Goal: Task Accomplishment & Management: Complete application form

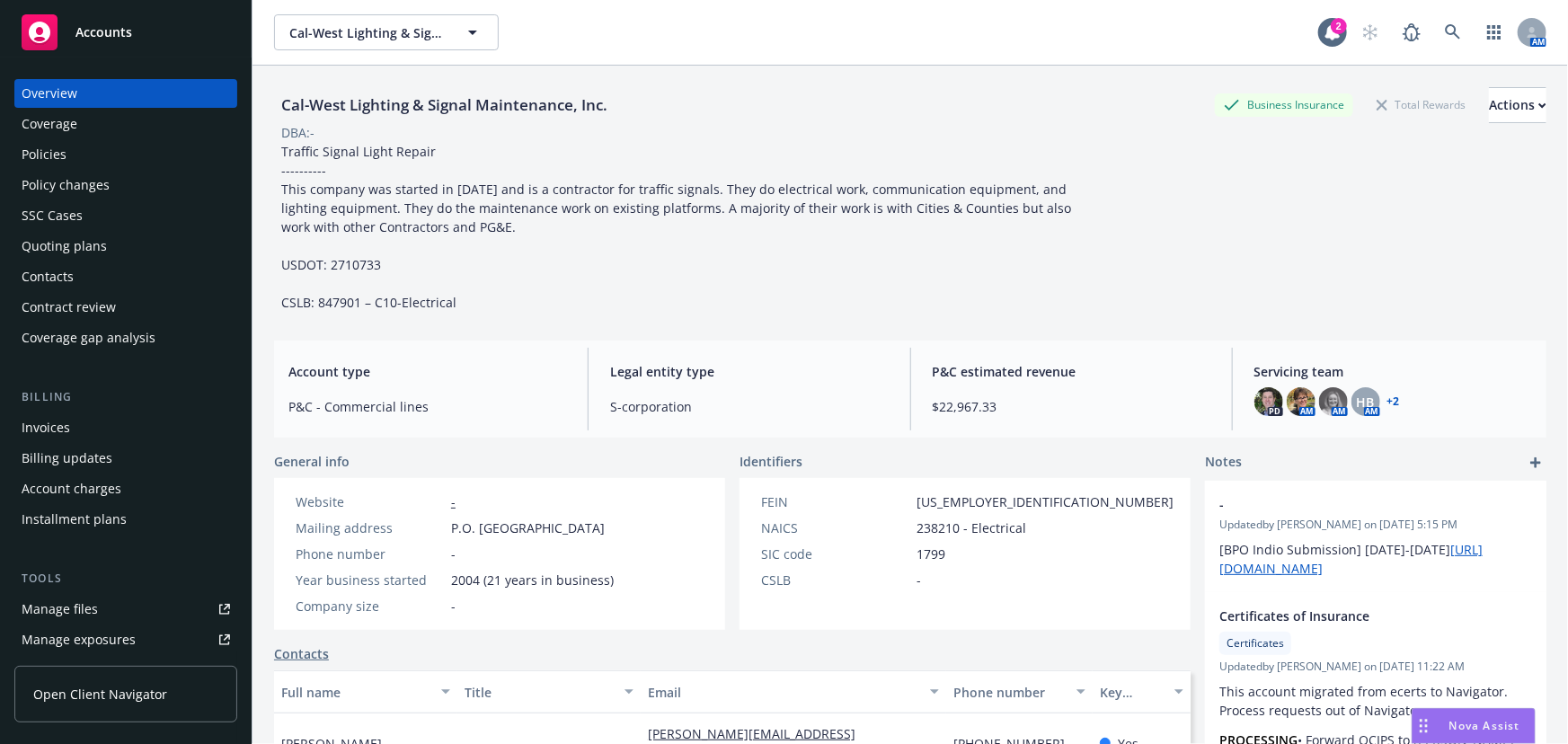
drag, startPoint x: 0, startPoint y: 0, endPoint x: 103, endPoint y: 33, distance: 108.2
click at [103, 33] on span "Accounts" at bounding box center [103, 32] width 57 height 14
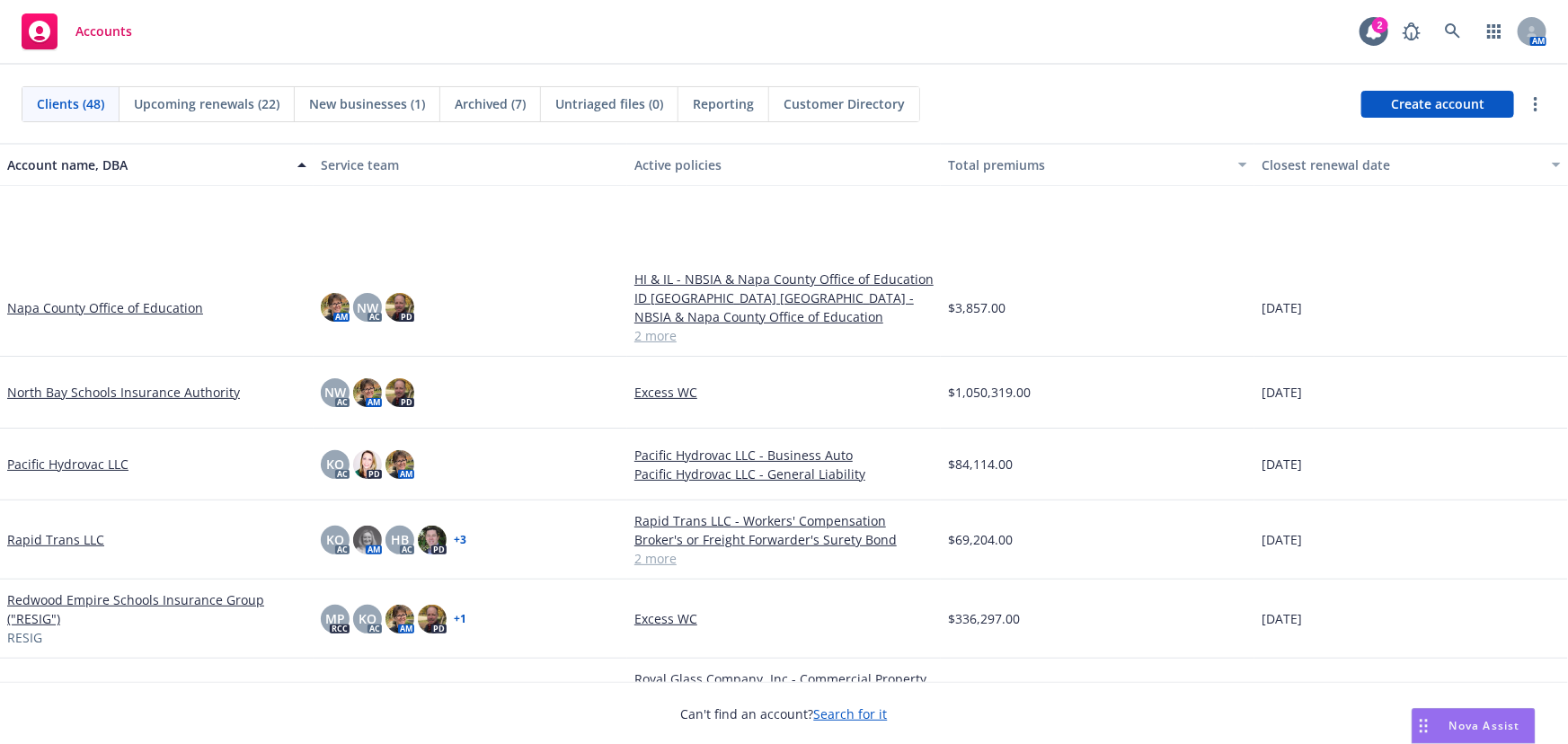
scroll to position [2204, 0]
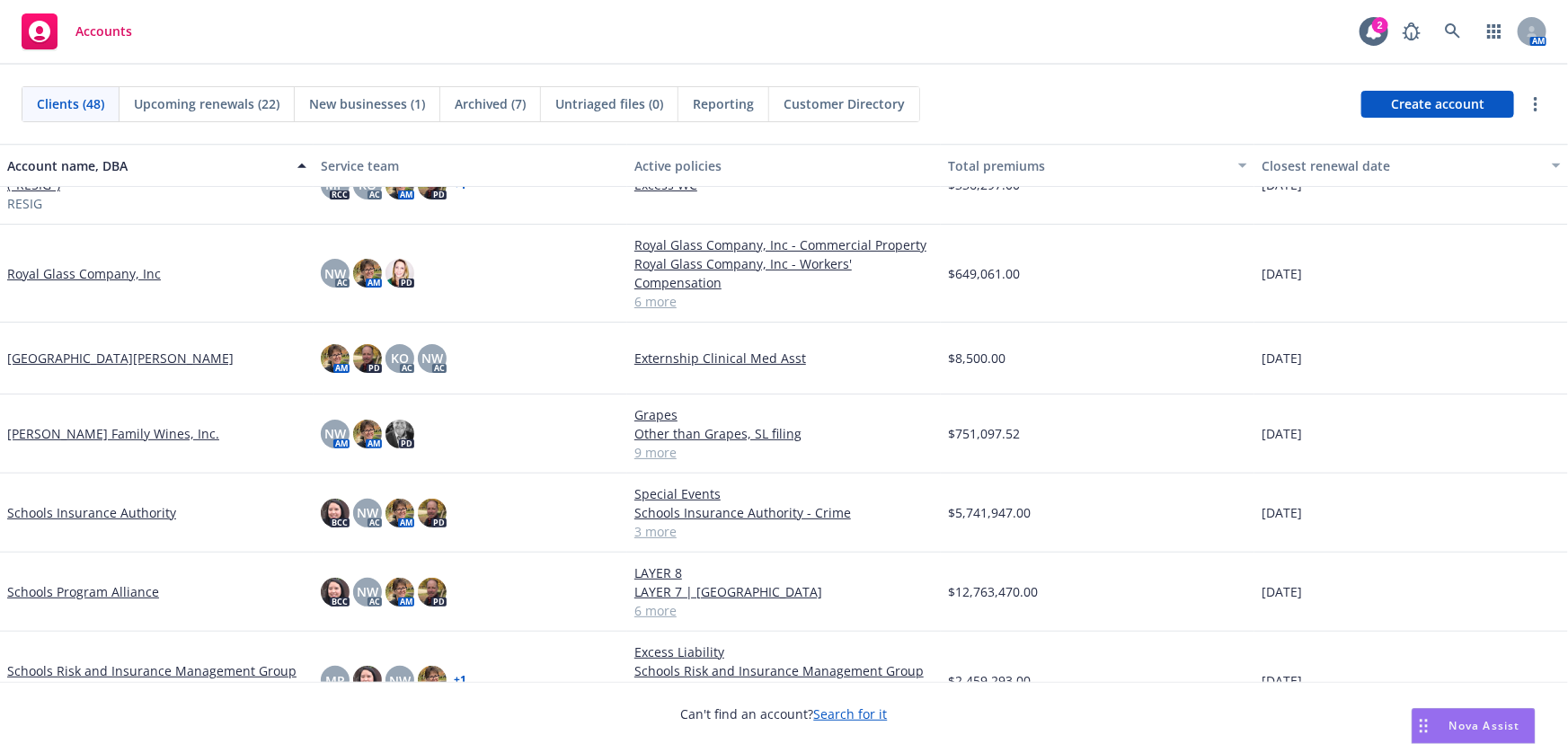
click at [74, 589] on link "Schools Program Alliance" at bounding box center [83, 591] width 152 height 19
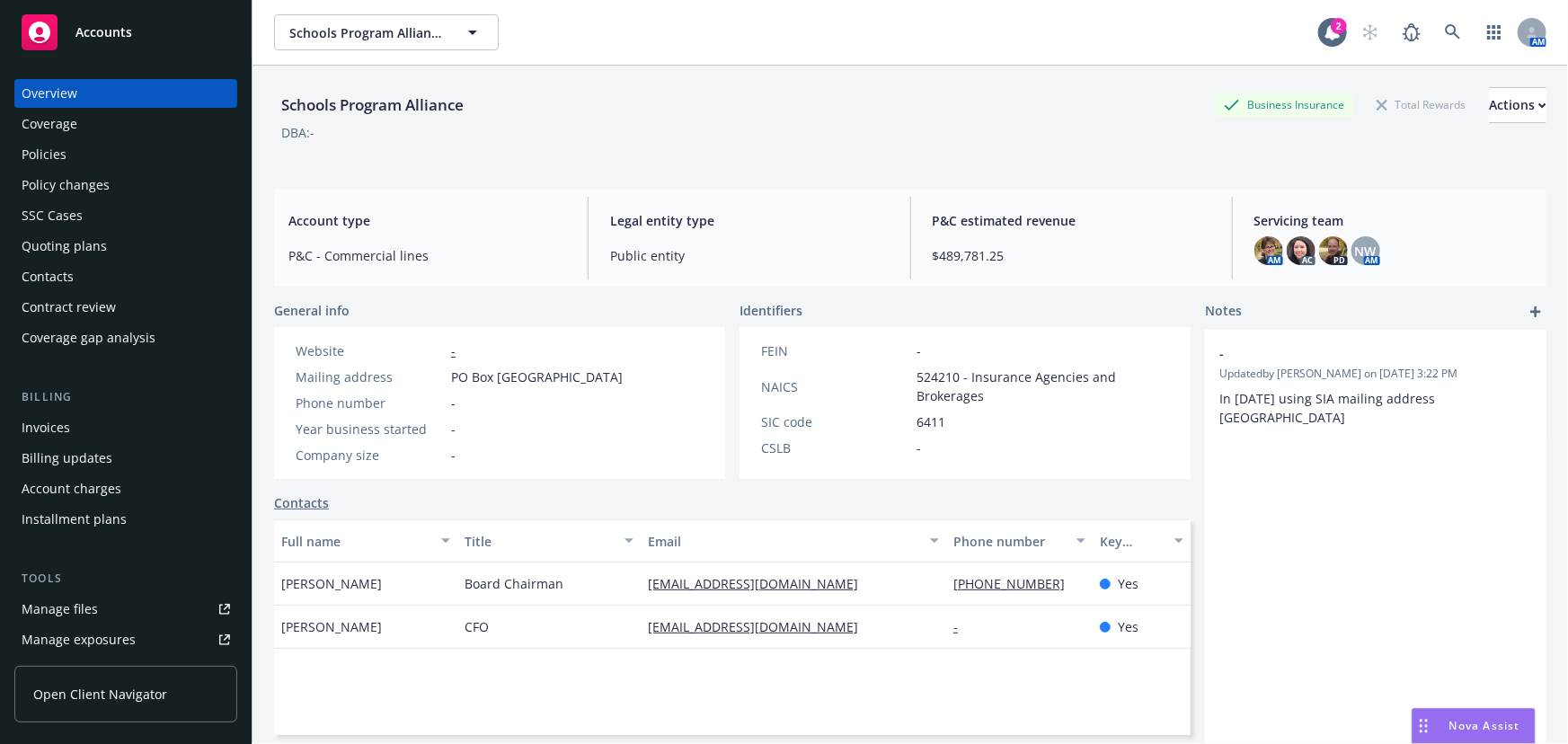
click at [52, 431] on div "Invoices" at bounding box center [46, 427] width 48 height 29
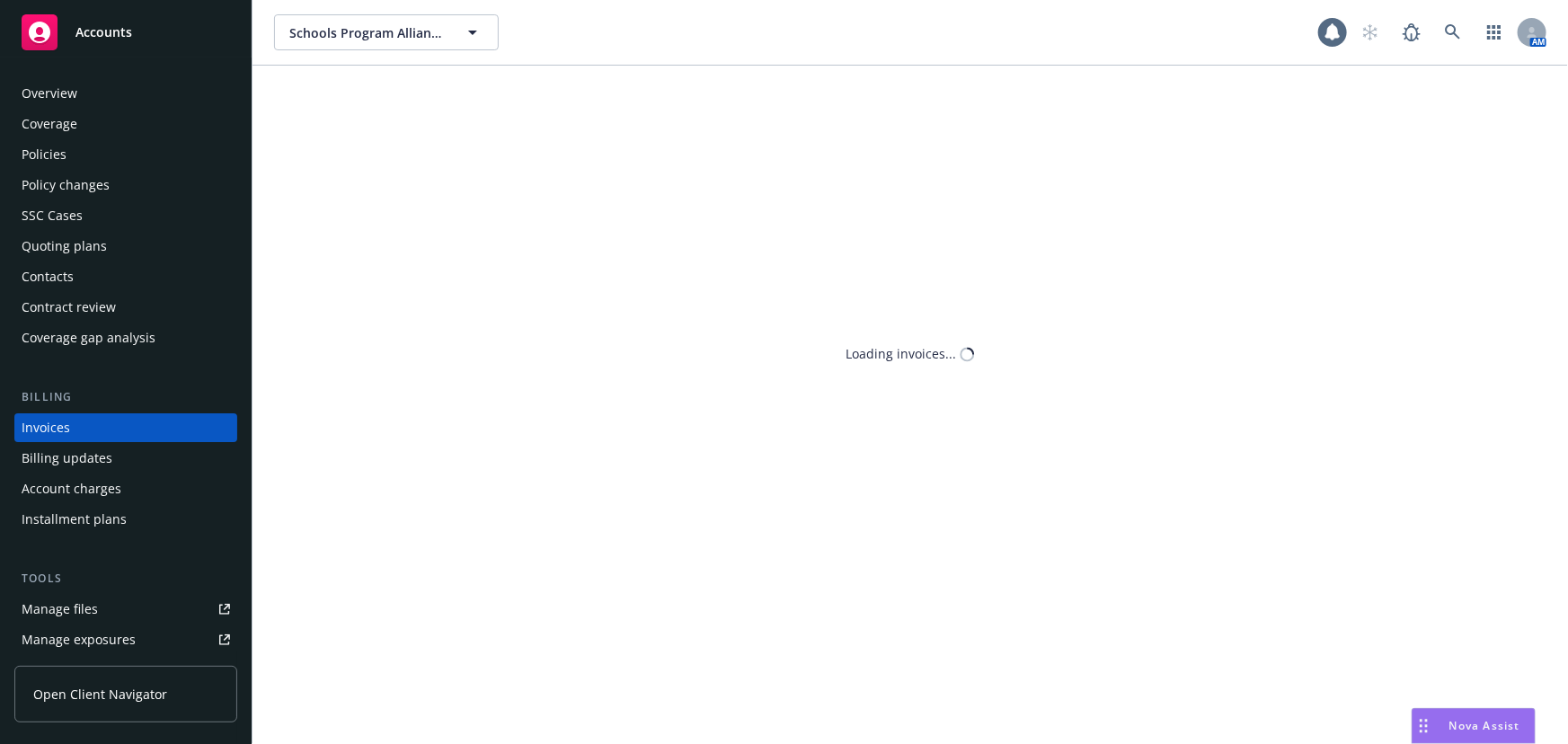
scroll to position [27, 0]
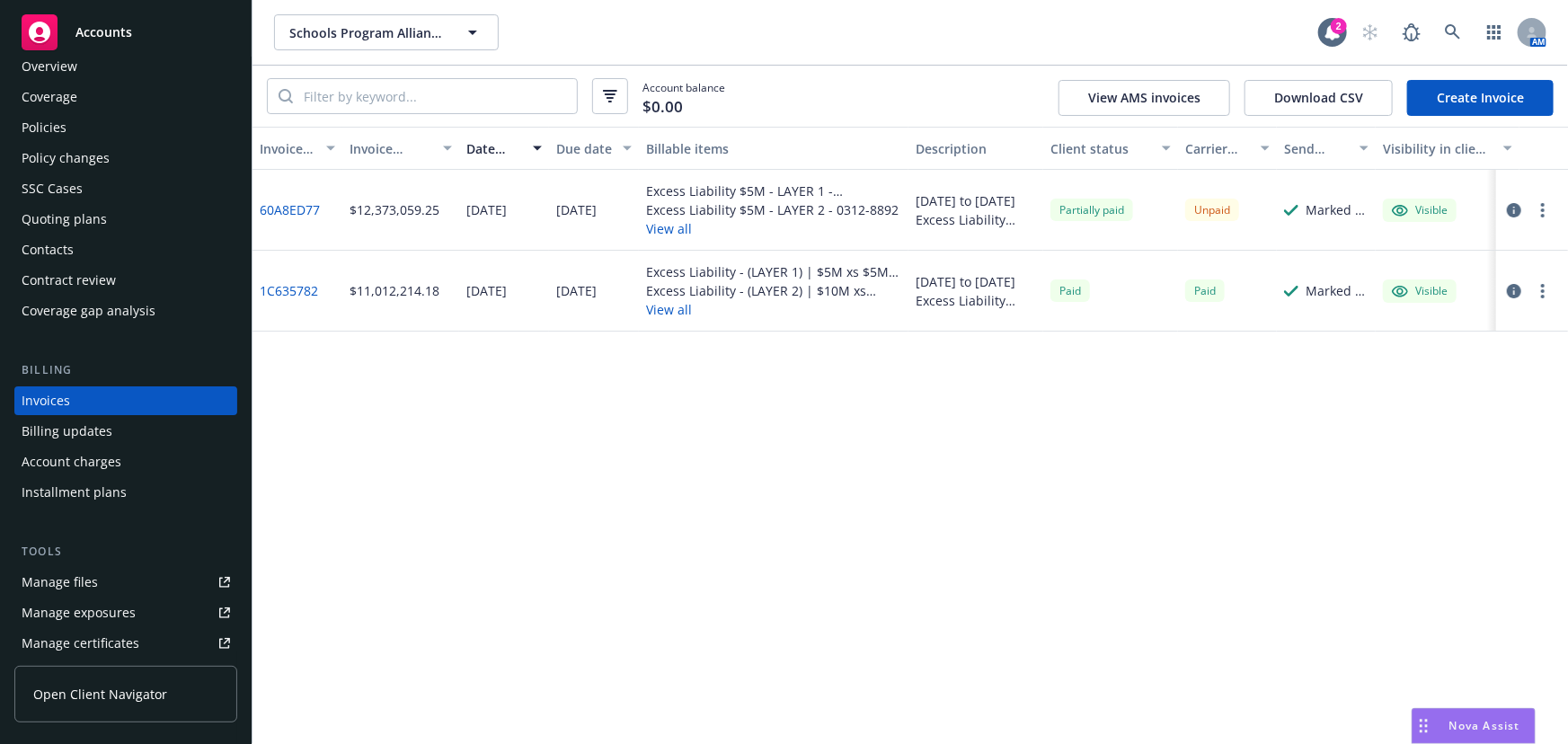
click at [113, 31] on span "Accounts" at bounding box center [103, 32] width 57 height 14
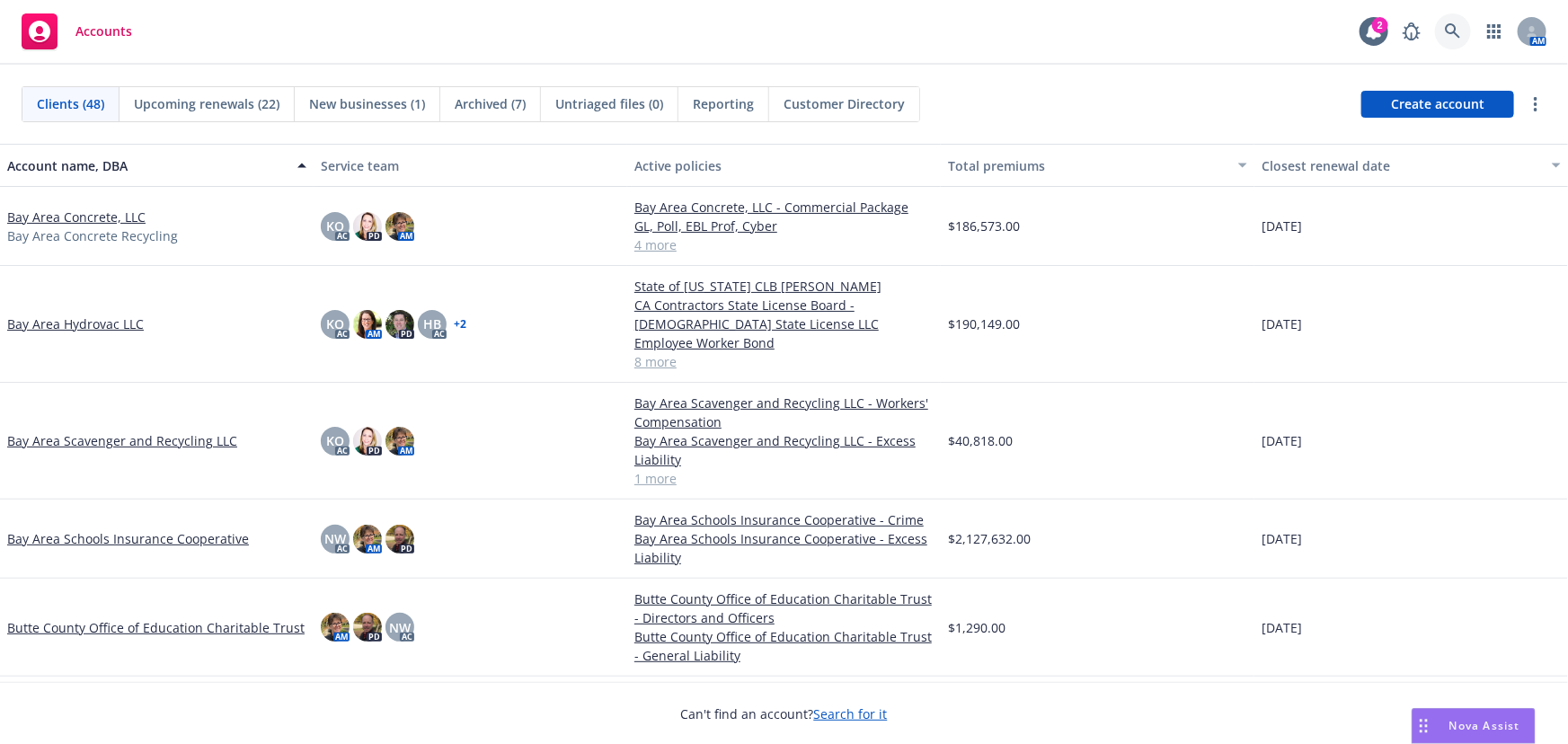
click at [1457, 34] on icon at bounding box center [1453, 31] width 16 height 16
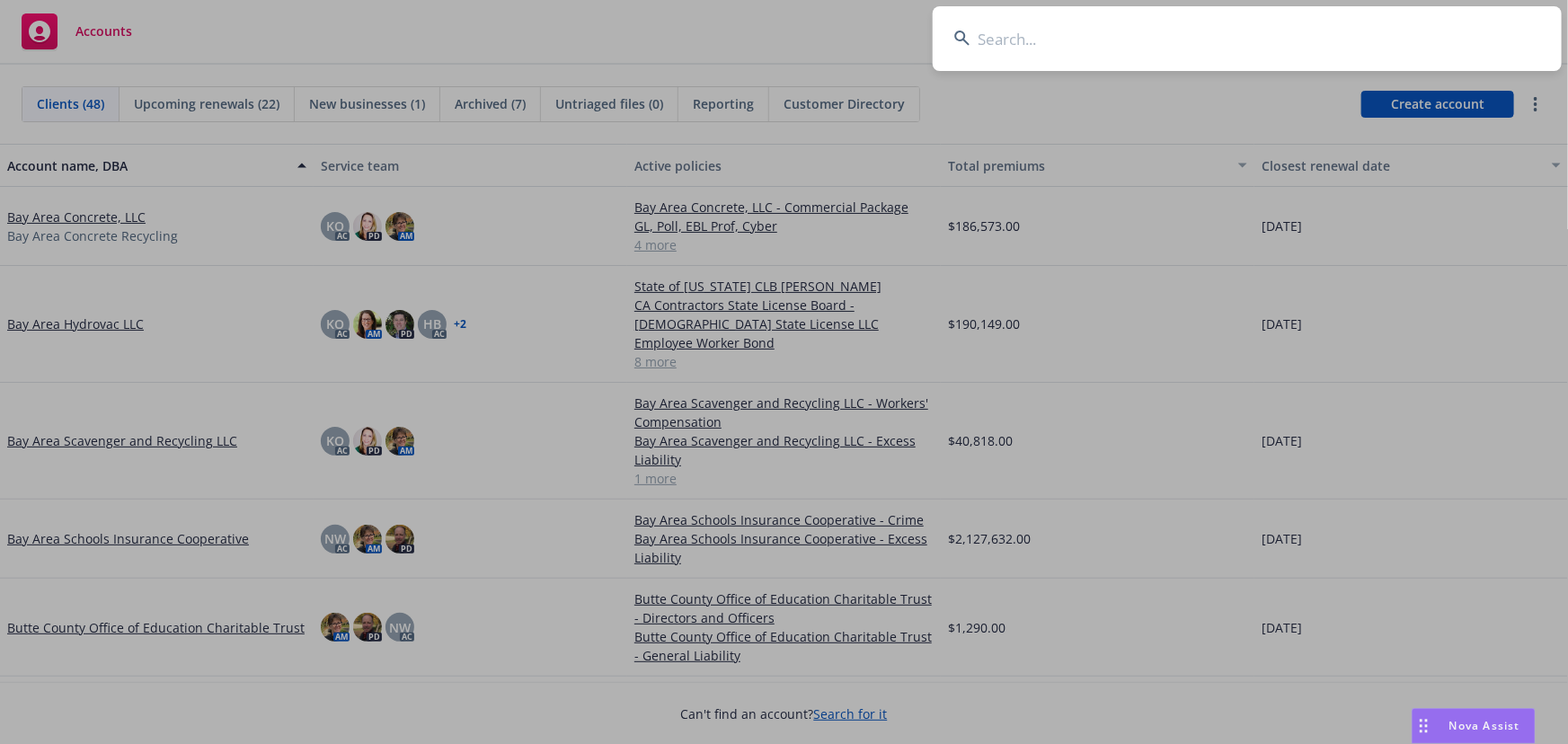
drag, startPoint x: 998, startPoint y: 39, endPoint x: 1015, endPoint y: 44, distance: 17.7
click at [998, 39] on input at bounding box center [1247, 39] width 629 height 65
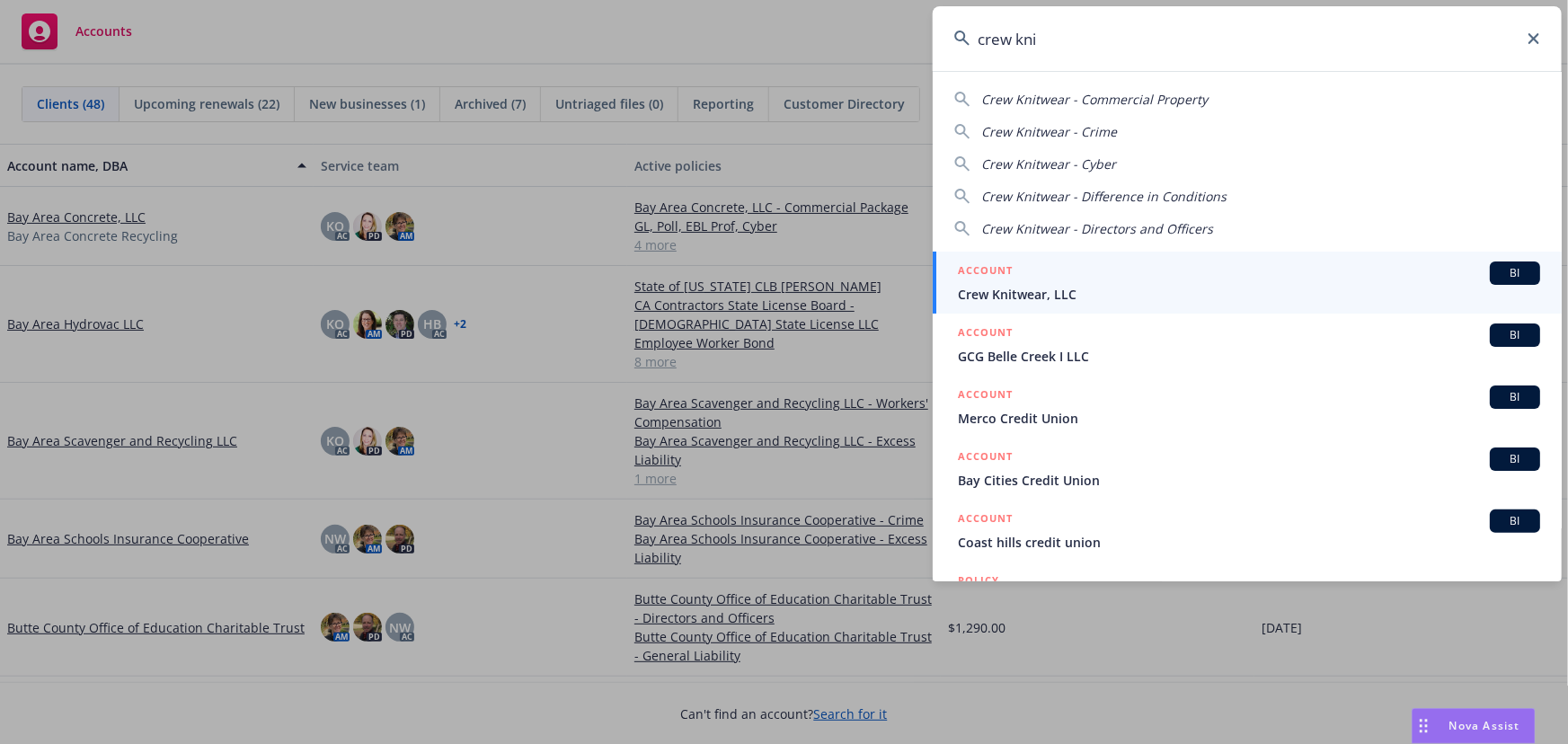
type input "crew kni"
click at [1065, 291] on span "Crew Knitwear, LLC" at bounding box center [1249, 294] width 583 height 19
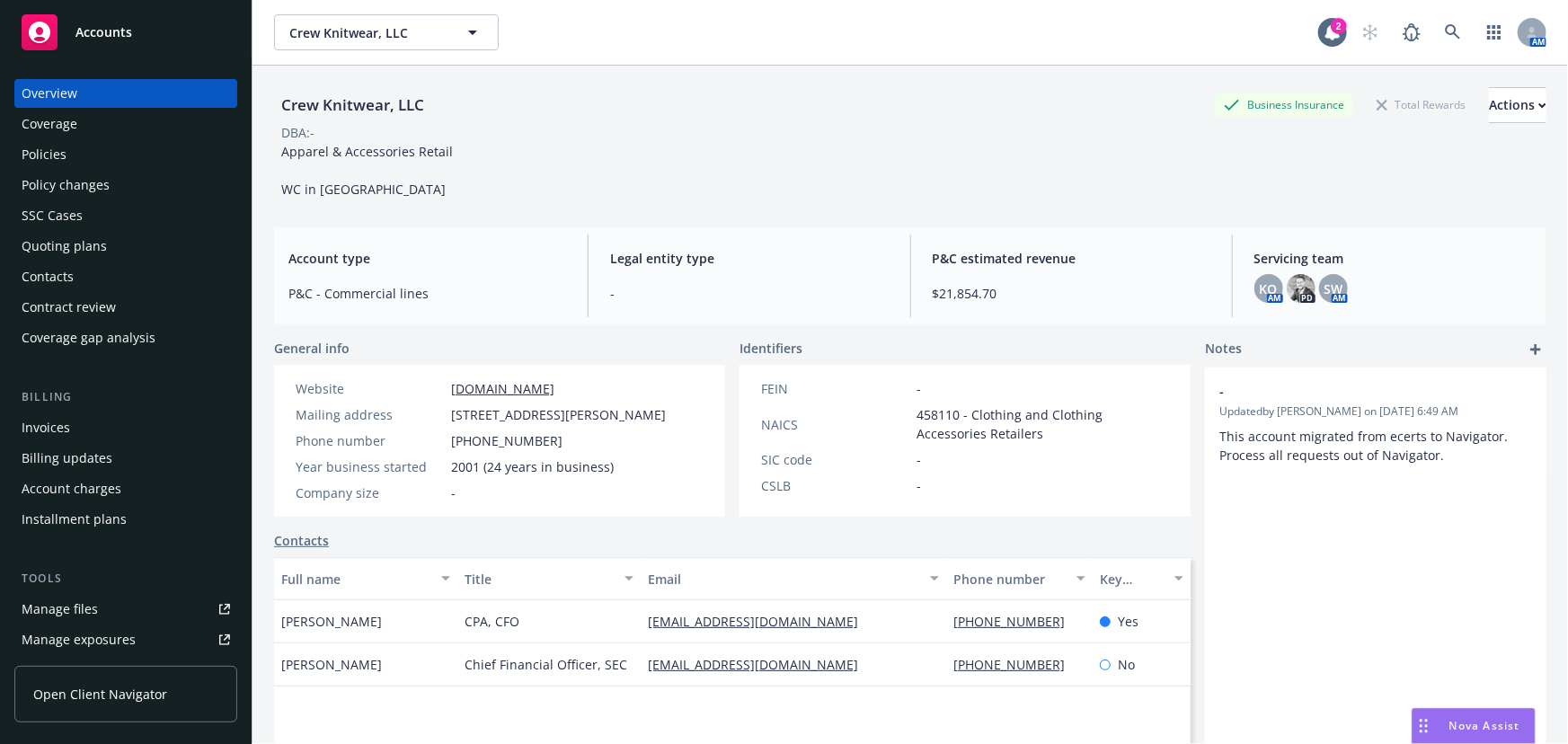
click at [69, 242] on div "Quoting plans" at bounding box center [64, 246] width 86 height 29
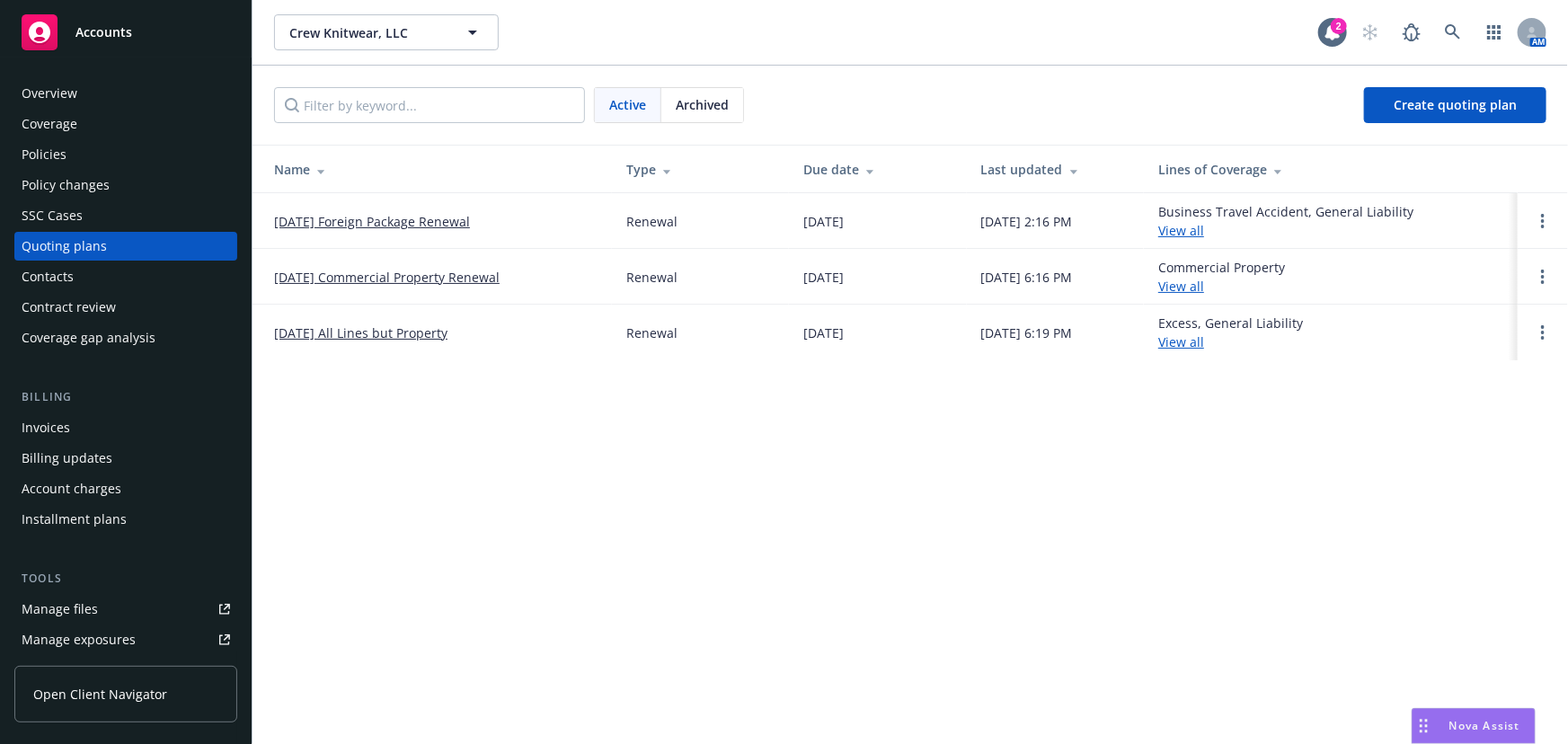
click at [379, 332] on link "[DATE] All Lines but Property" at bounding box center [361, 333] width 173 height 19
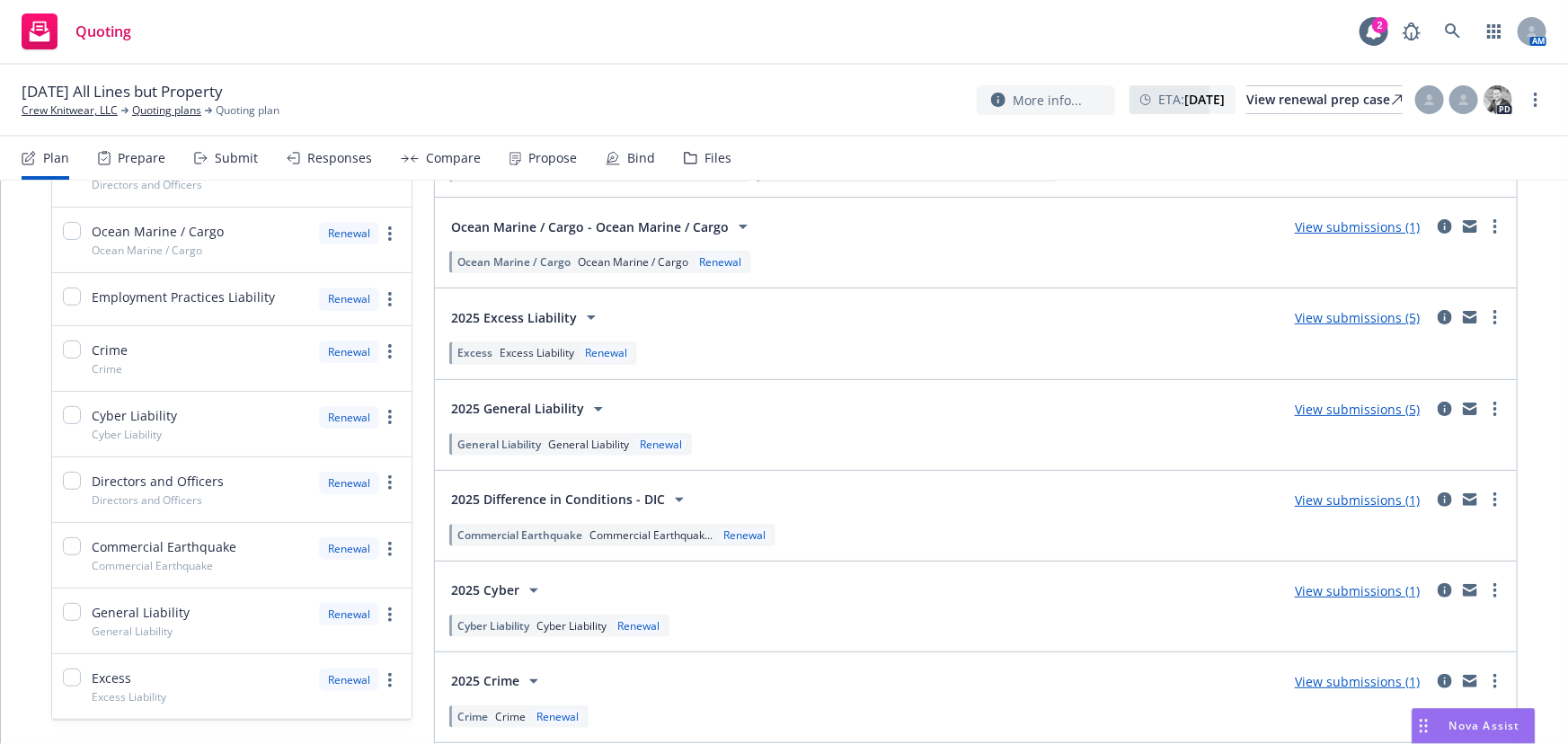
scroll to position [326, 0]
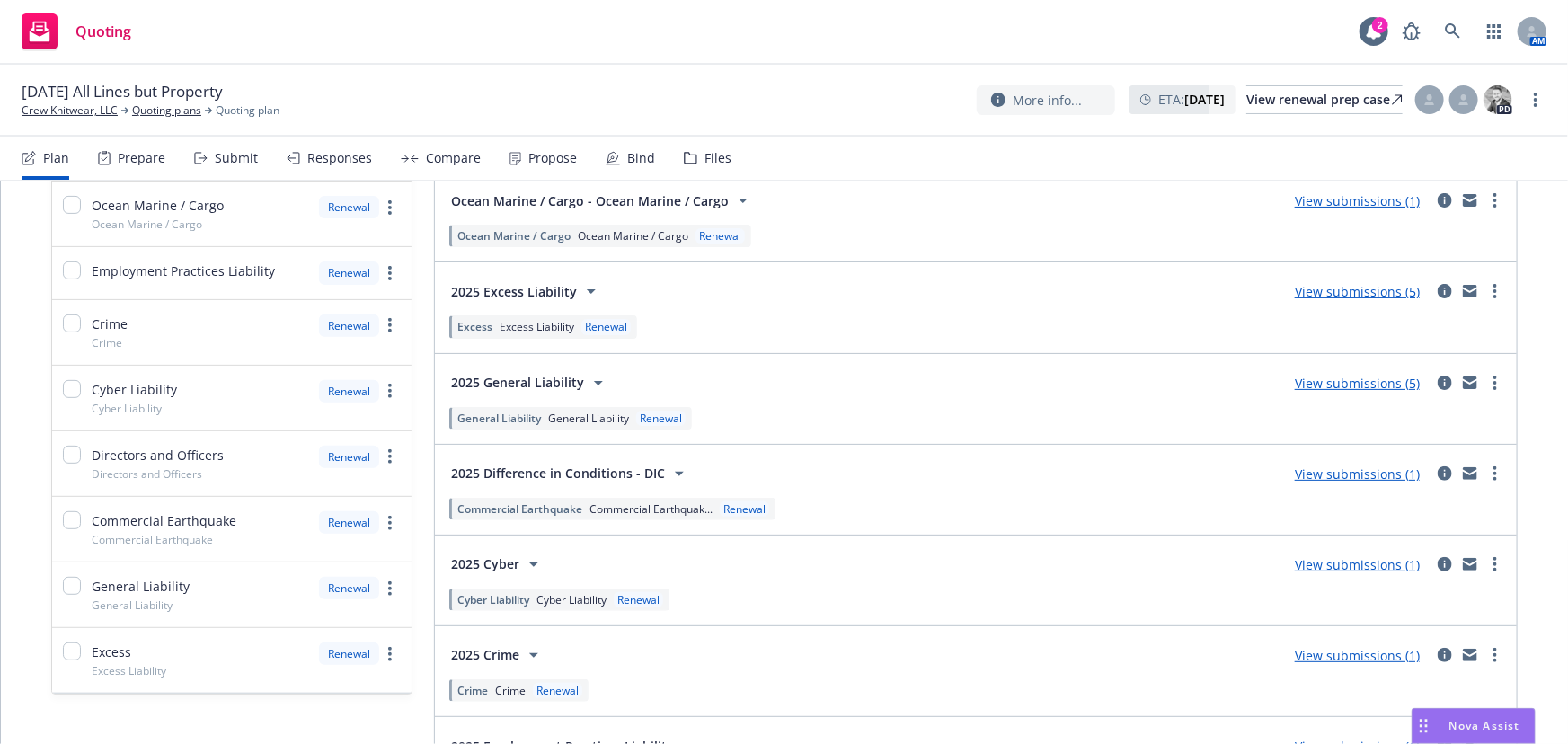
click at [1351, 382] on link "View submissions (5)" at bounding box center [1358, 383] width 125 height 17
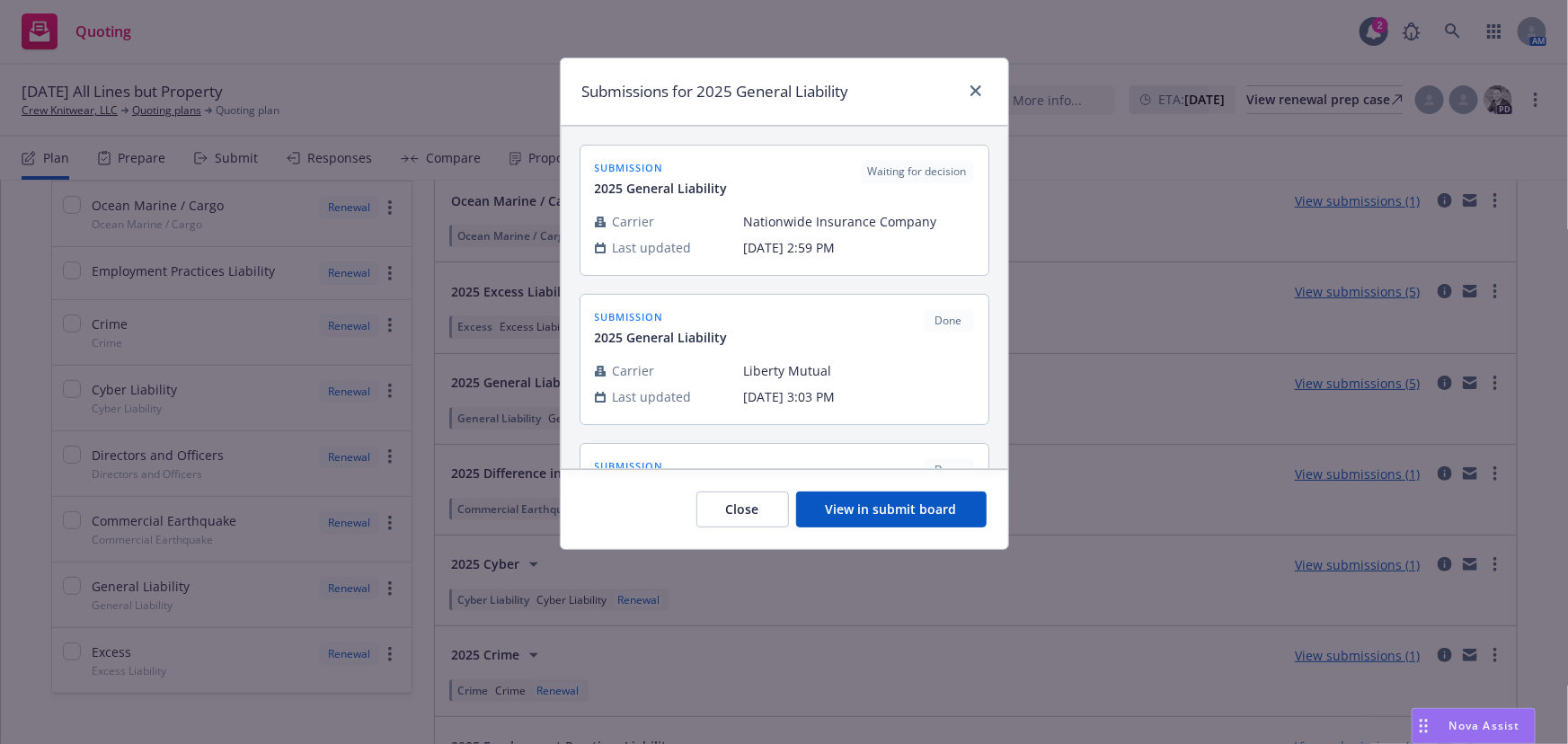
click at [907, 510] on button "View in submit board" at bounding box center [891, 509] width 191 height 36
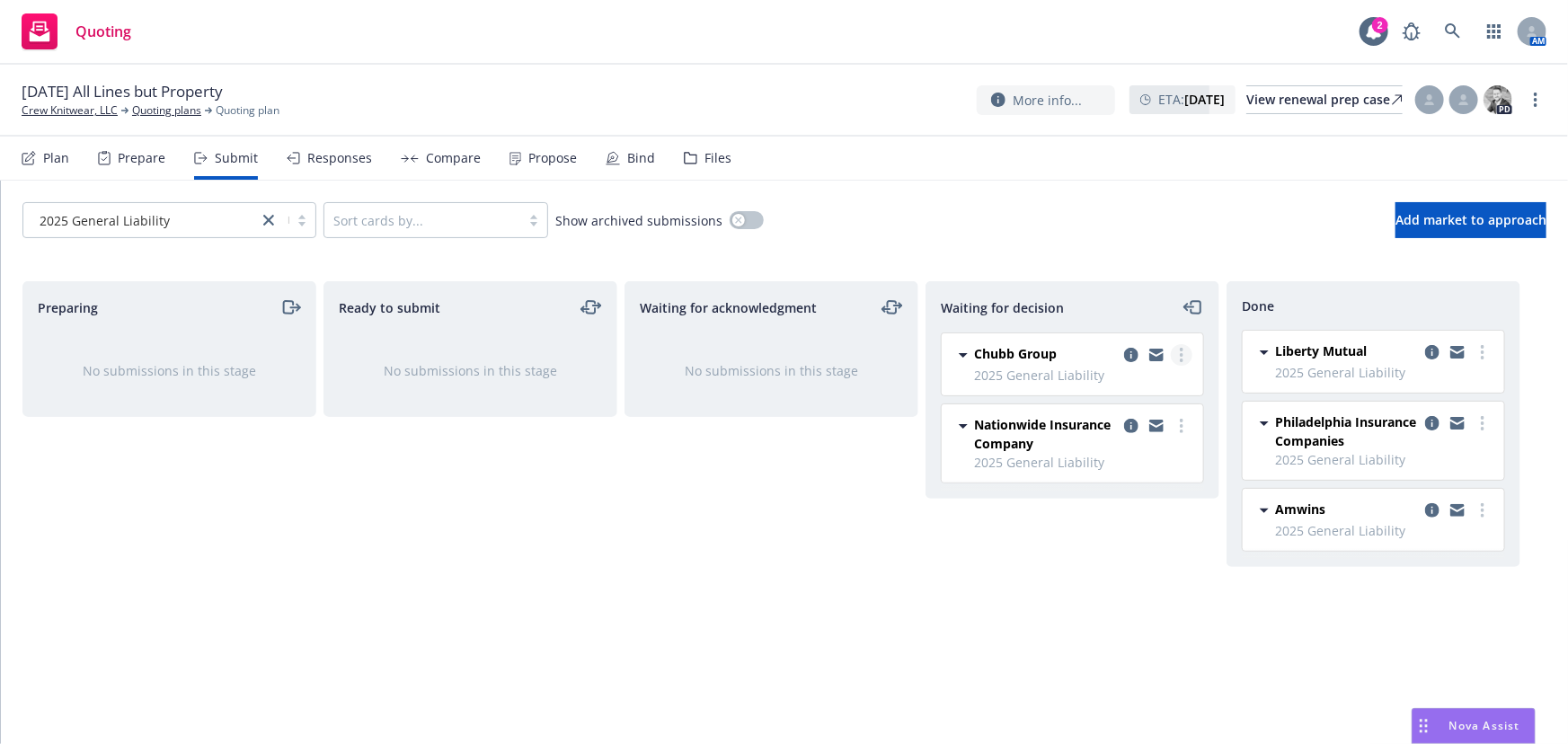
click at [1180, 353] on circle "more" at bounding box center [1182, 355] width 4 height 4
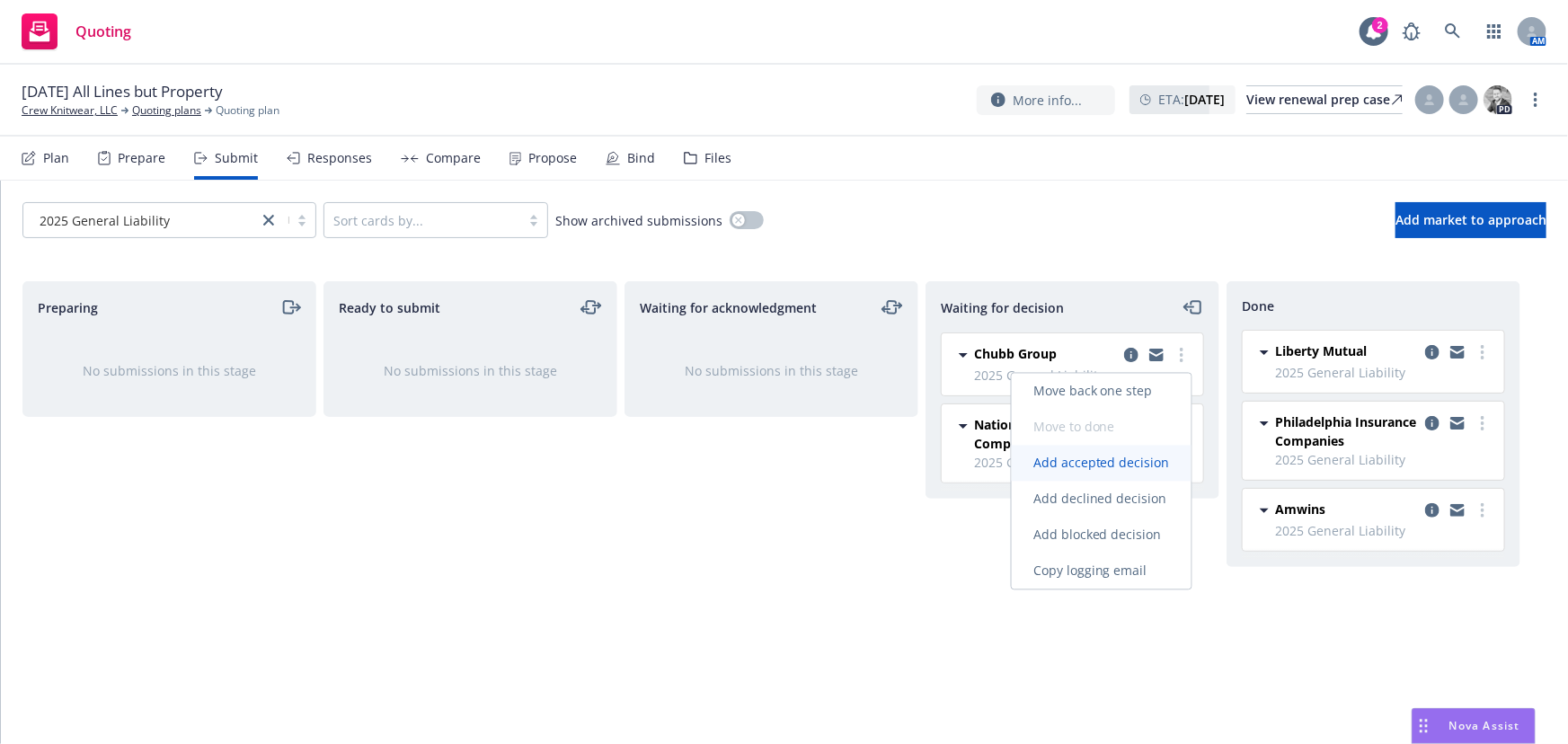
click at [1129, 470] on span "Add accepted decision" at bounding box center [1101, 463] width 180 height 17
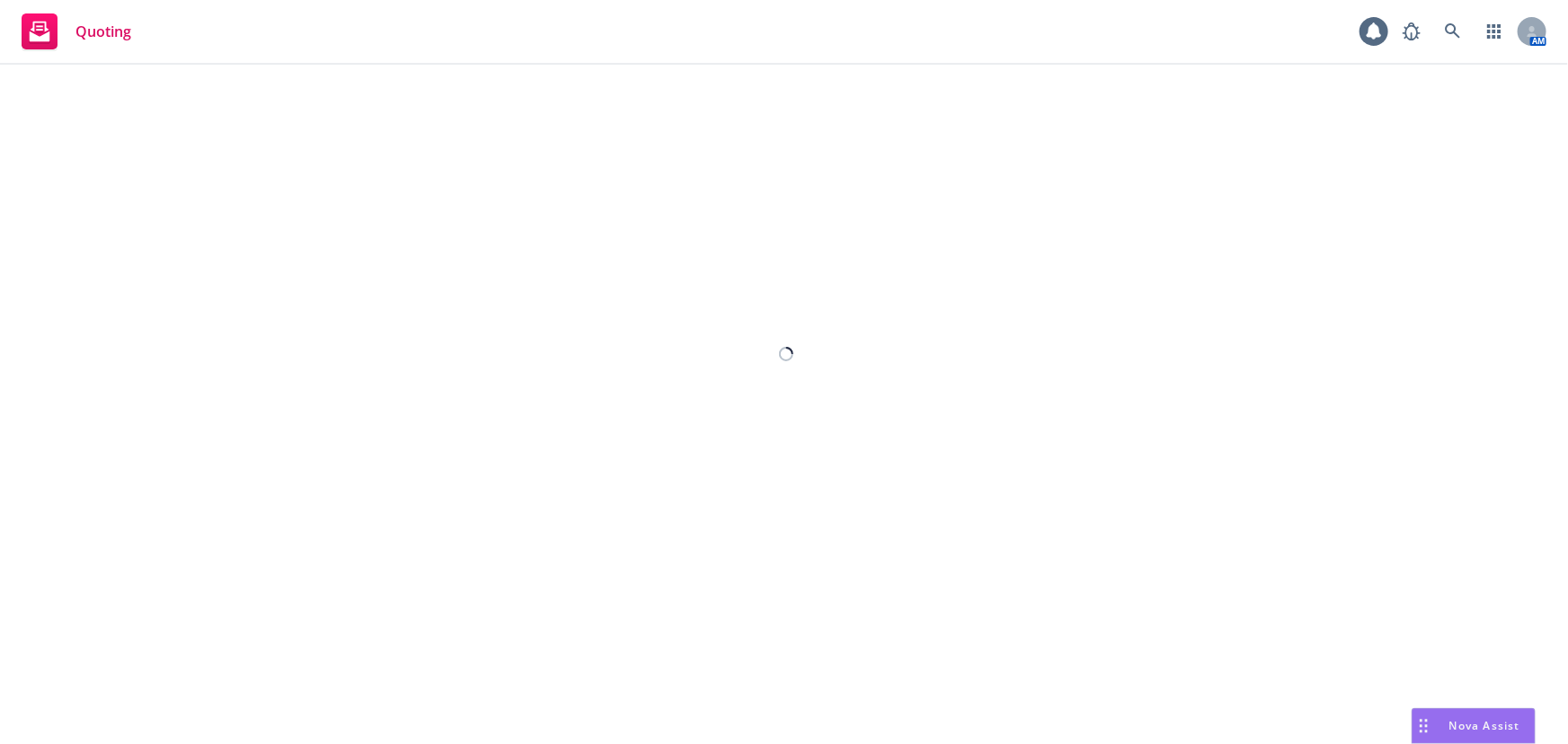
select select "12"
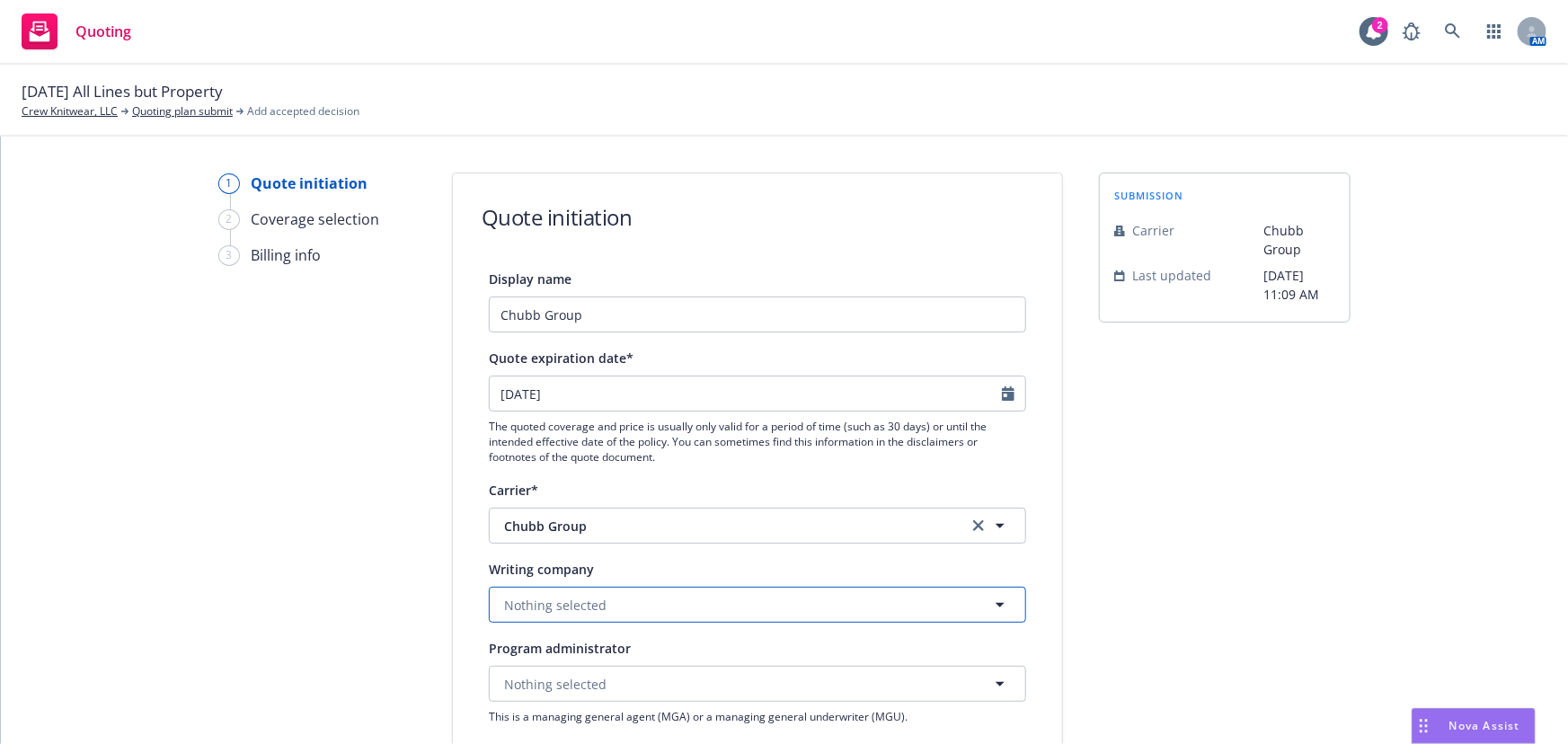
click at [568, 602] on span "Nothing selected" at bounding box center [556, 604] width 102 height 19
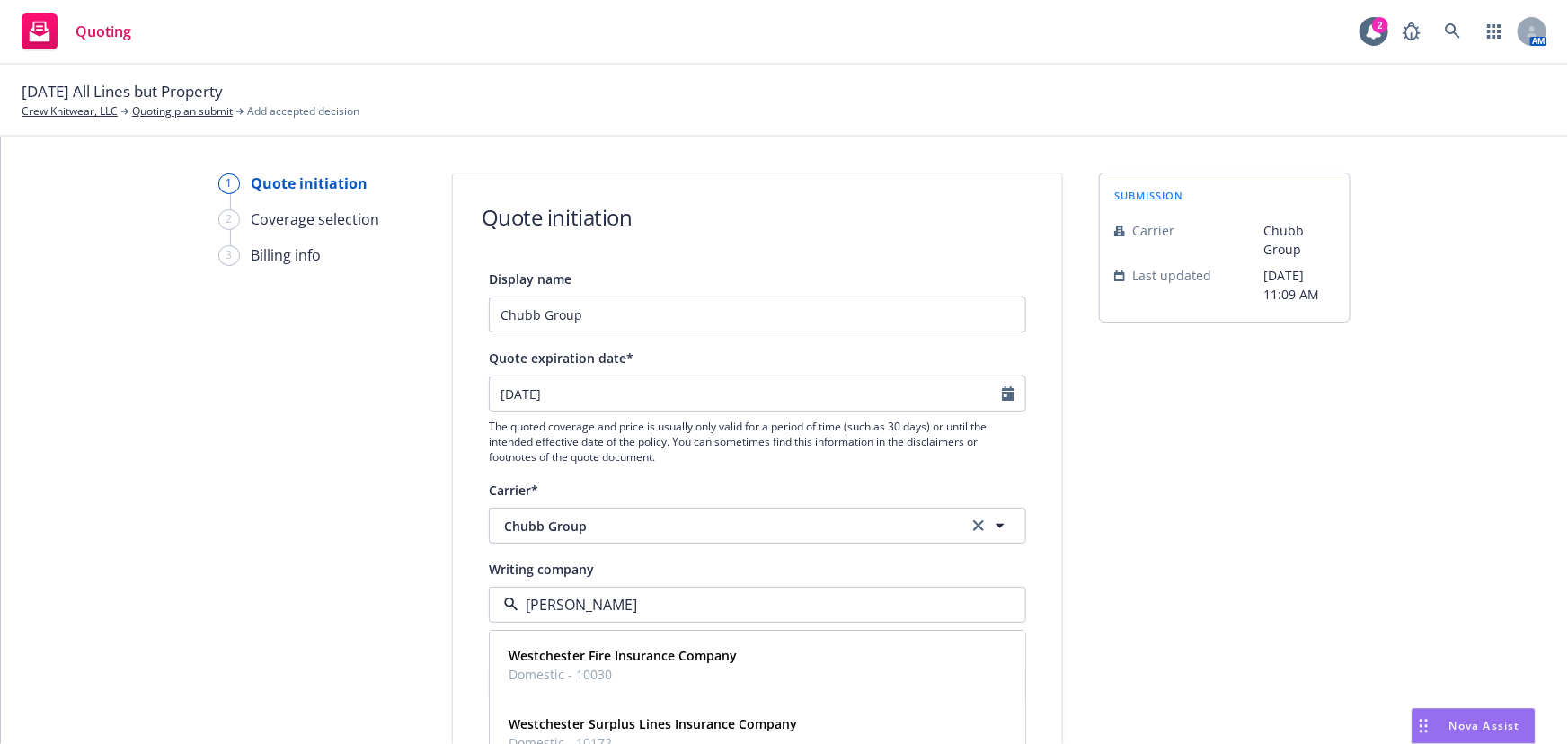
type input "west"
click at [573, 659] on strong "Westchester Fire Insurance Company" at bounding box center [623, 656] width 228 height 17
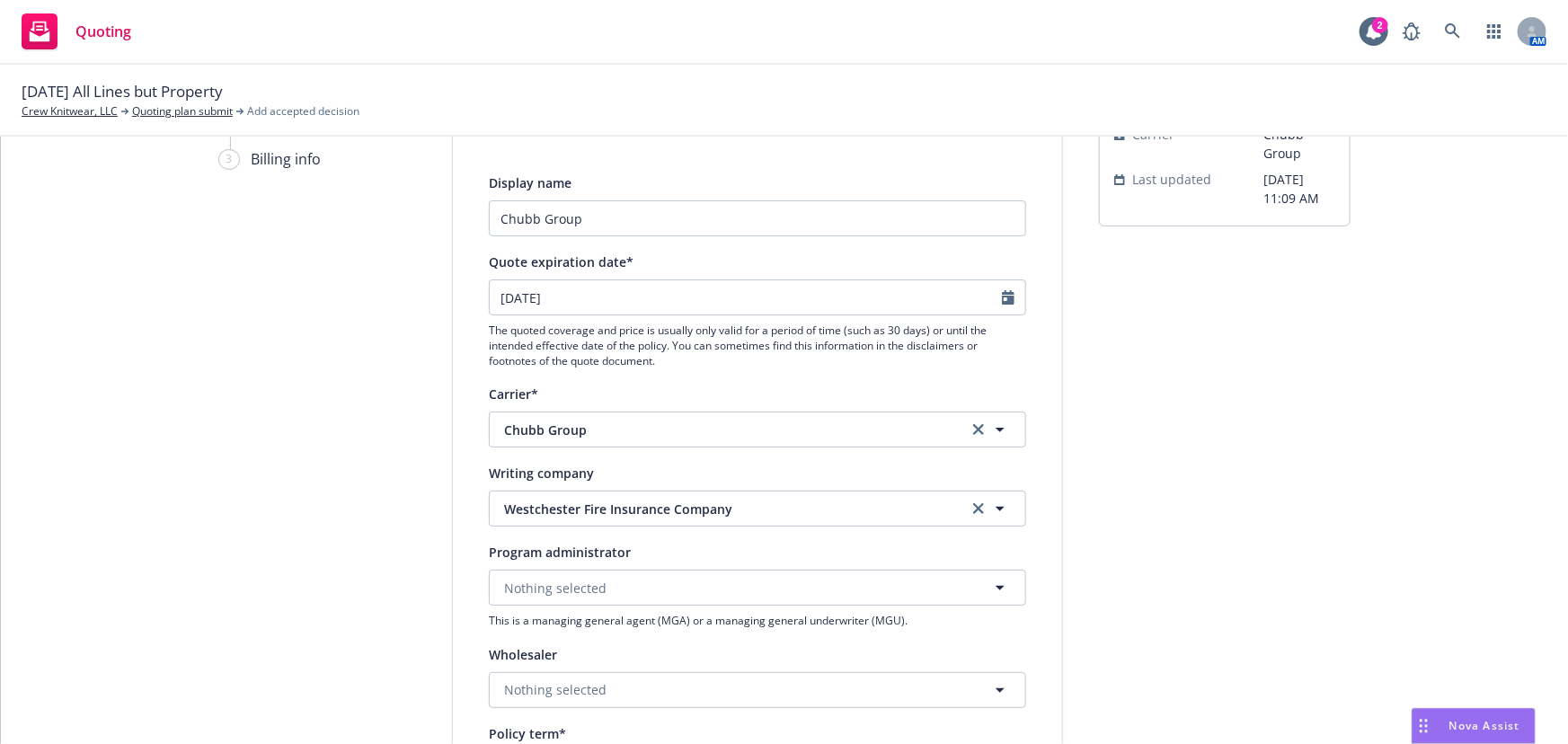
scroll to position [326, 0]
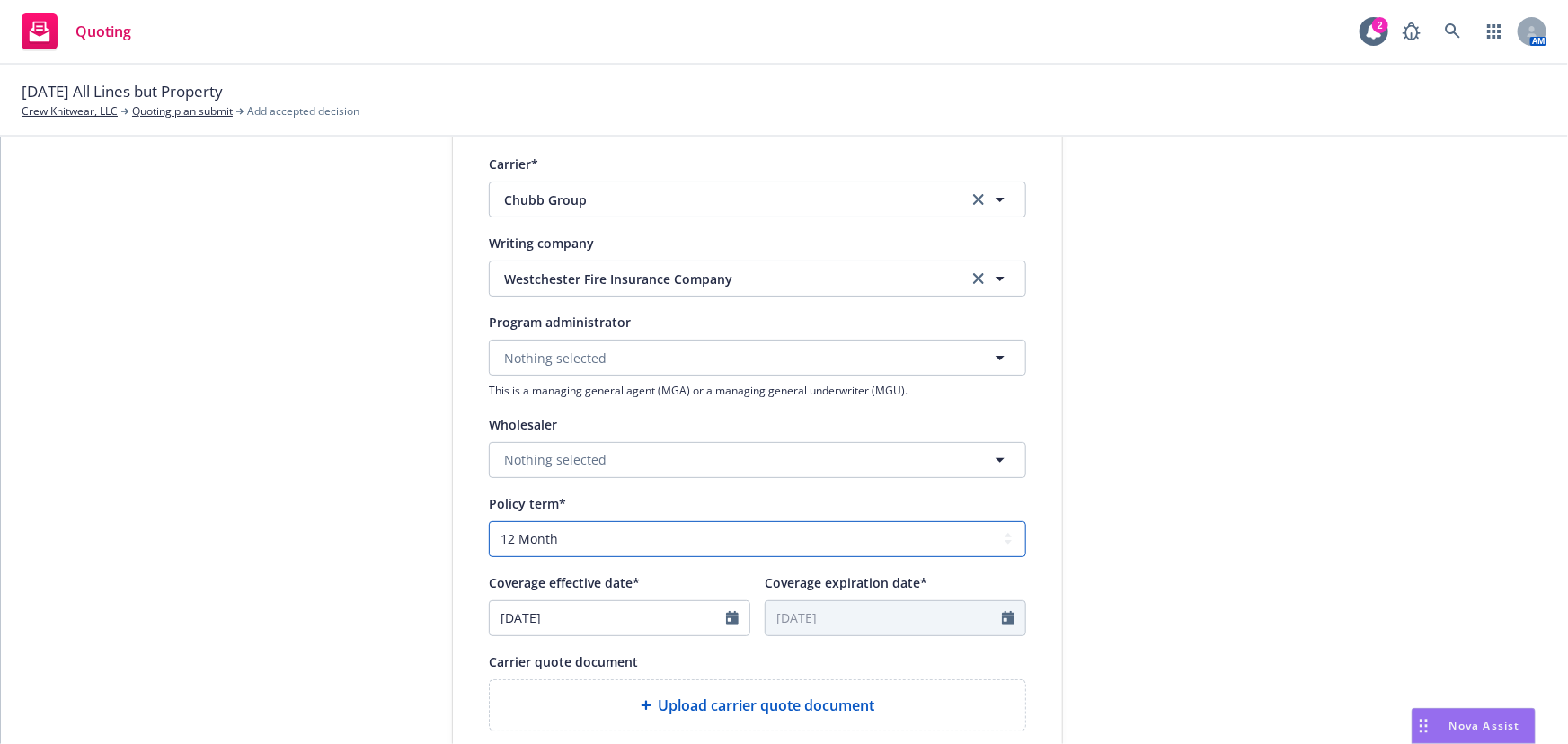
click at [538, 540] on select "Select policy term 12 Month 6 Month 4 Month 3 Month 2 Month 1 Month 36 Month (3…" at bounding box center [757, 538] width 537 height 36
select select "other"
click at [489, 521] on select "Select policy term 12 Month 6 Month 4 Month 3 Month 2 Month 1 Month 36 Month (3…" at bounding box center [757, 538] width 537 height 36
select select "8"
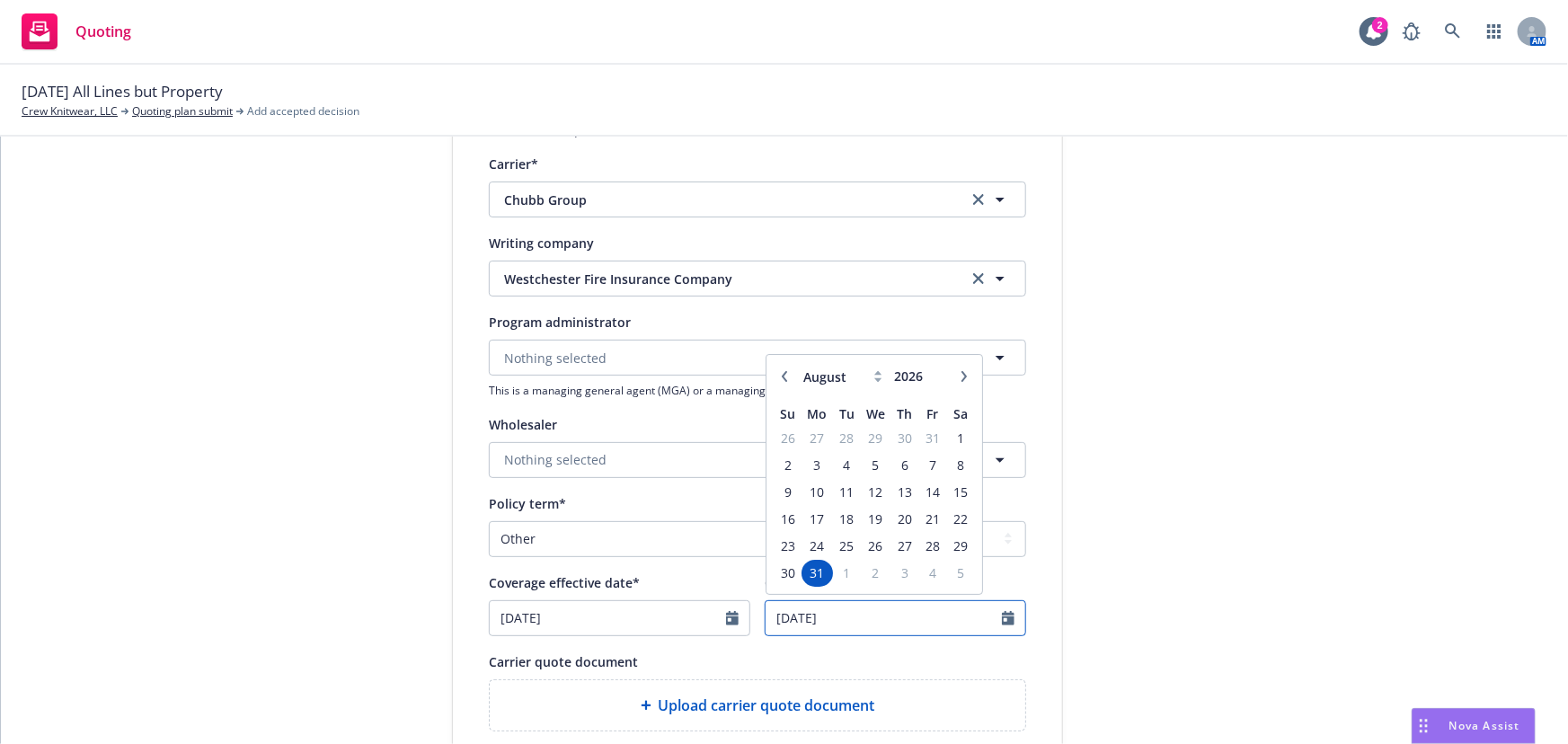
drag, startPoint x: 851, startPoint y: 617, endPoint x: 620, endPoint y: 602, distance: 231.5
click at [620, 602] on div "Coverage effective date* 08/31/2025 Coverage expiration date* 08/31/2026 Januar…" at bounding box center [757, 604] width 537 height 65
type input "01/08/2027"
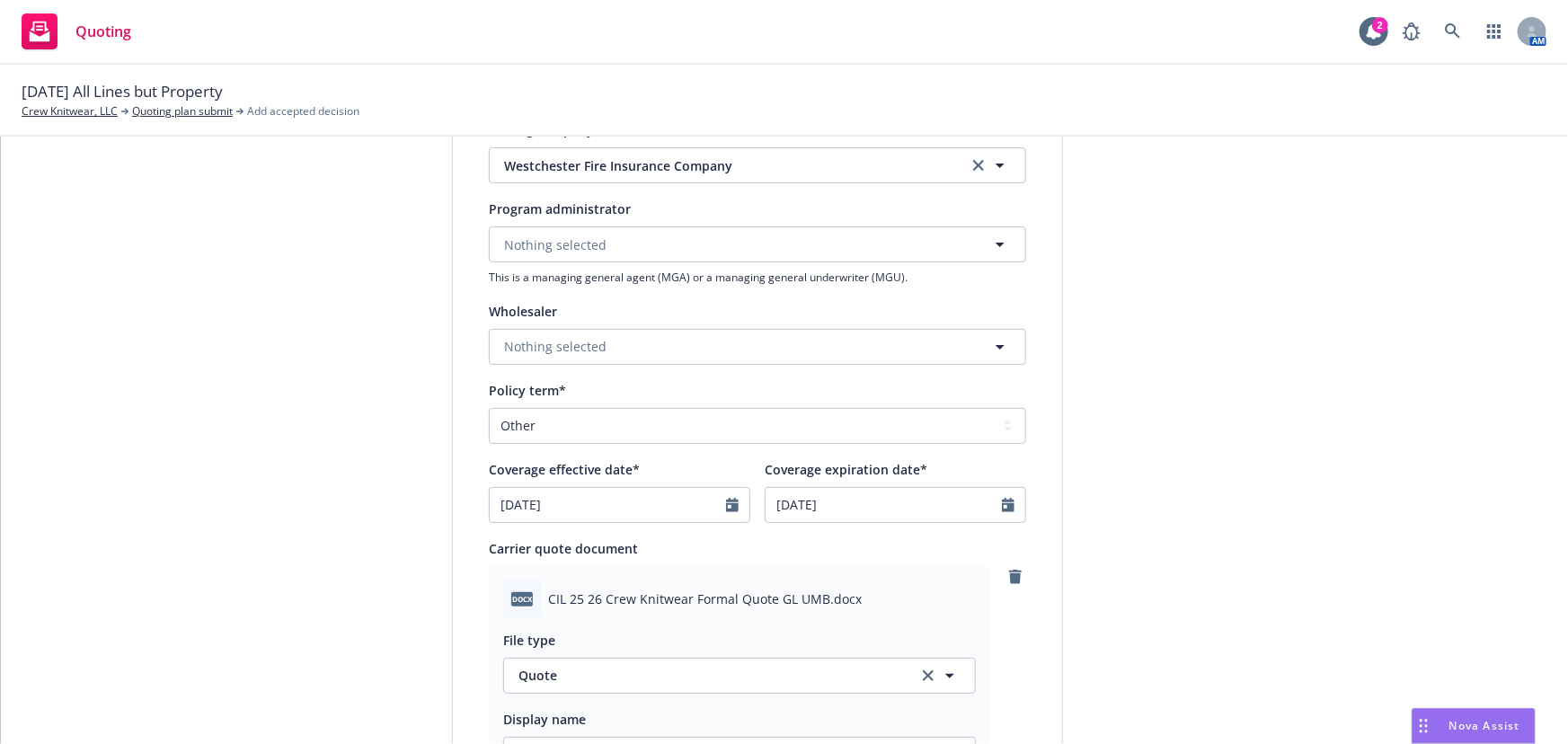
scroll to position [653, 0]
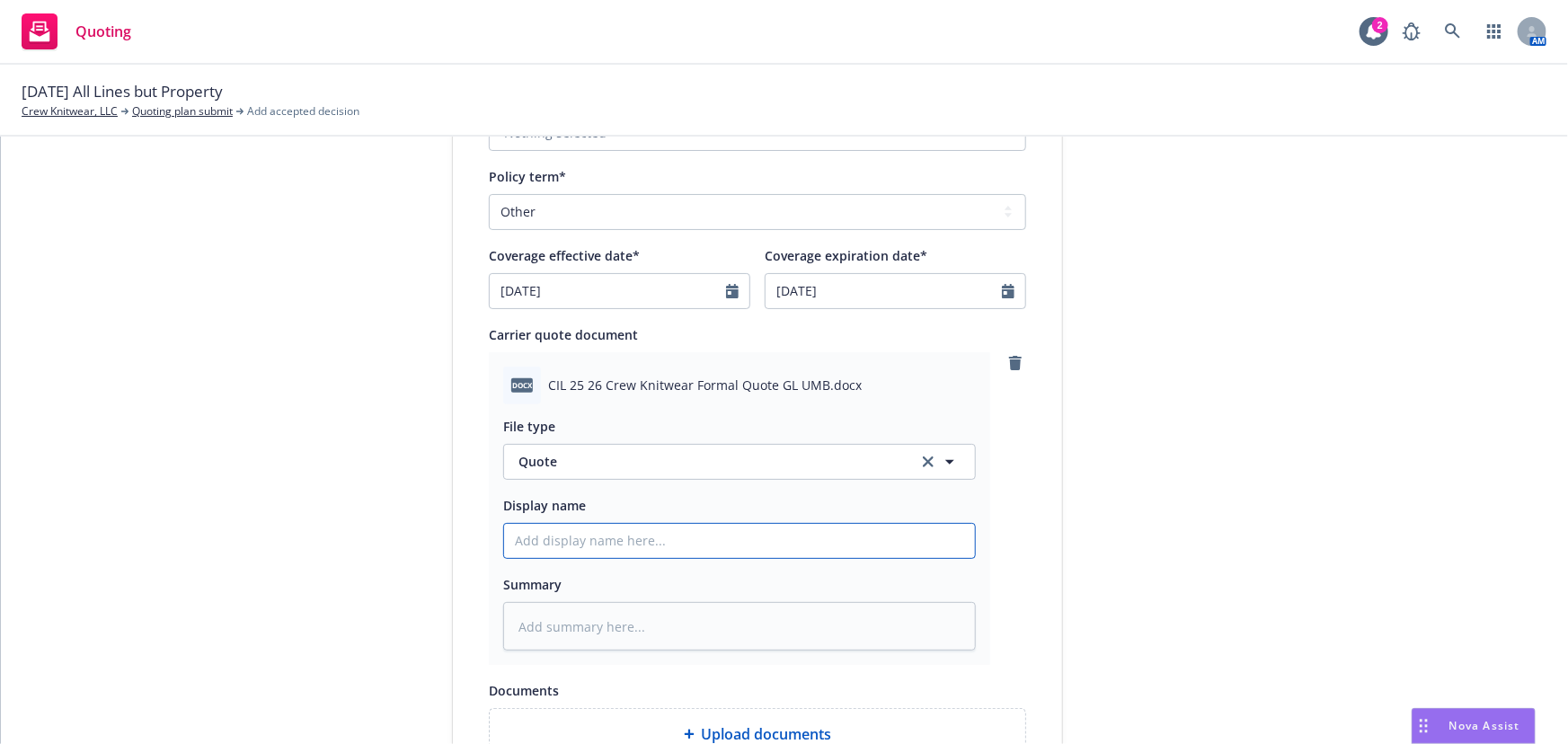
click at [558, 539] on input "Display name" at bounding box center [740, 540] width 471 height 34
type textarea "x"
type input "C"
type textarea "x"
type input "Ch"
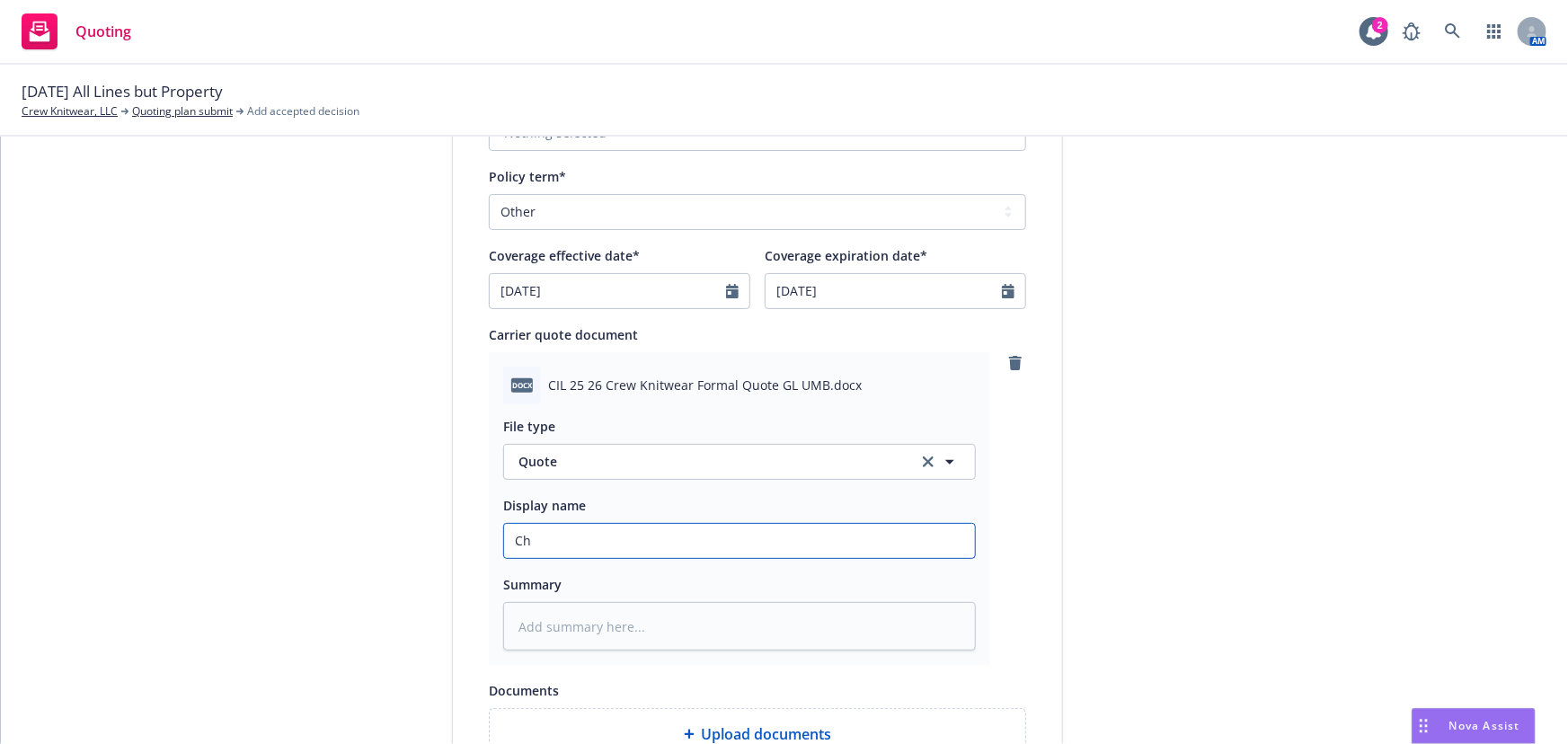
type textarea "x"
type input "Chu"
type textarea "x"
type input "Chub"
type textarea "x"
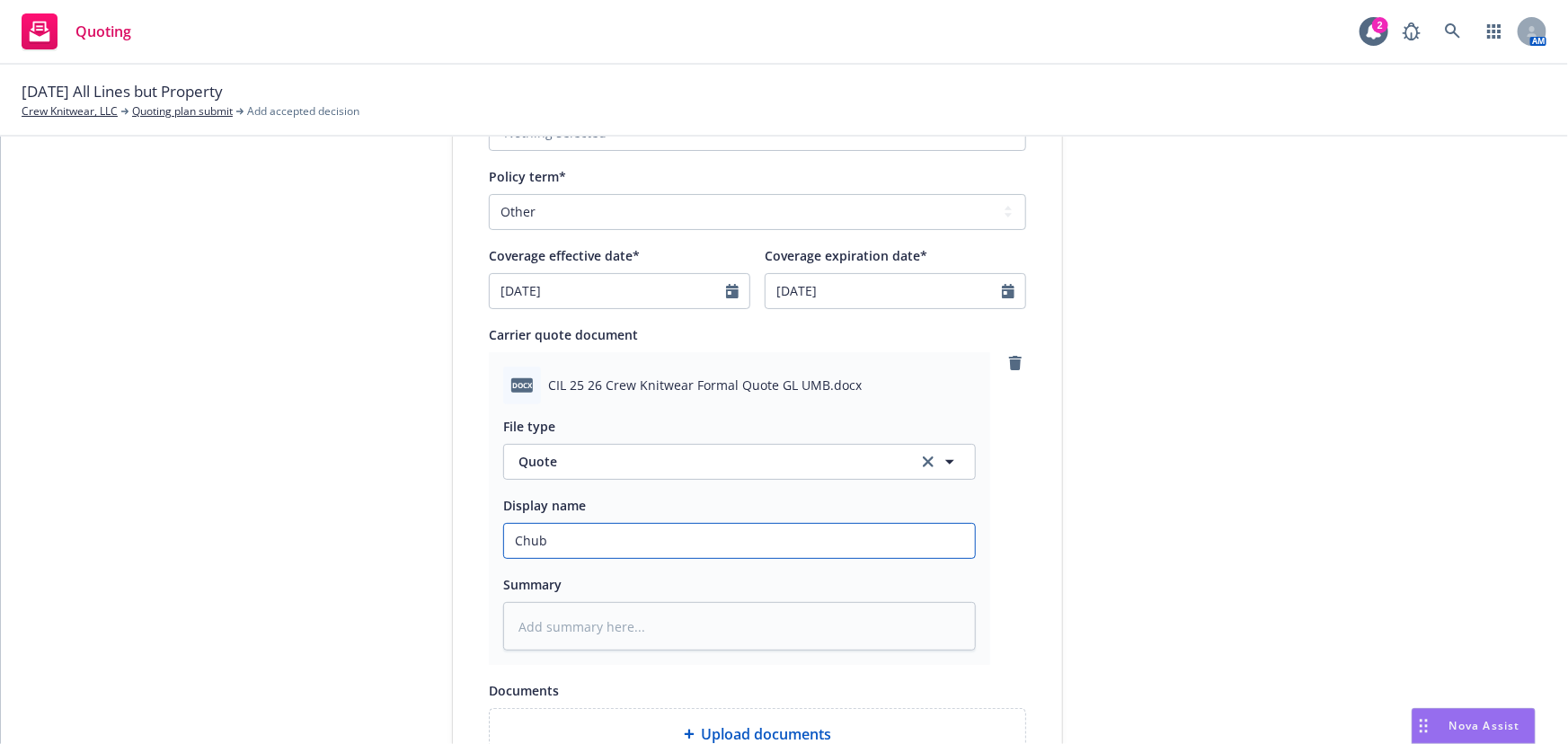
type input "Chubb"
type textarea "x"
type input "Chubb"
type textarea "x"
type input "Chubb q"
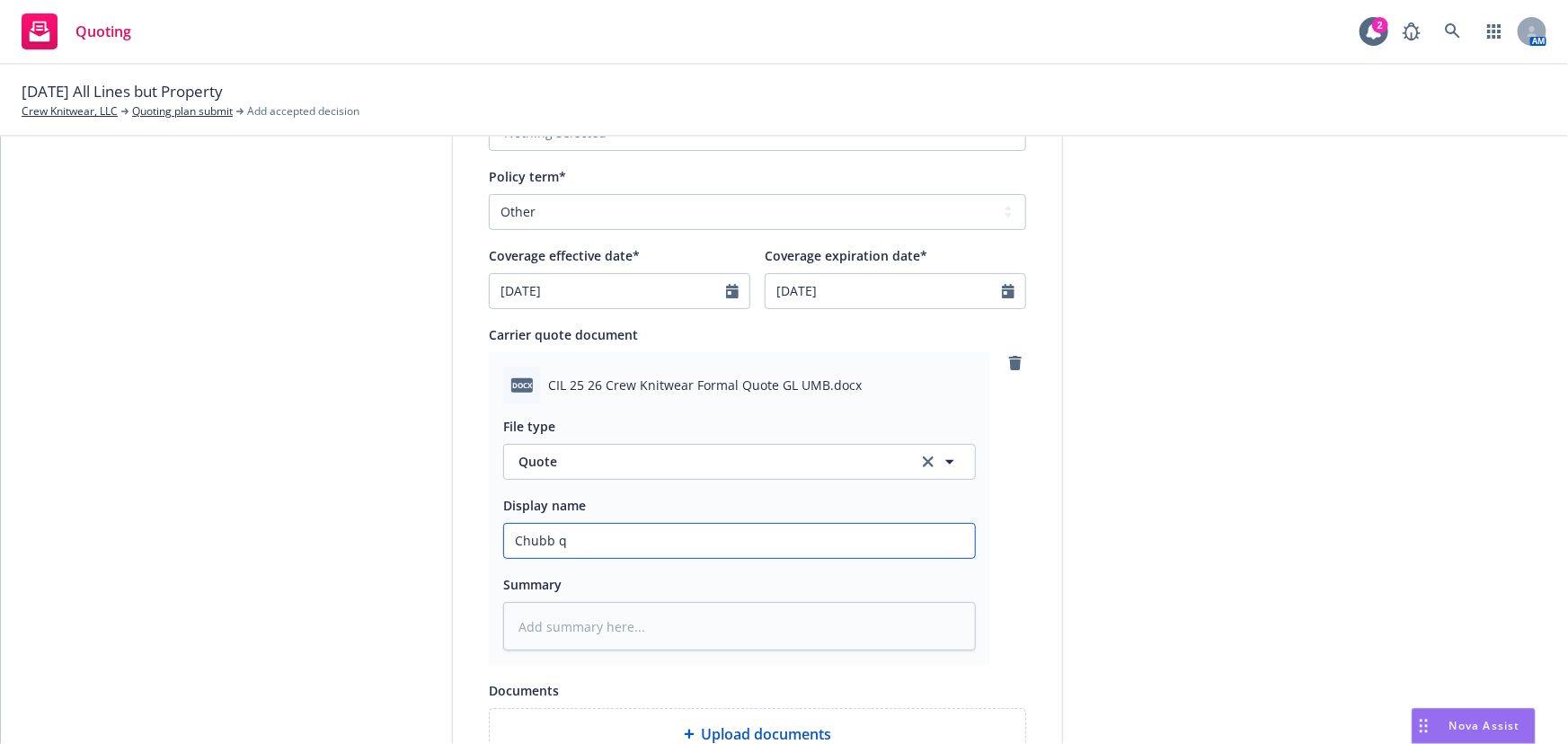
type textarea "x"
type input "Chubb qu"
type textarea "x"
type input "Chubb quo"
type textarea "x"
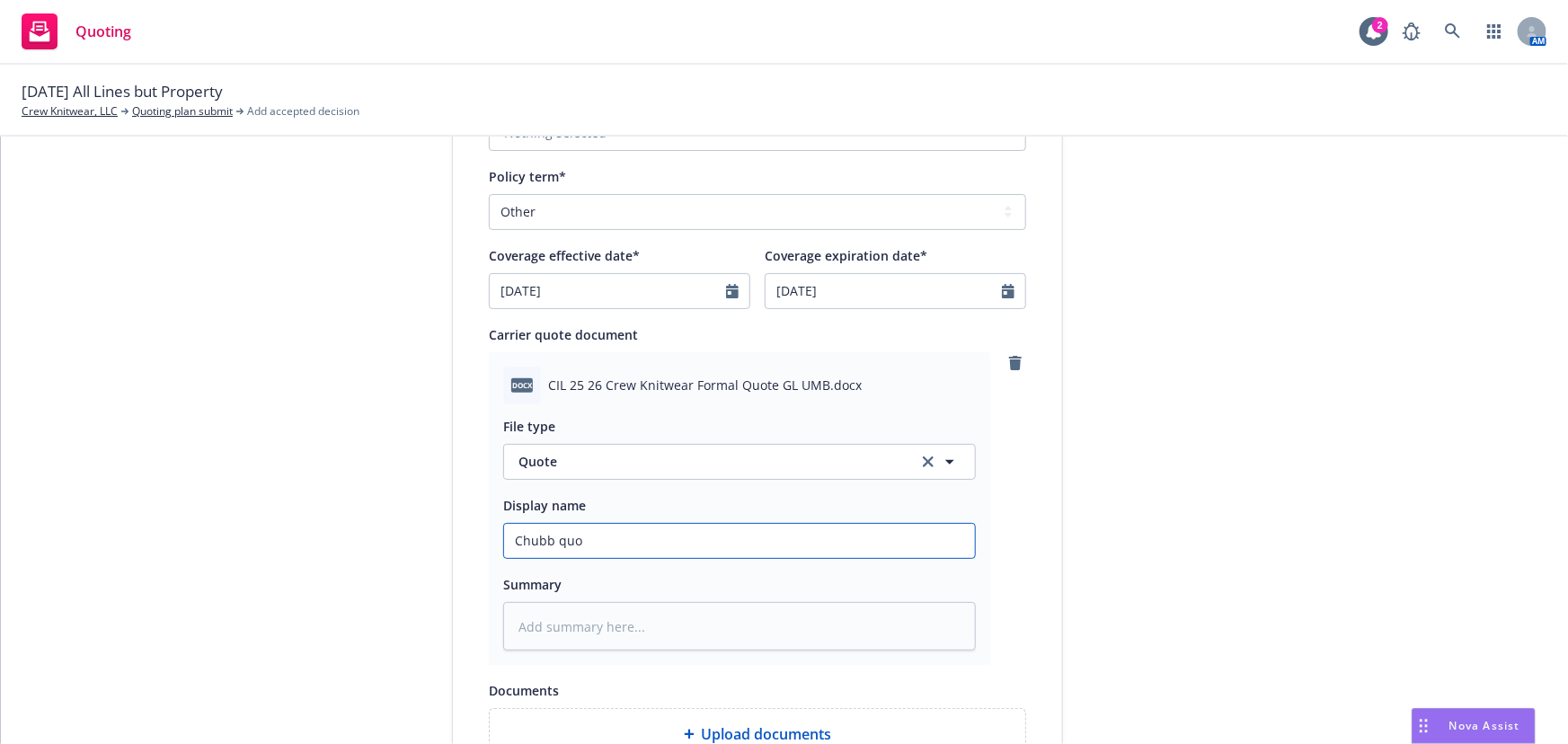
type input "Chubb quot"
type textarea "x"
type input "Chubb quote"
type textarea "x"
type input "Chubb quoted"
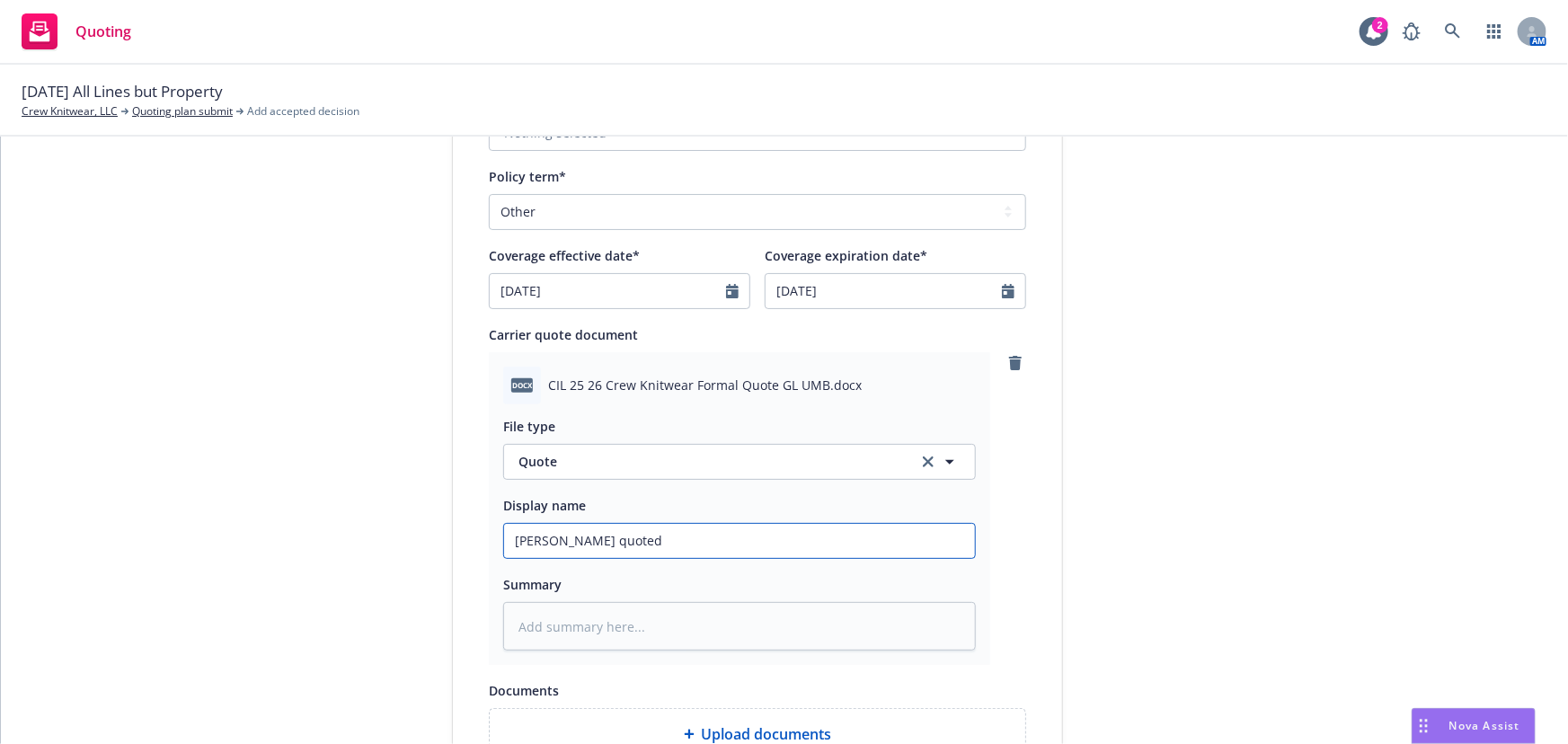
type textarea "x"
type input "Chubb quoted"
type textarea "x"
type input "Chubb quoted G"
type textarea "x"
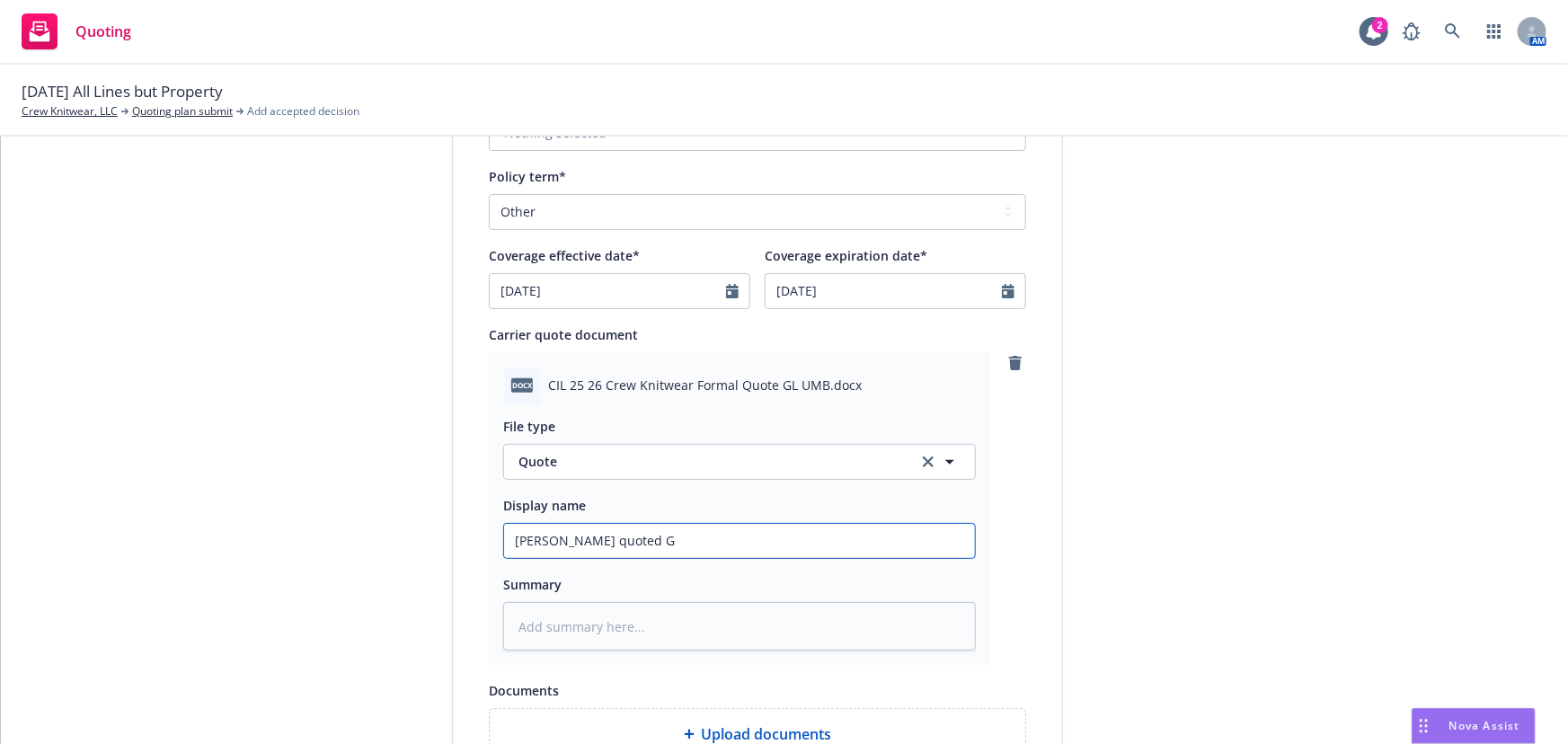
type input "Chubb quoted GL"
type textarea "x"
type input "Chubb quoted GL"
type textarea "x"
type input "Chubb quoted GL $"
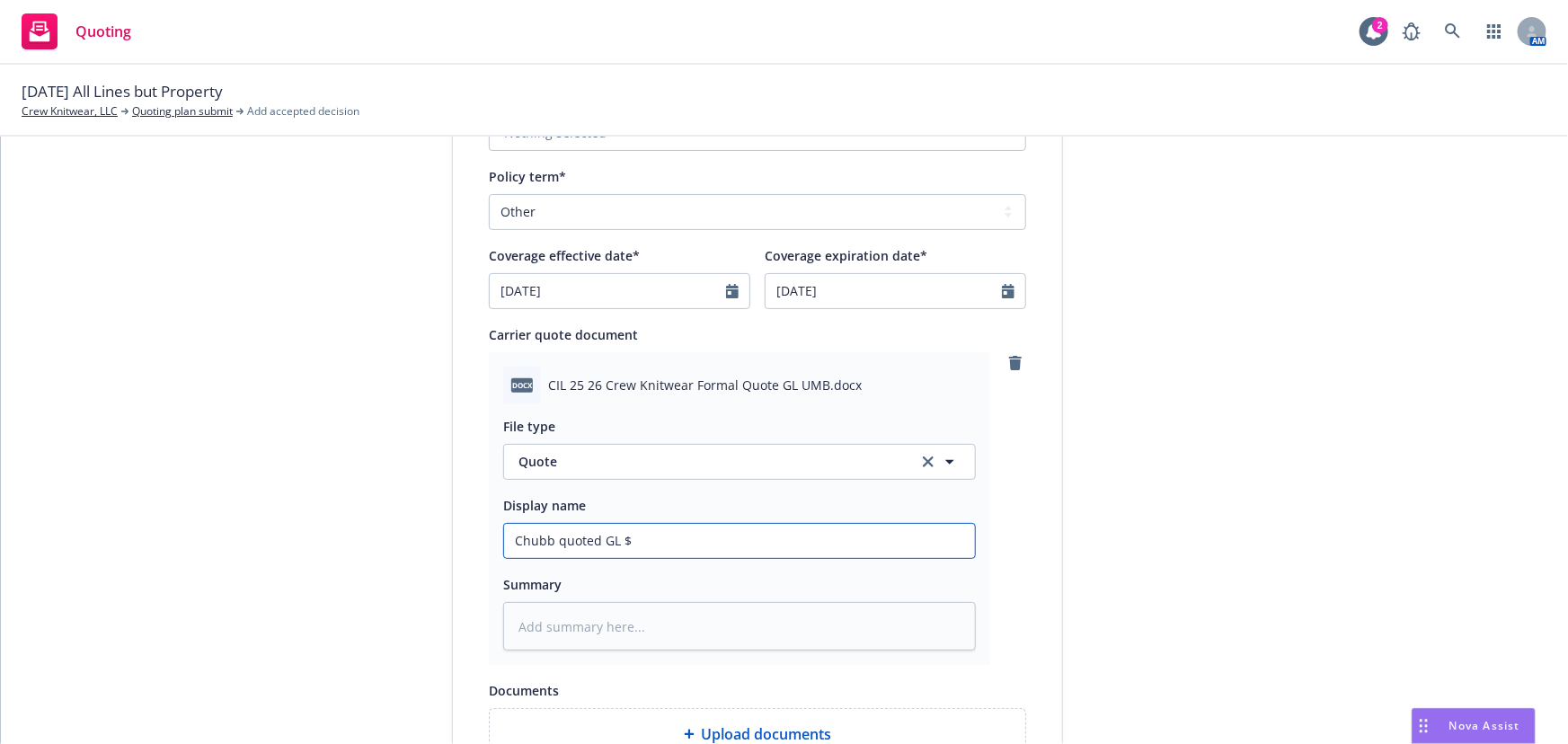
type textarea "x"
type input "Chubb quoted GL $9"
type textarea "x"
type input "Chubb quoted GL $9,"
type textarea "x"
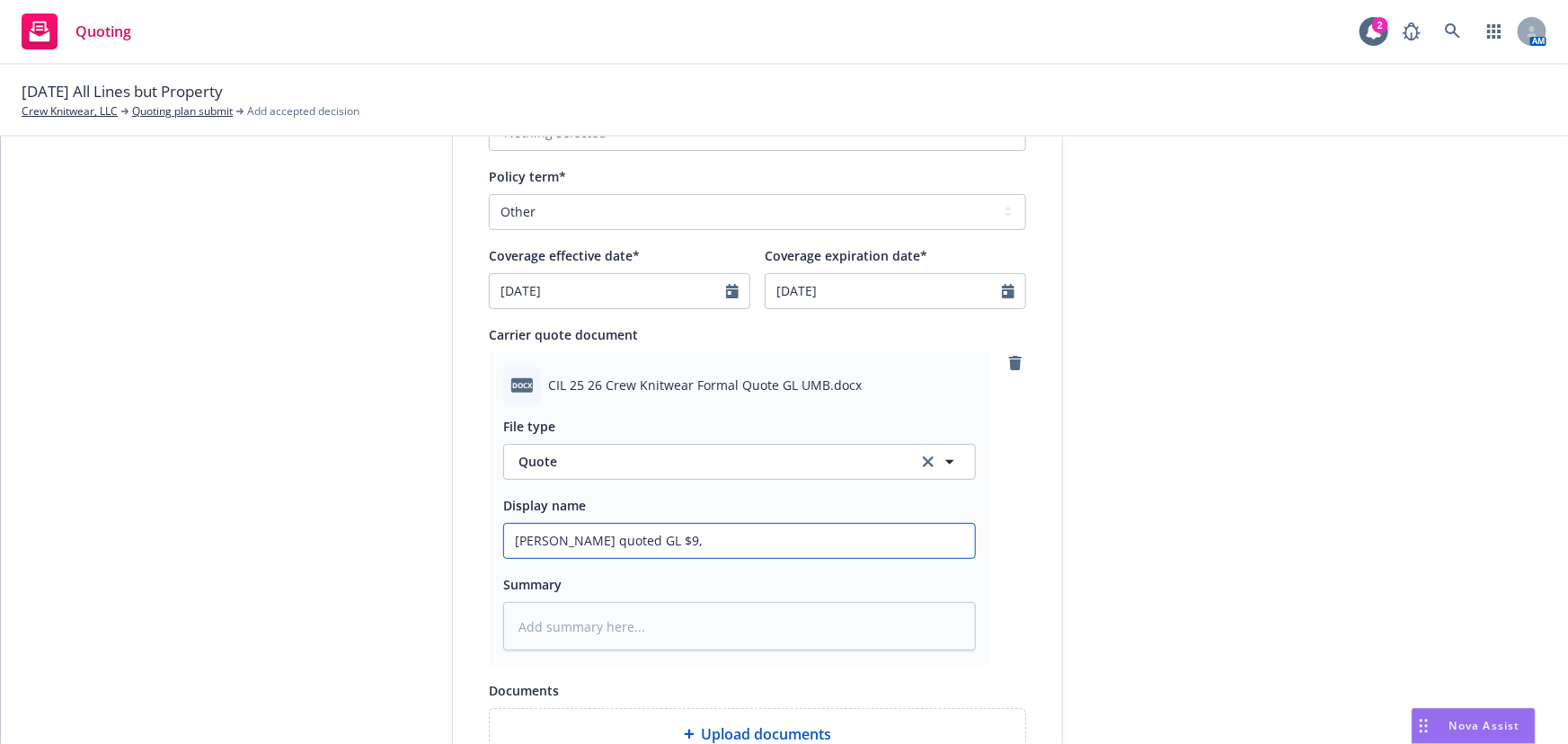
type input "Chubb quoted GL $9,0"
type textarea "x"
type input "Chubb quoted GL $9,00"
type textarea "x"
type input "Chubb quoted GL $9,006"
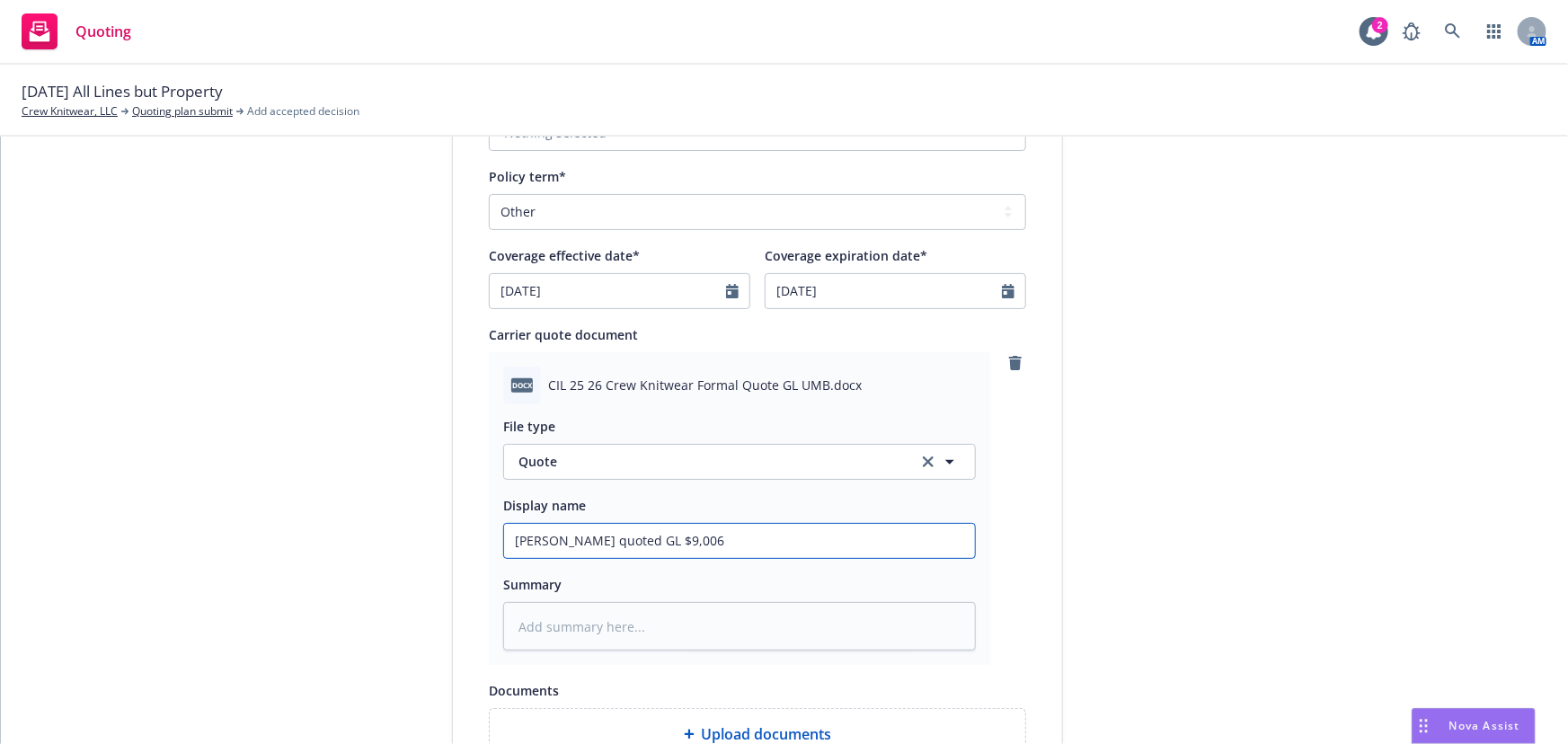
type textarea "x"
type input "Chubb quoted GL $9,006"
type textarea "x"
type input "Chubb quoted GL $9,006 a"
type textarea "x"
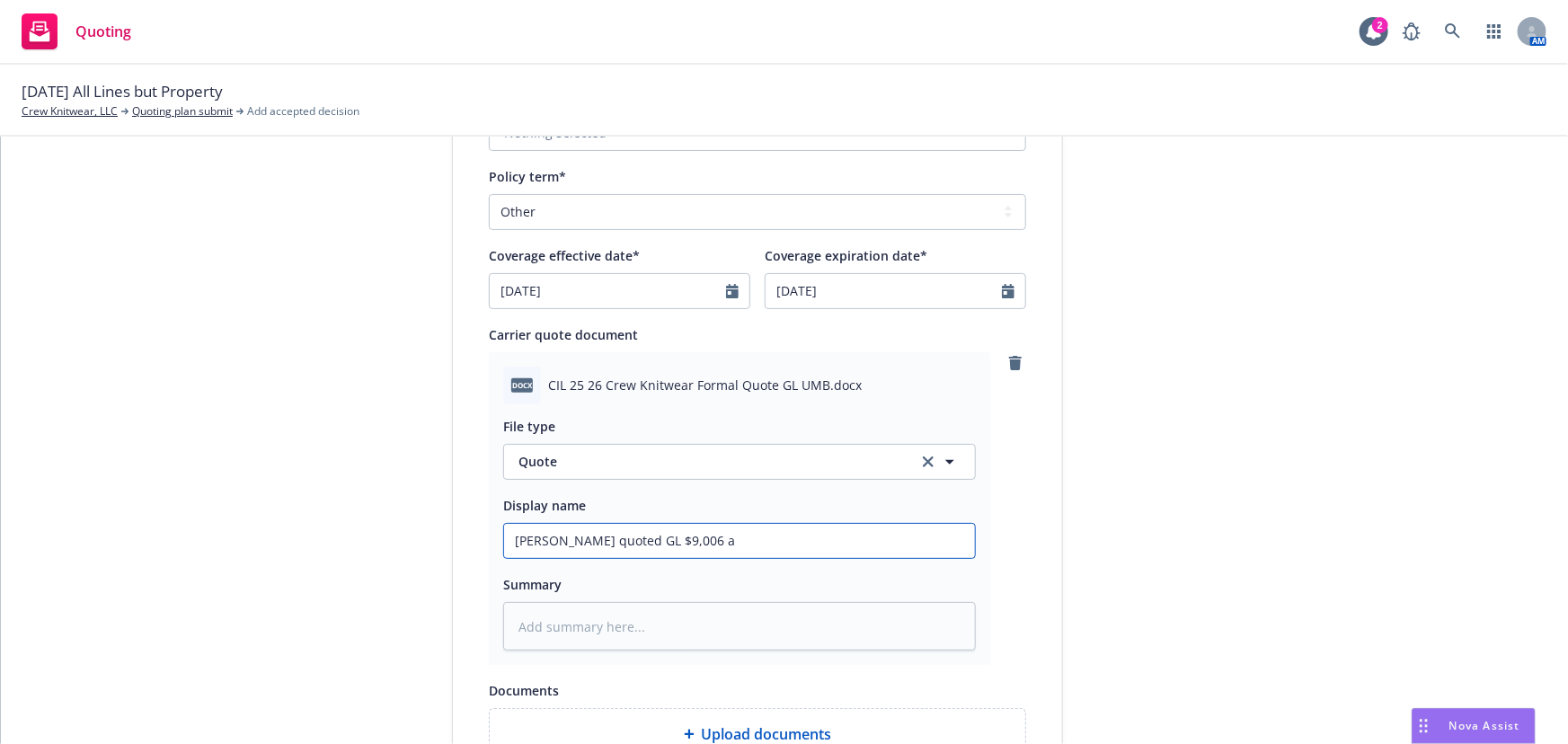
type input "Chubb quoted GL $9,006 an"
type textarea "x"
type input "Chubb quoted GL $9,006 and"
type textarea "x"
type input "Chubb quoted GL $9,006 and"
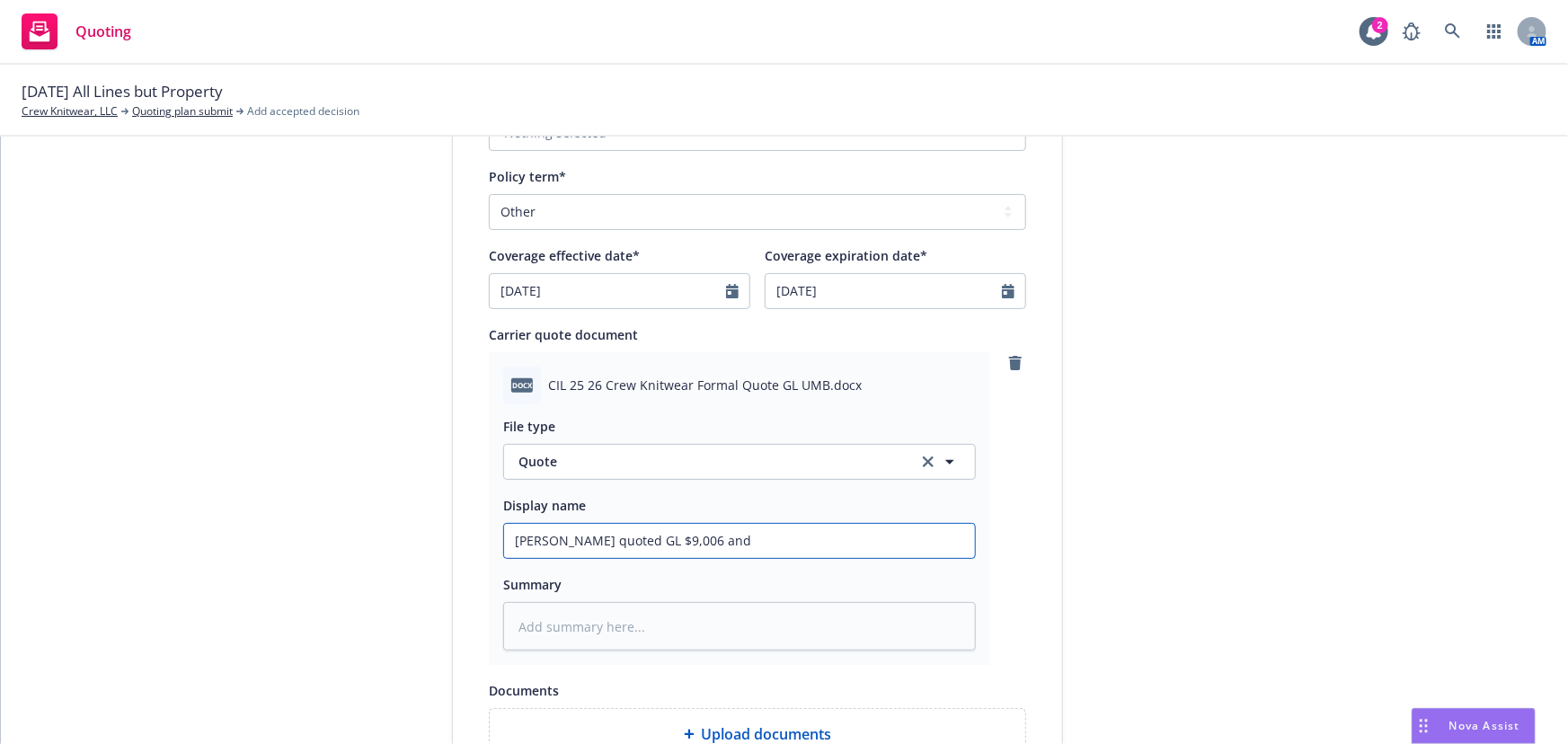
type textarea "x"
type input "Chubb quoted GL $9,006 and U"
type textarea "x"
type input "Chubb quoted GL $9,006 and UM"
type textarea "x"
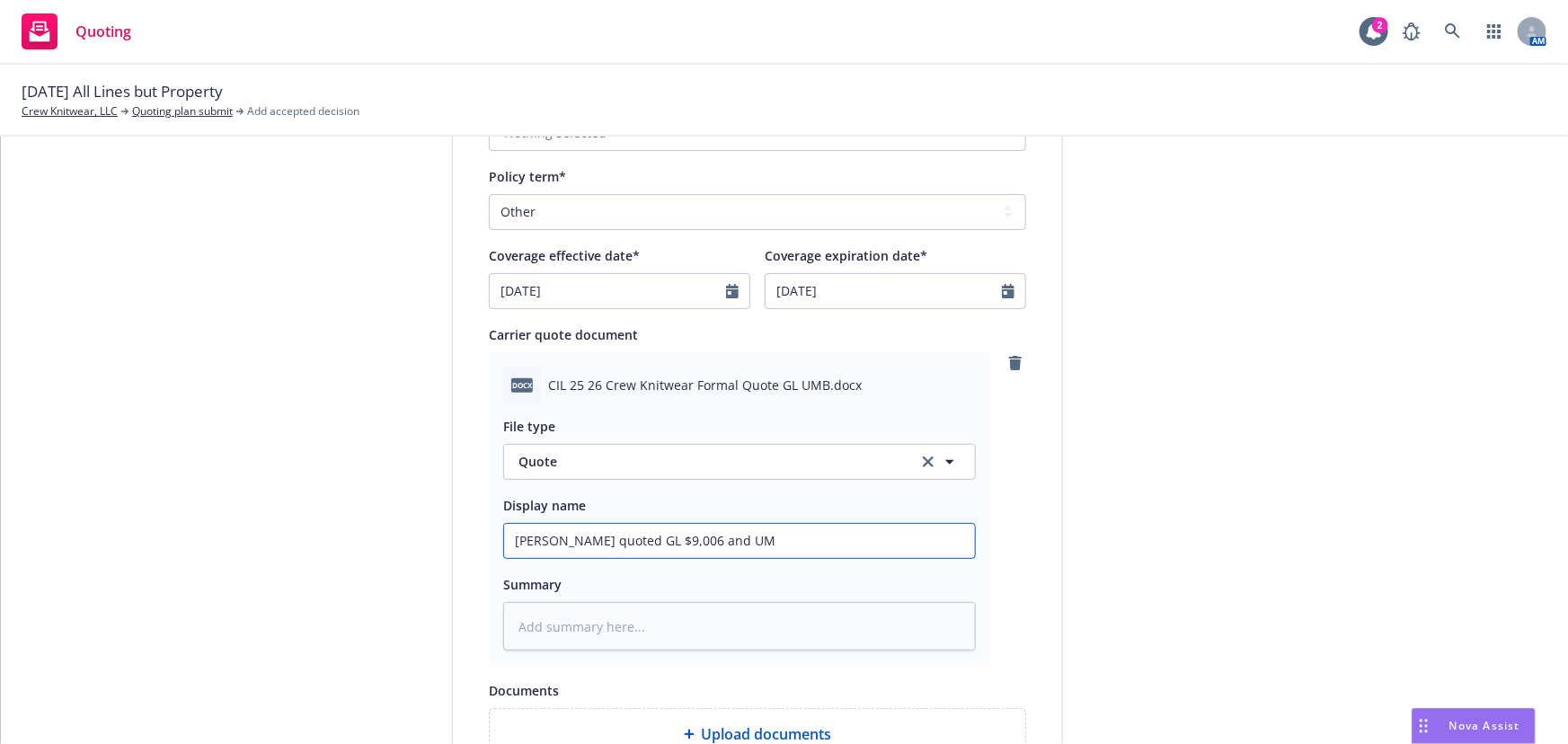
type input "Chubb quoted GL $9,006 and UMB"
type textarea "x"
type input "Chubb quoted GL $9,006 and UMB"
type textarea "x"
type input "Chubb quoted GL $9,006 and UMB $"
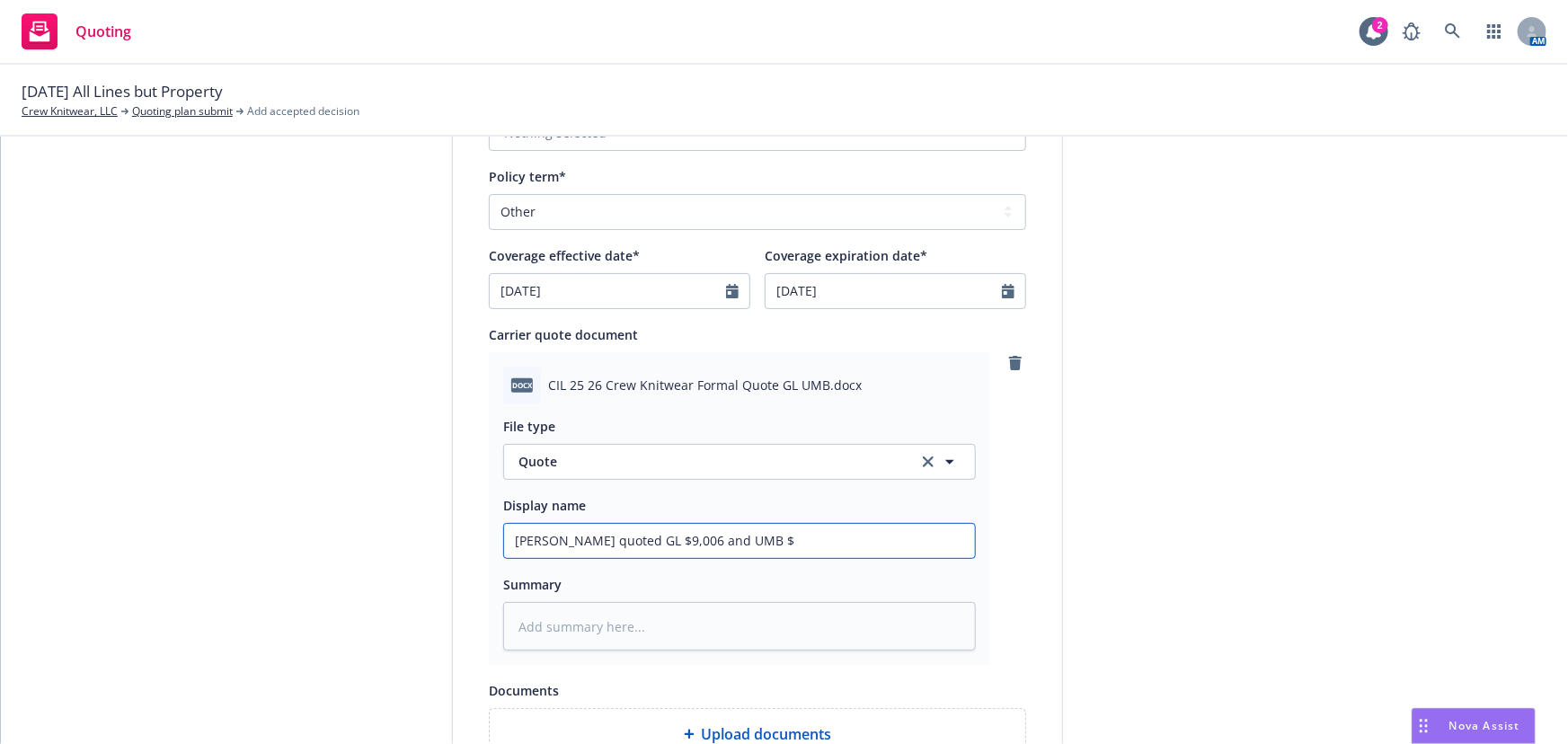
type textarea "x"
type input "Chubb quoted GL $9,006 and UMB $8"
type textarea "x"
type input "Chubb quoted GL $9,006 and UMB $8,"
type textarea "x"
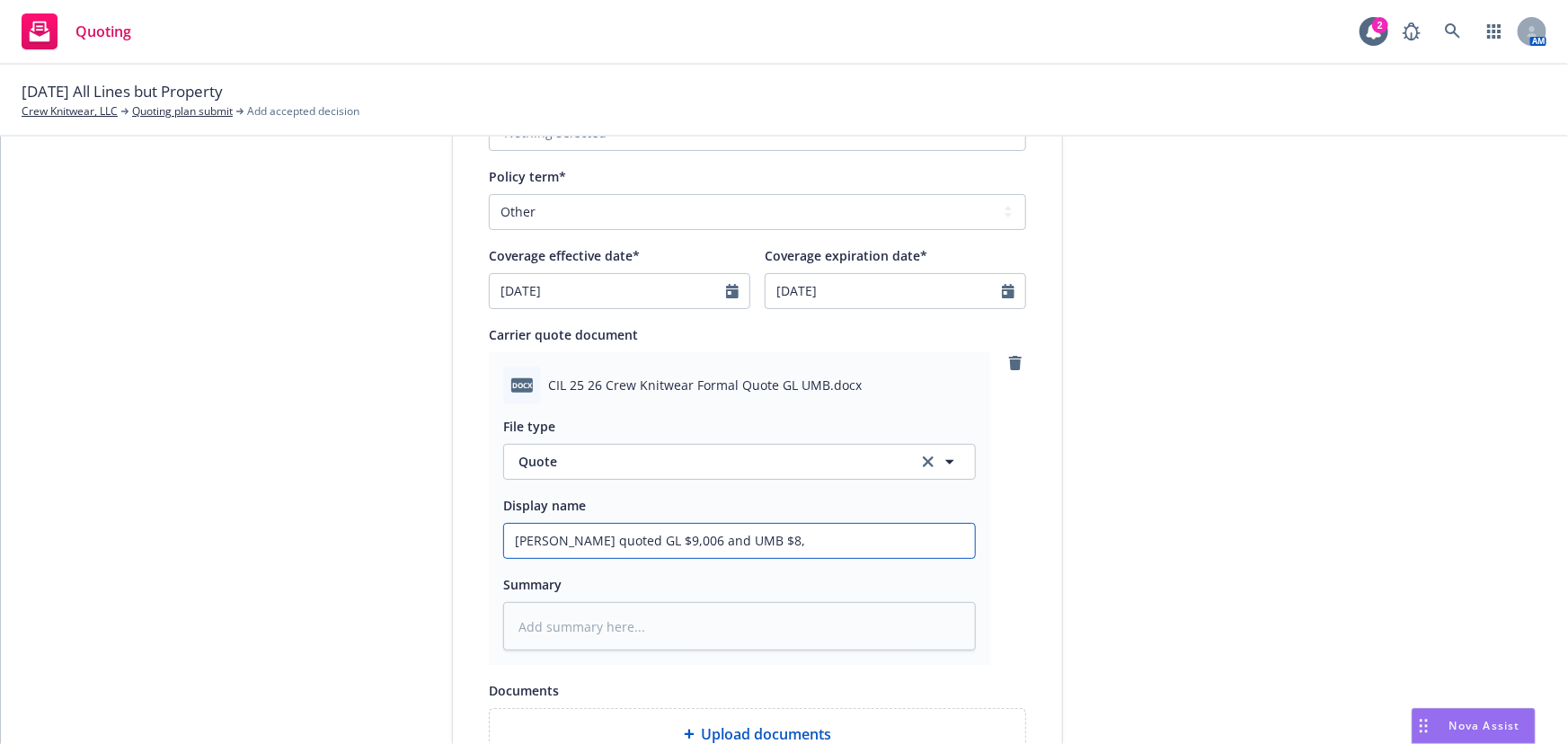
type input "Chubb quoted GL $9,006 and UMB $8,6"
type textarea "x"
type input "Chubb quoted GL $9,006 and UMB $8,66"
type textarea "x"
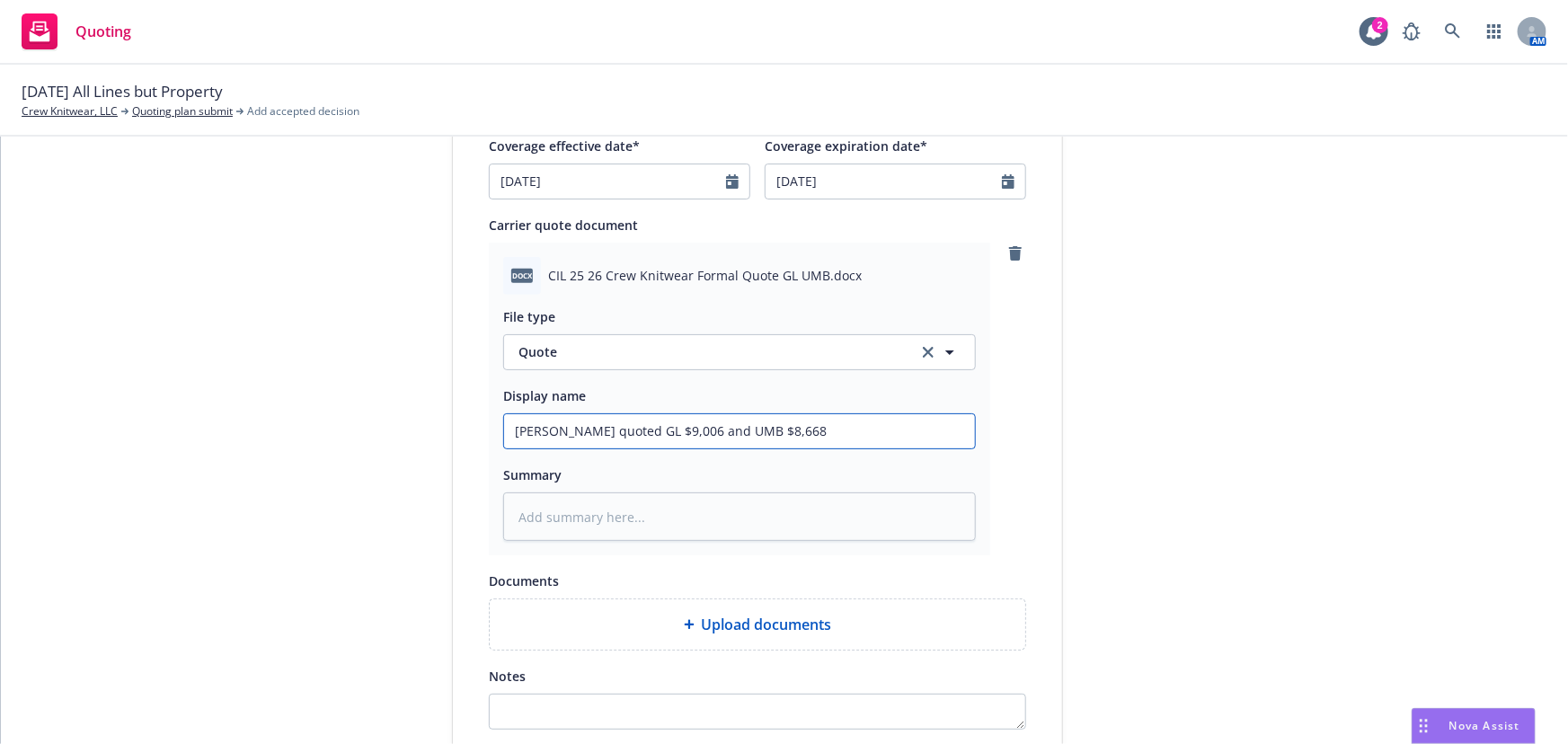
scroll to position [929, 0]
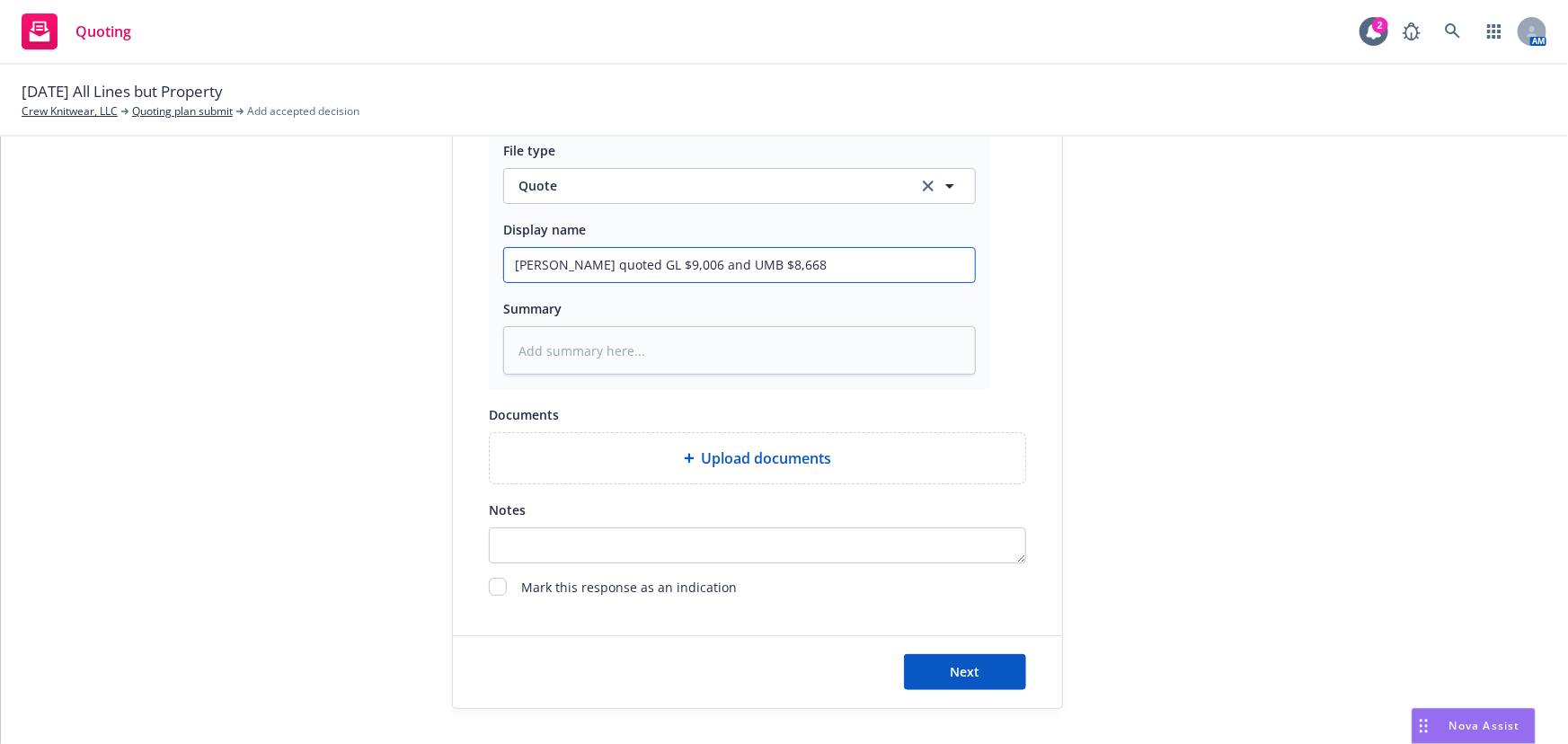
type input "Chubb quoted GL $9,006 and UMB $8,668"
type textarea "x"
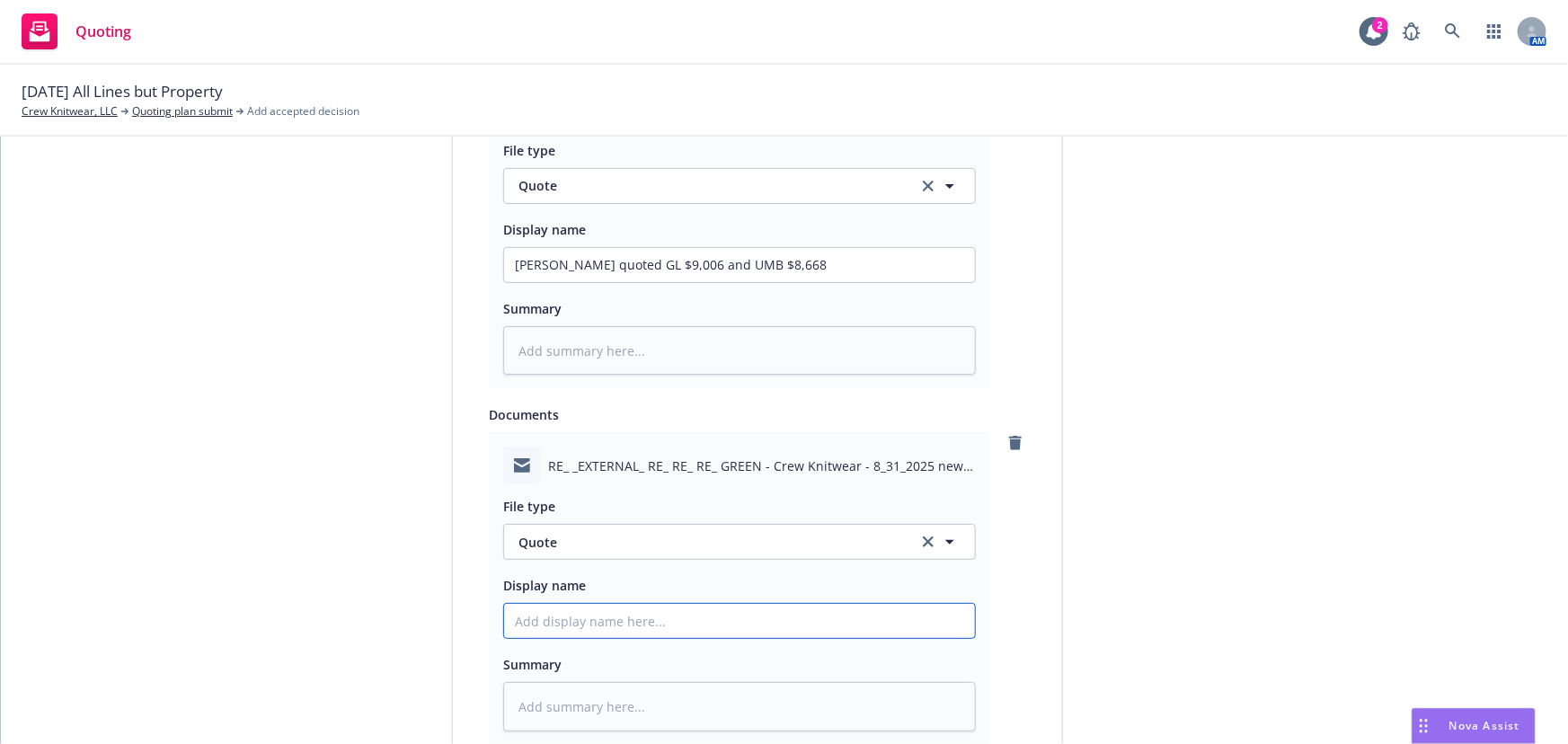
click at [559, 282] on input "Display name" at bounding box center [740, 265] width 471 height 34
click at [945, 539] on icon "button" at bounding box center [950, 541] width 9 height 5
type input "quote r"
click at [556, 587] on span "Quote received" at bounding box center [569, 592] width 93 height 19
click at [539, 282] on input "Display name" at bounding box center [740, 265] width 471 height 34
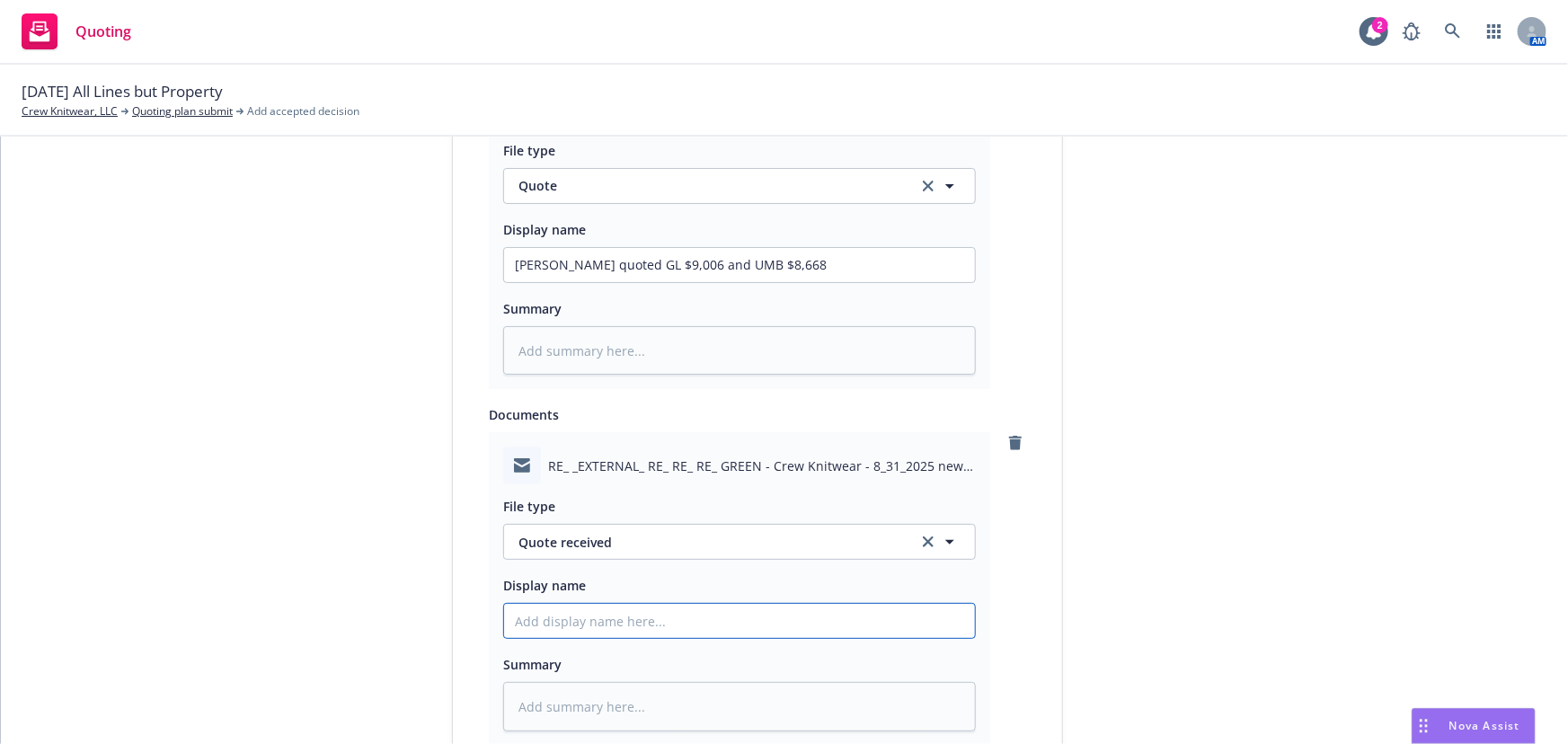
type textarea "x"
type input "E"
type textarea "x"
type input "EM"
type textarea "x"
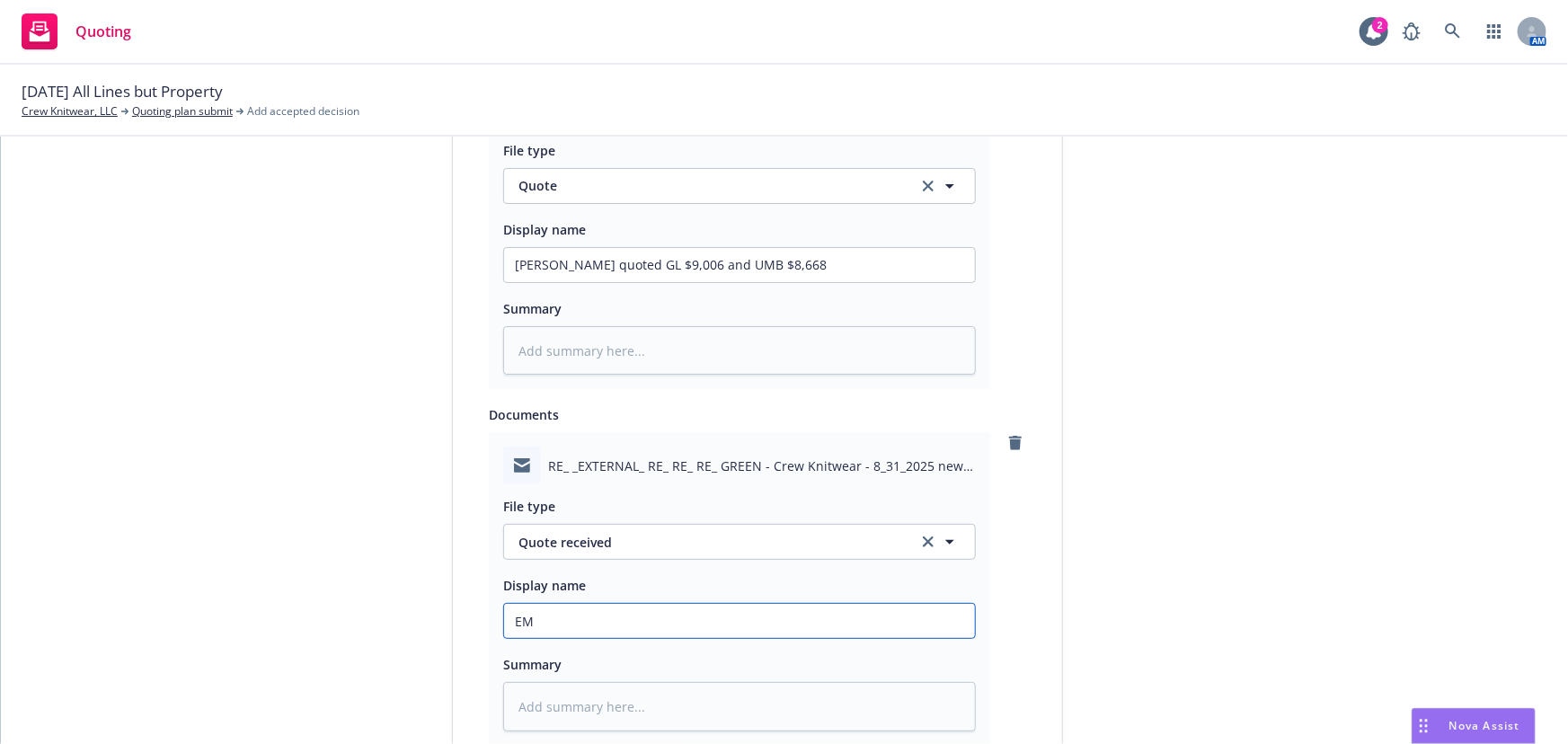
type input "EMF"
type textarea "x"
type input "EMFC"
type textarea "x"
type input "EMFC"
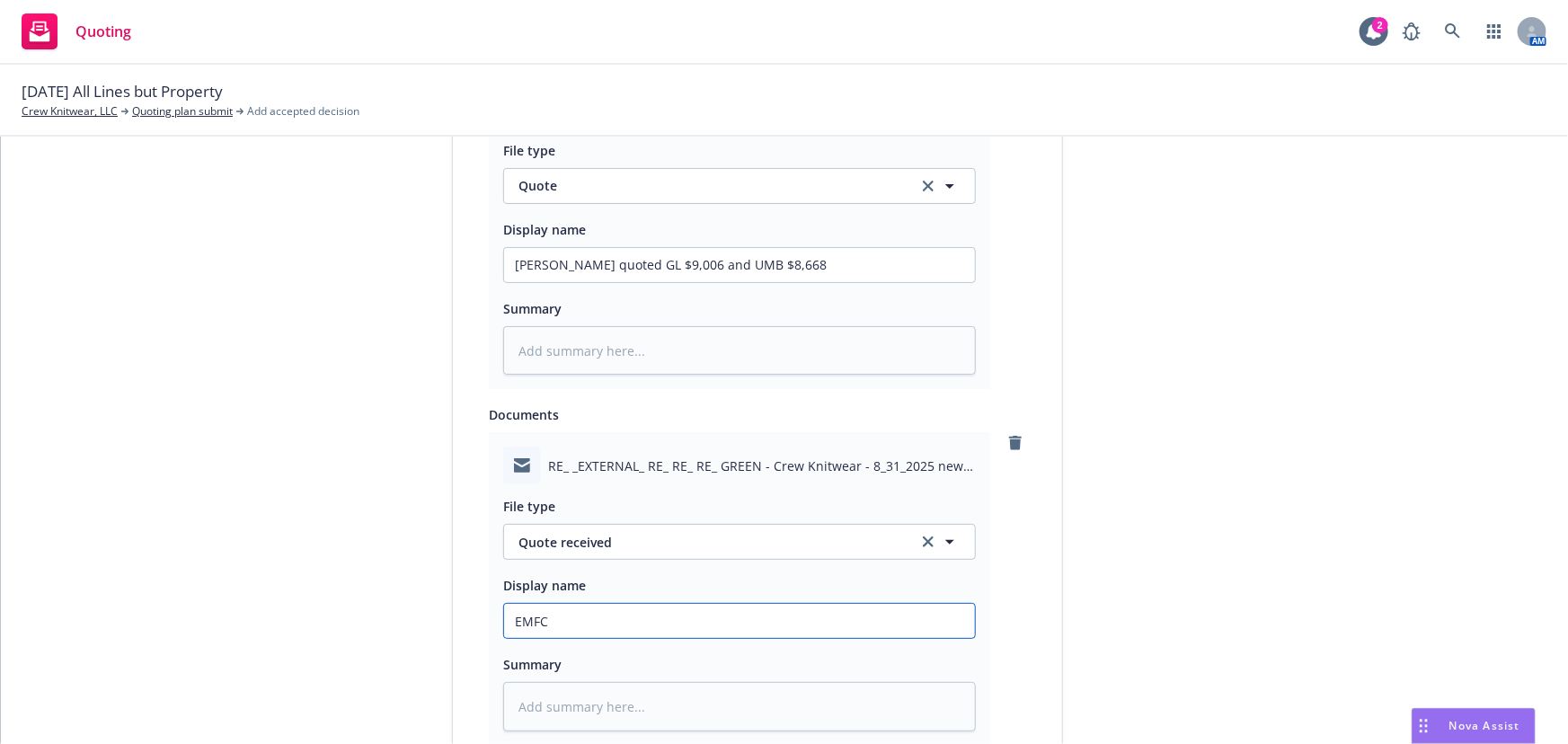
type textarea "x"
type input "EMFC -"
type textarea "x"
type input "EMFC -"
type textarea "x"
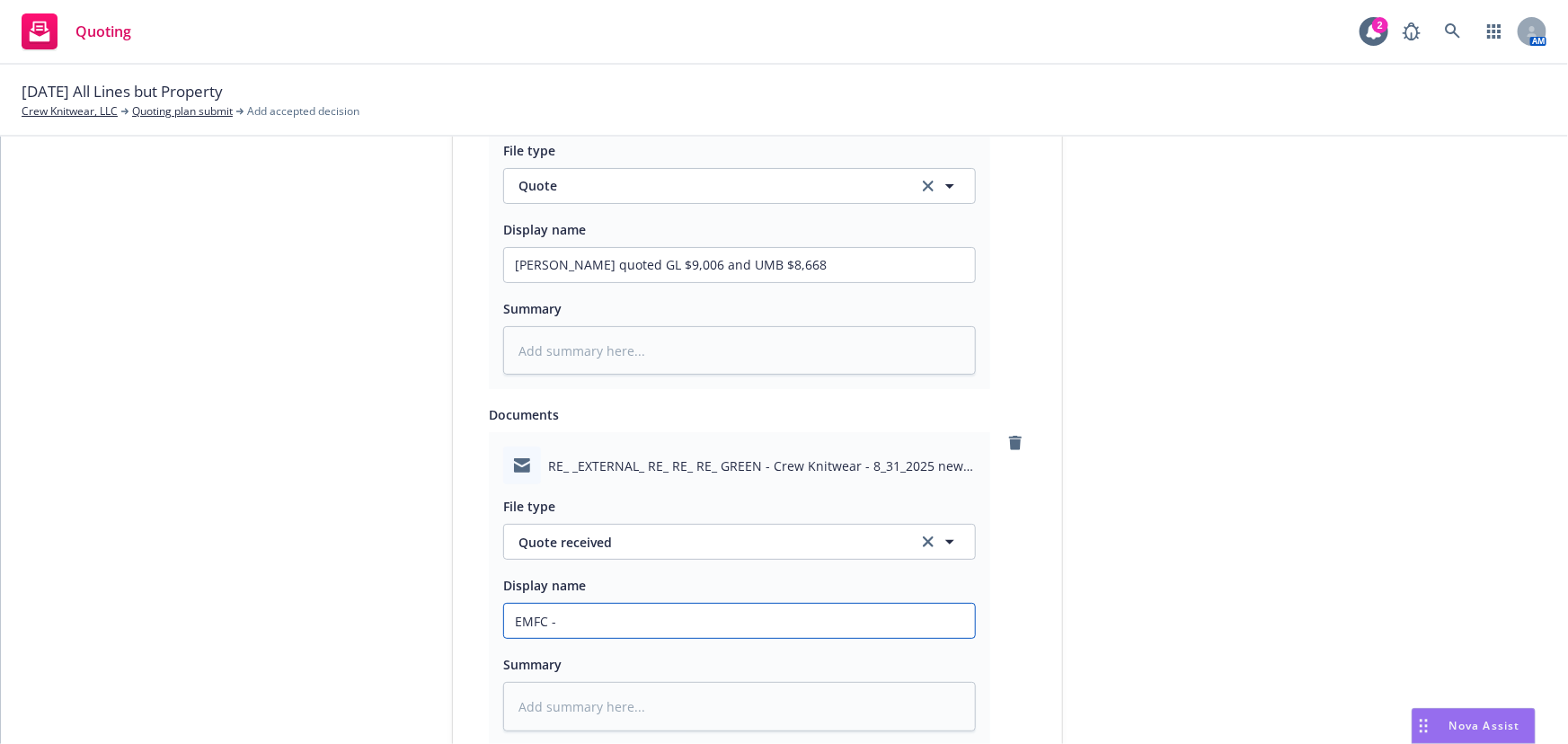
type input "EMFC - C"
type textarea "x"
type input "EMFC - Ch"
type textarea "x"
type input "EMFC - Chu"
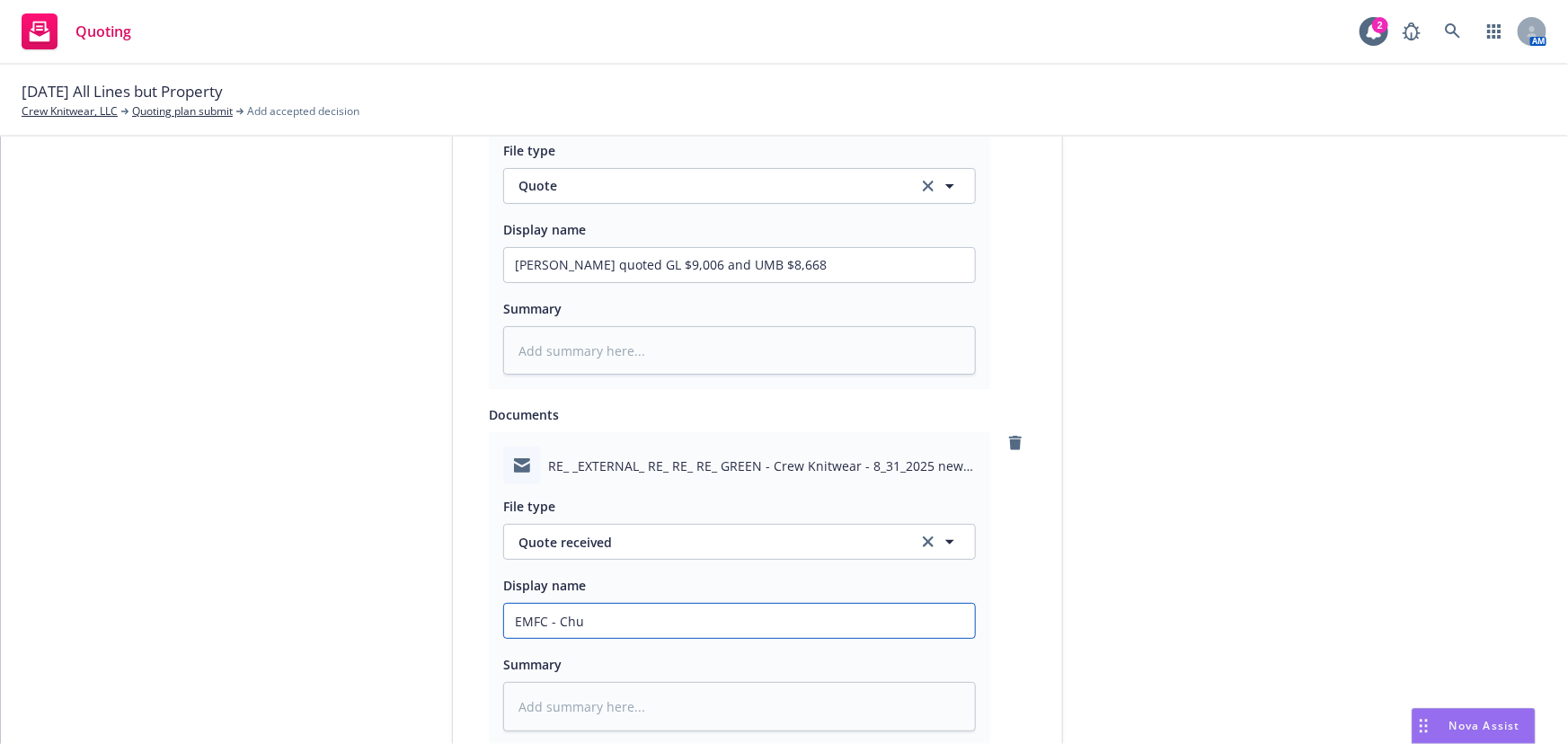
type textarea "x"
type input "EMFC - Chub"
type textarea "x"
type input "EMFC - Chub"
type textarea "x"
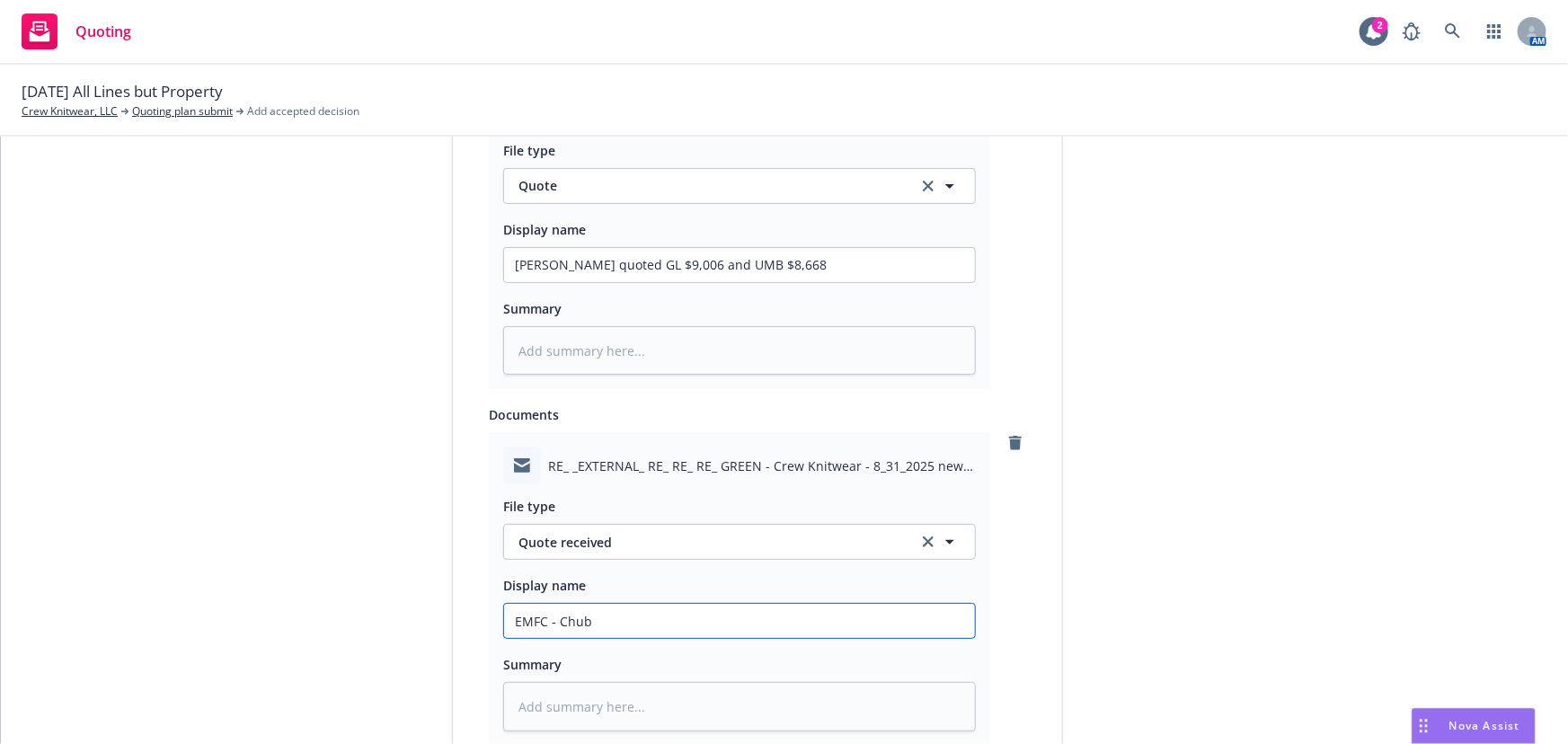
type input "EMFC - Chub p"
type textarea "x"
type input "EMFC - Chub"
type textarea "x"
type input "EMFC - Chub"
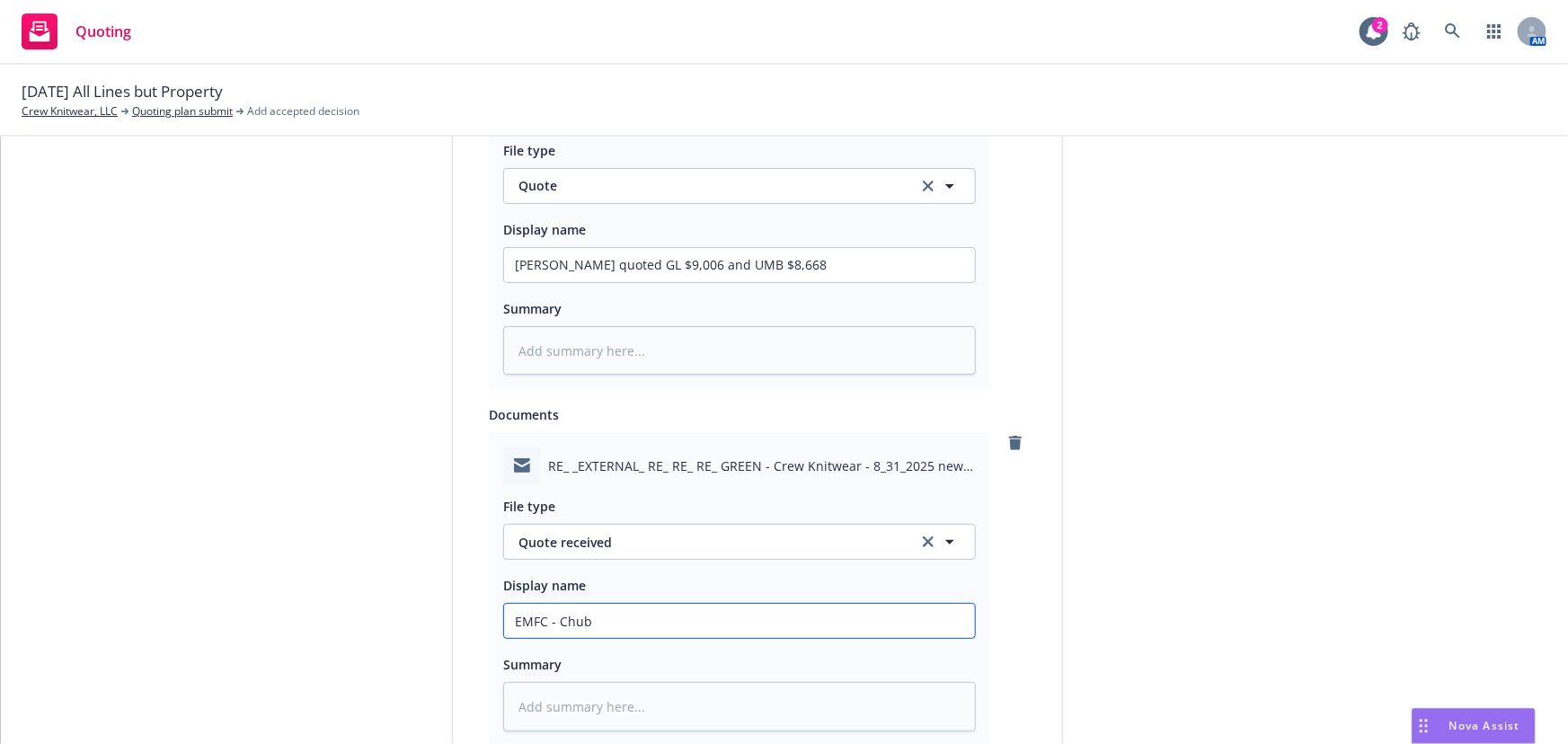
type textarea "x"
type input "EMFC - Chubb"
type textarea "x"
type input "EMFC - Chubb"
type textarea "x"
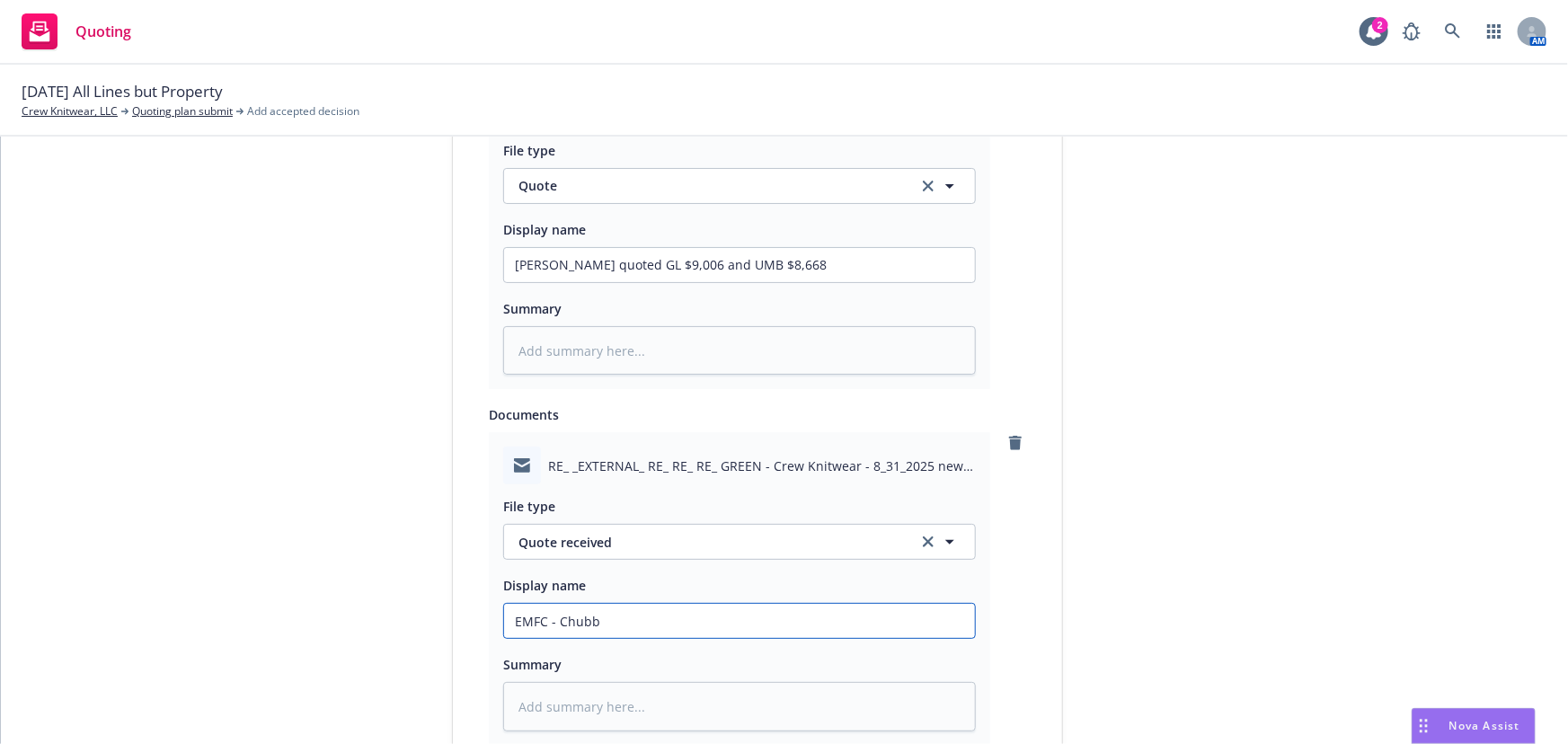
type input "EMFC - Chubb p"
type textarea "x"
type input "EMFC - Chubb pr"
type textarea "x"
type input "EMFC - Chubb pro"
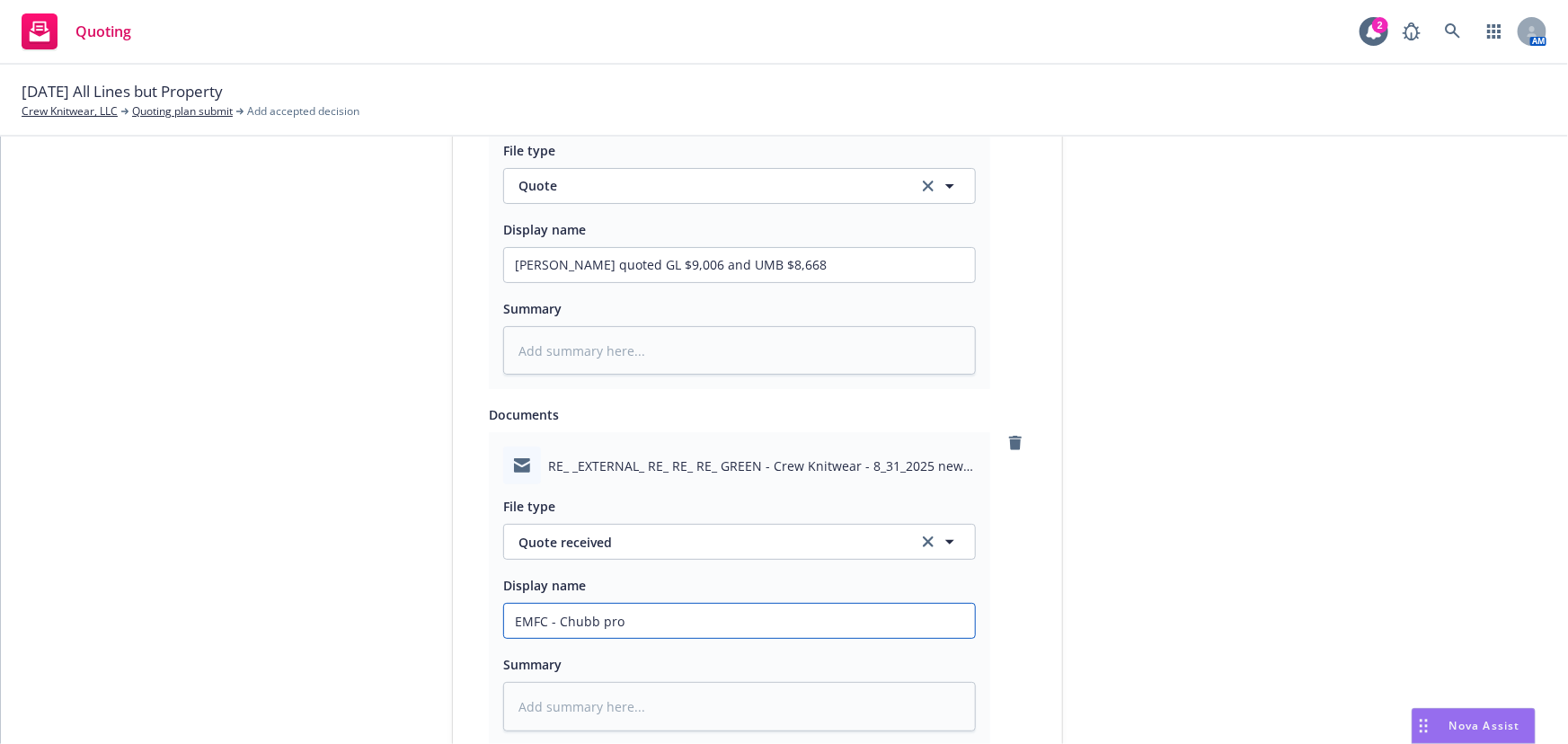
type textarea "x"
type input "EMFC - Chubb prov"
type textarea "x"
type input "EMFC - Chubb provi"
type textarea "x"
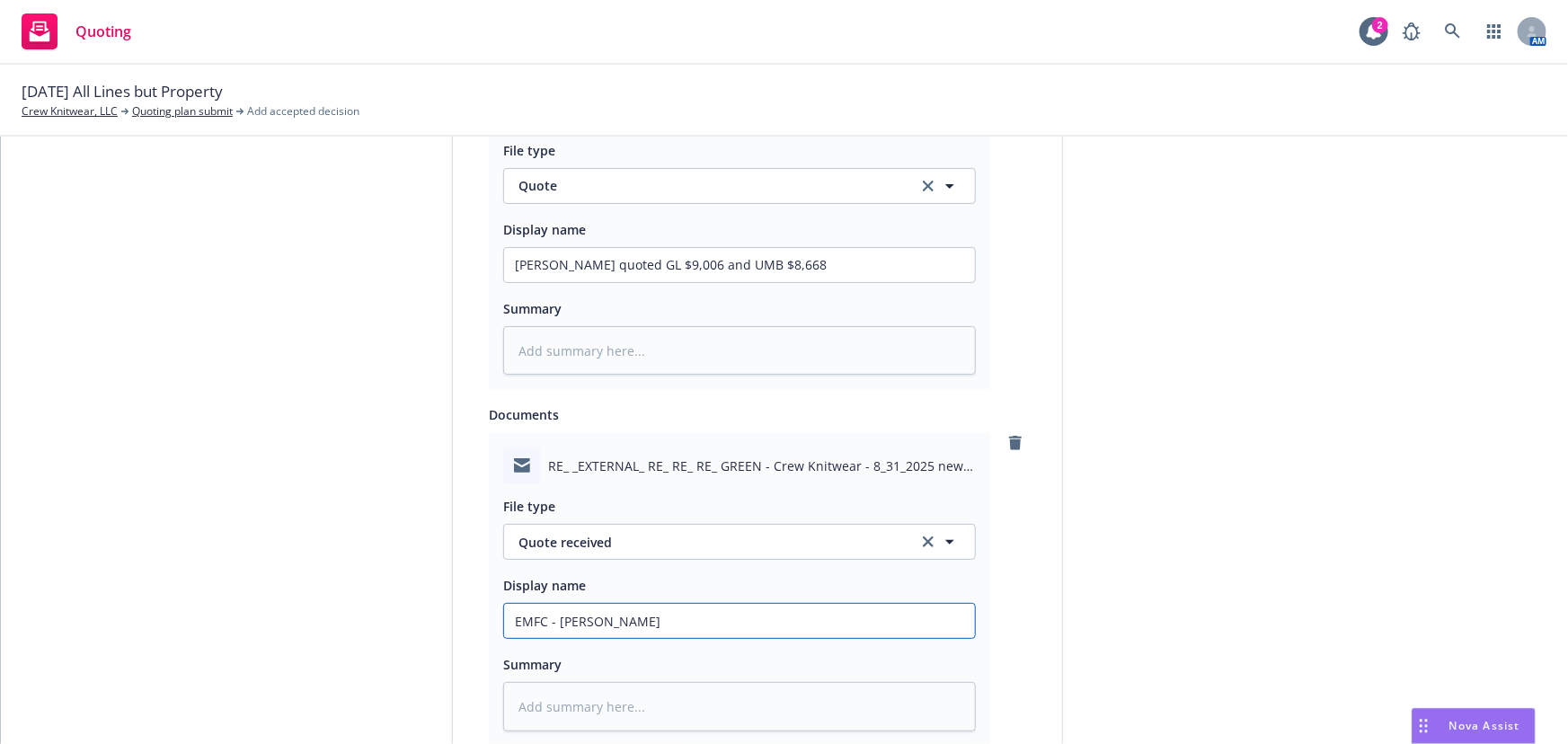
type input "EMFC - Chubb provid"
type textarea "x"
type input "EMFC - Chubb provide"
type textarea "x"
type input "EMFC - Chubb provides"
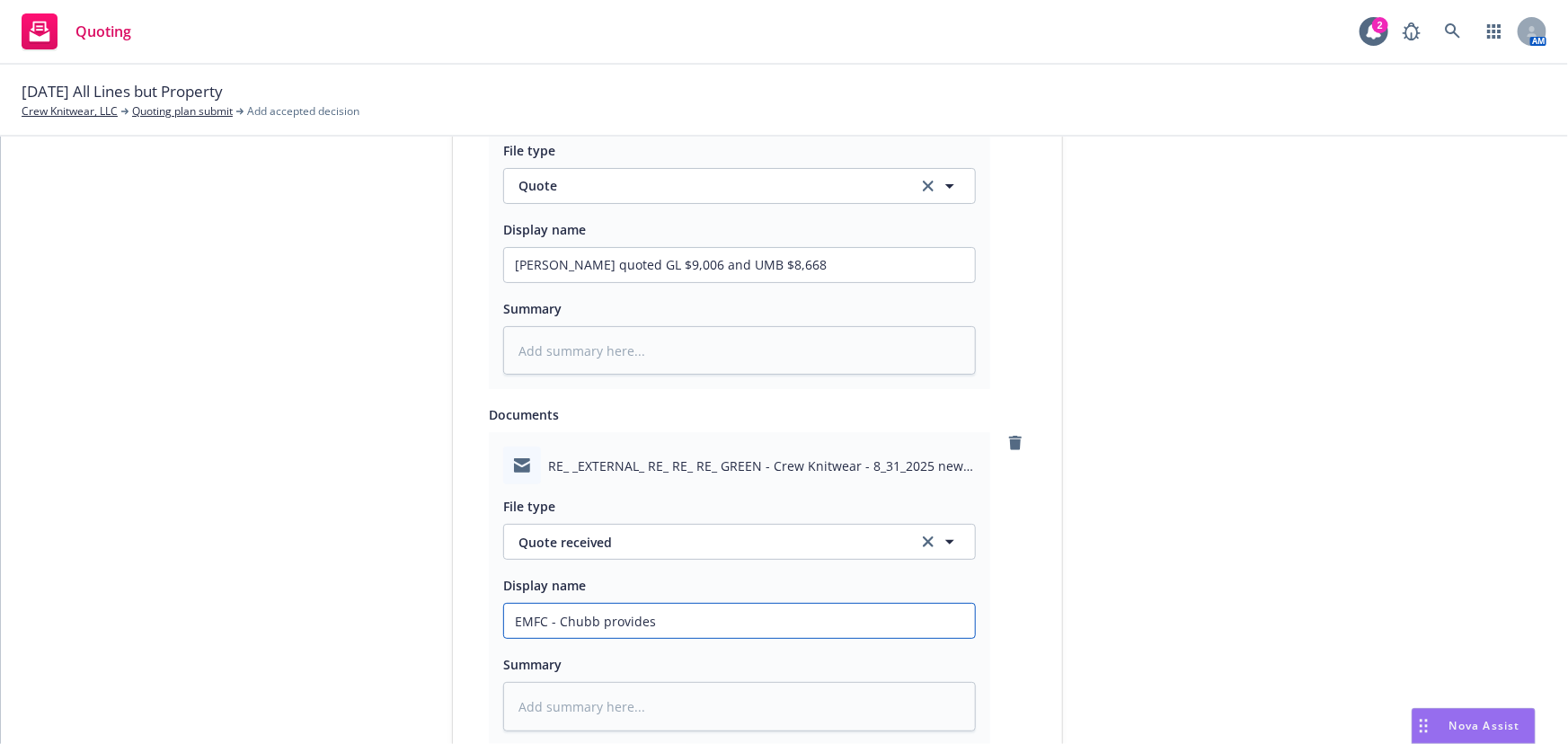
type textarea "x"
type input "EMFC - Chubb provides"
type textarea "x"
type input "EMFC - Chubb provides G"
type textarea "x"
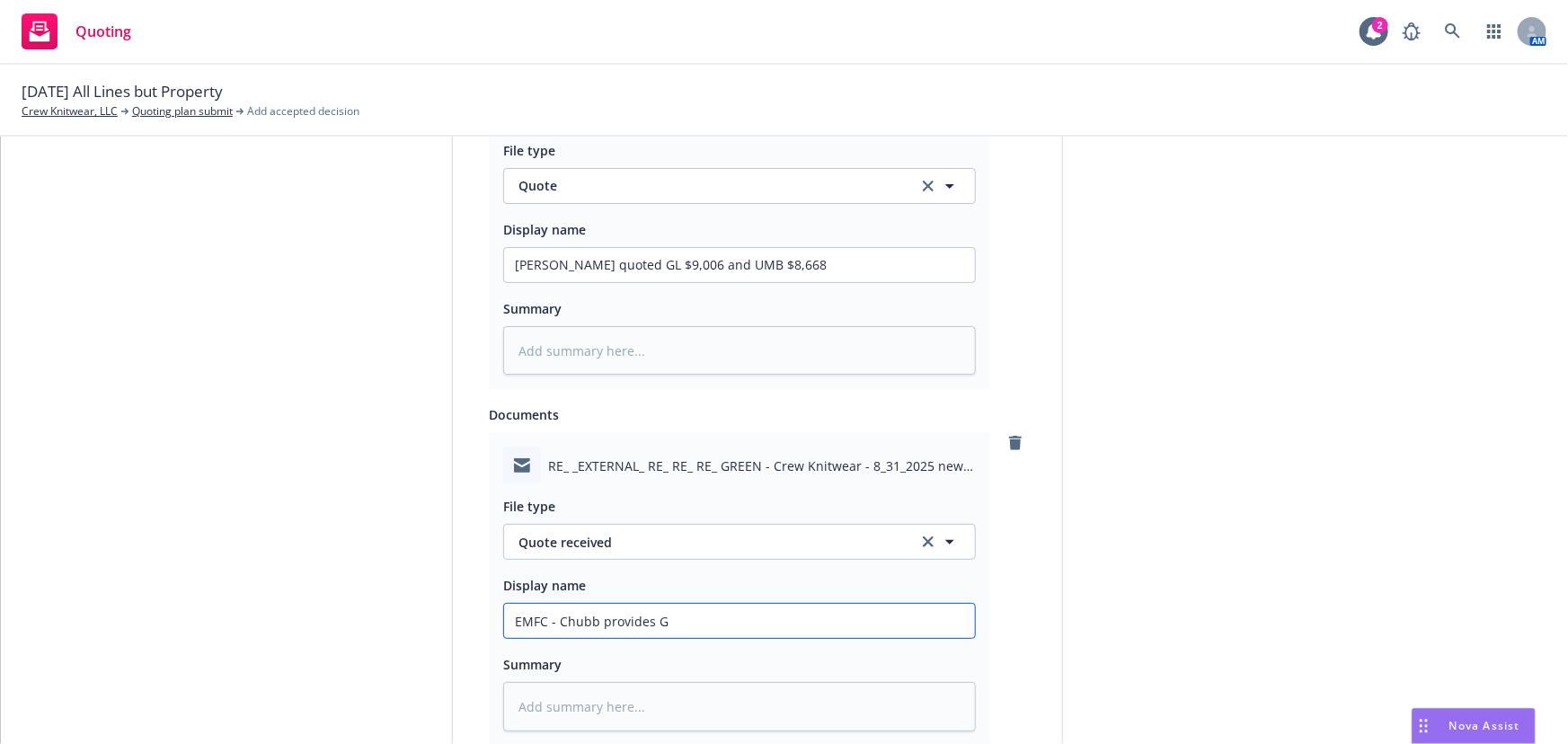
type input "EMFC - Chubb provides GL"
type textarea "x"
type input "EMFC - Chubb provides GL"
type textarea "x"
type input "EMFC - Chubb provides GL &"
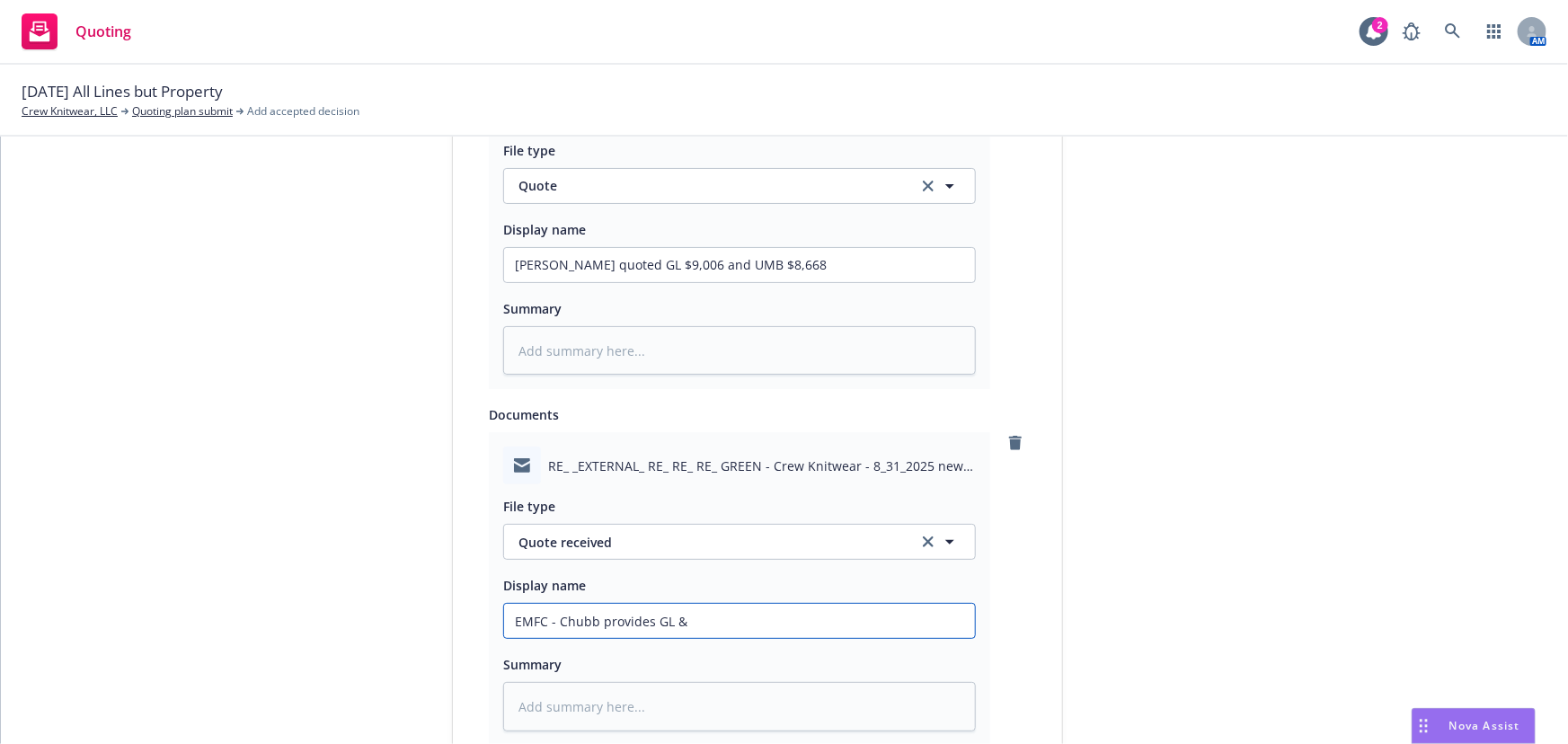
type textarea "x"
type input "EMFC - Chubb provides GL &"
type textarea "x"
type input "EMFC - Chubb provides GL & U"
type textarea "x"
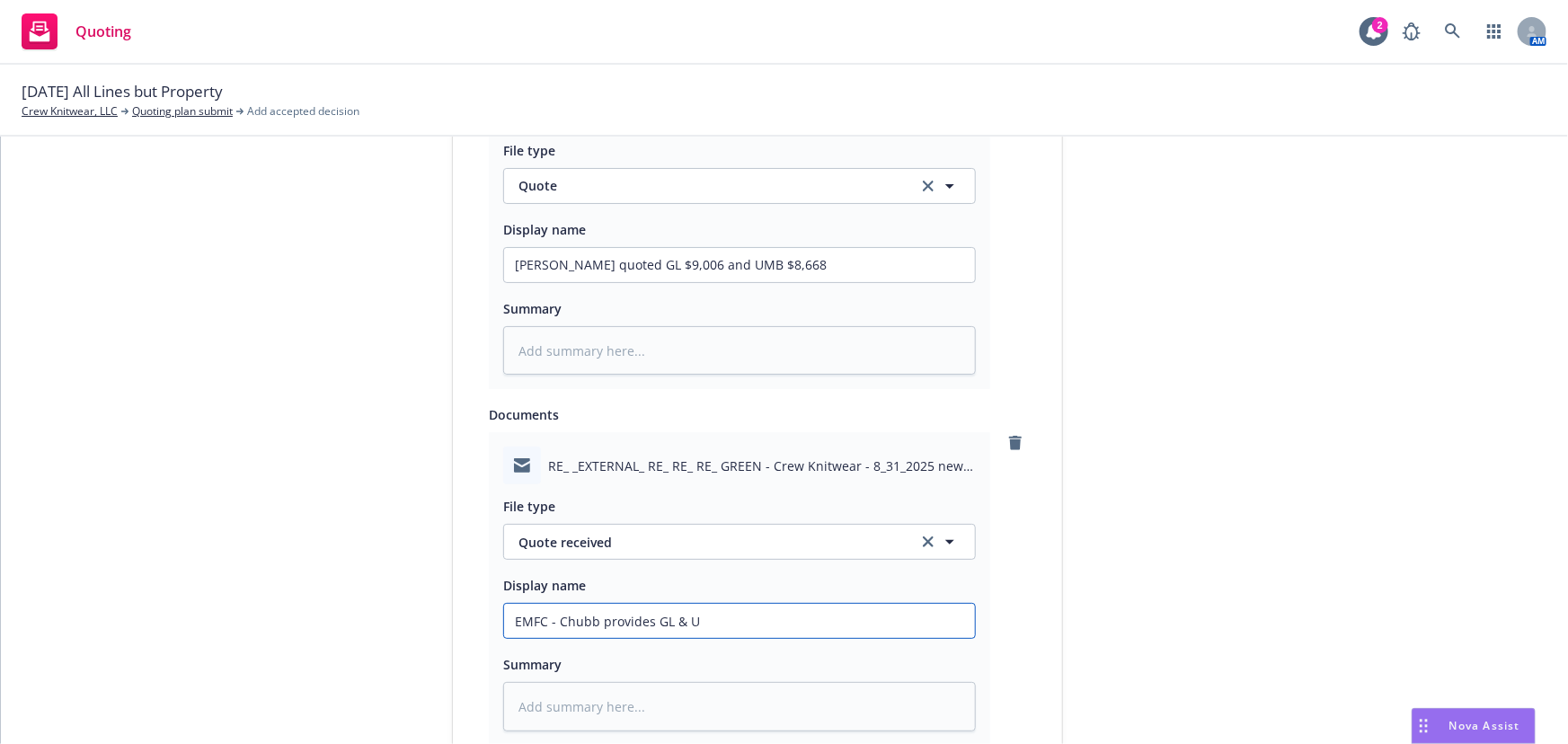
type input "EMFC - Chubb provides GL & UM"
type textarea "x"
type input "EMFC - Chubb provides GL & UMB"
type textarea "x"
type input "EMFC - Chubb provides GL & UMB"
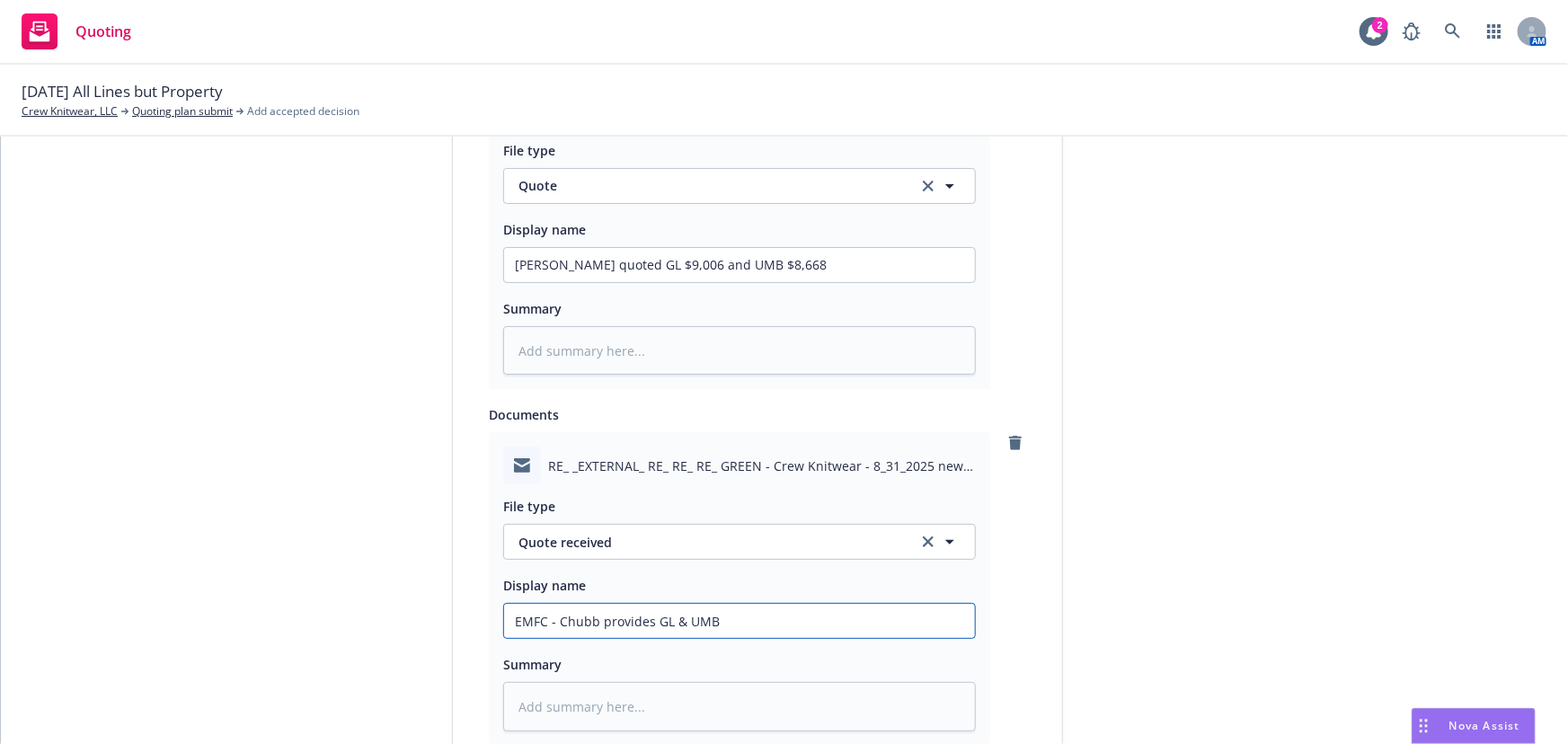
type textarea "x"
type input "EMFC - Chubb provides GL & UMB q"
type textarea "x"
type input "EMFC - Chubb provides GL & UMB qu"
type textarea "x"
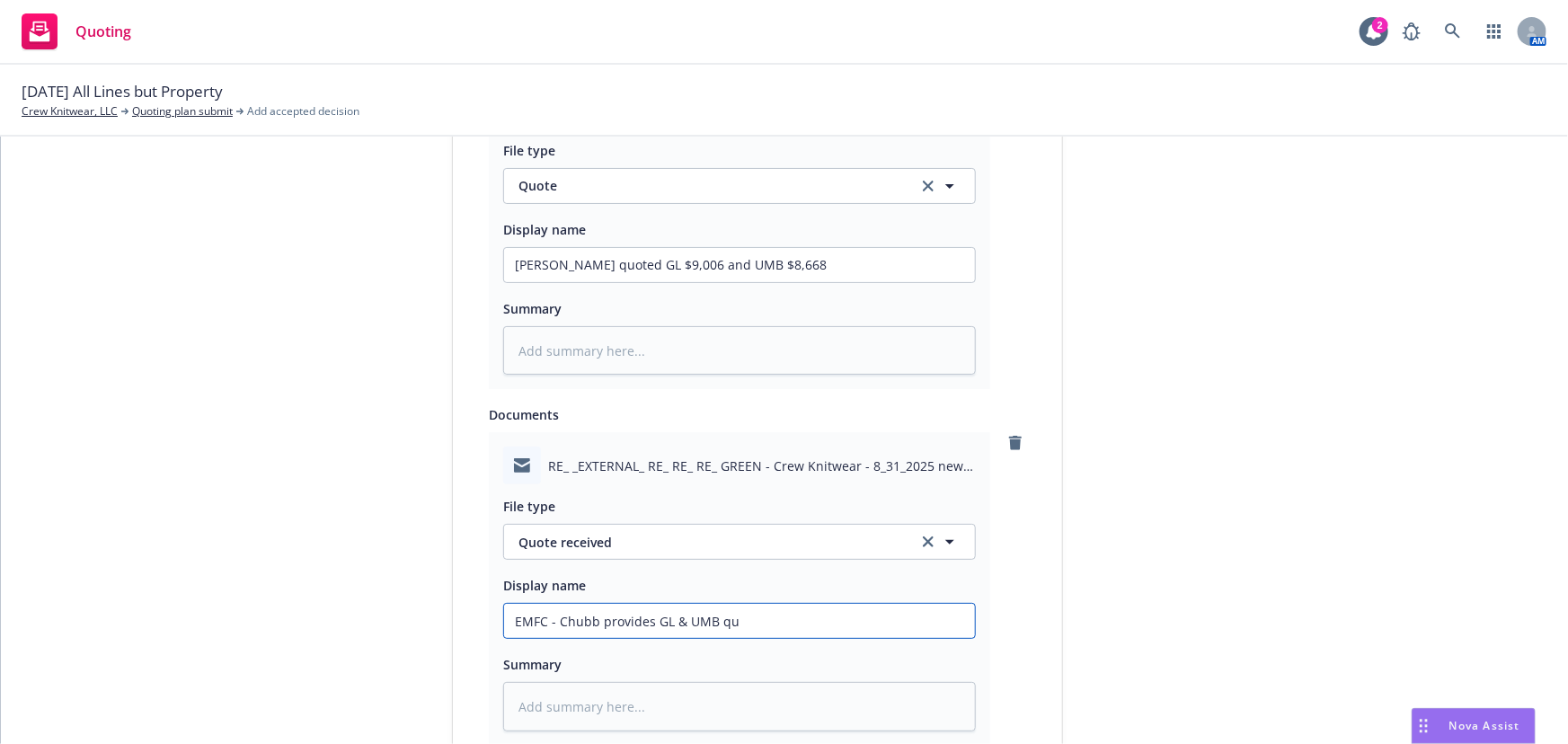
type input "EMFC - Chubb provides GL & UMB quo"
type textarea "x"
type input "EMFC - Chubb provides GL & UMB quote"
type textarea "x"
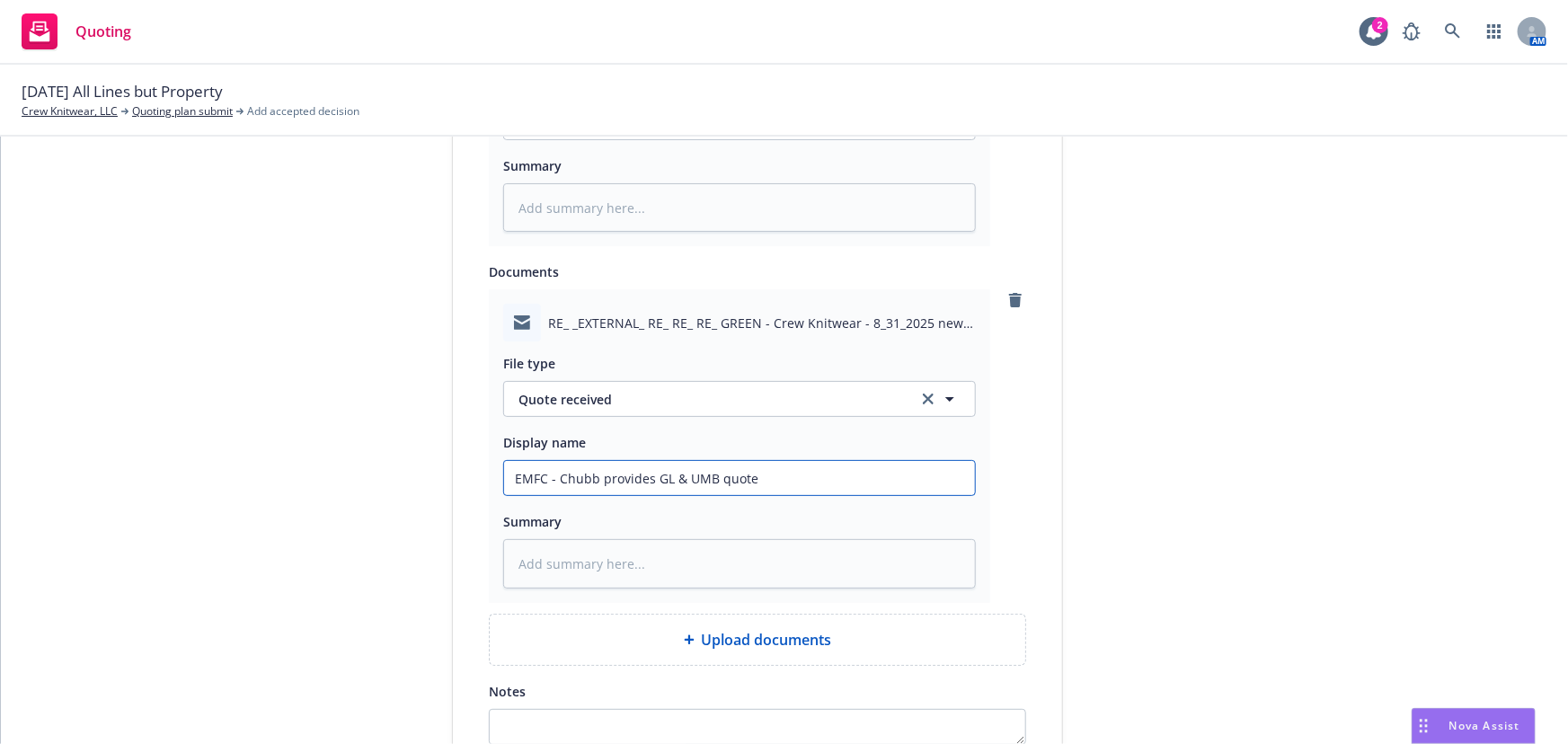
scroll to position [1252, 0]
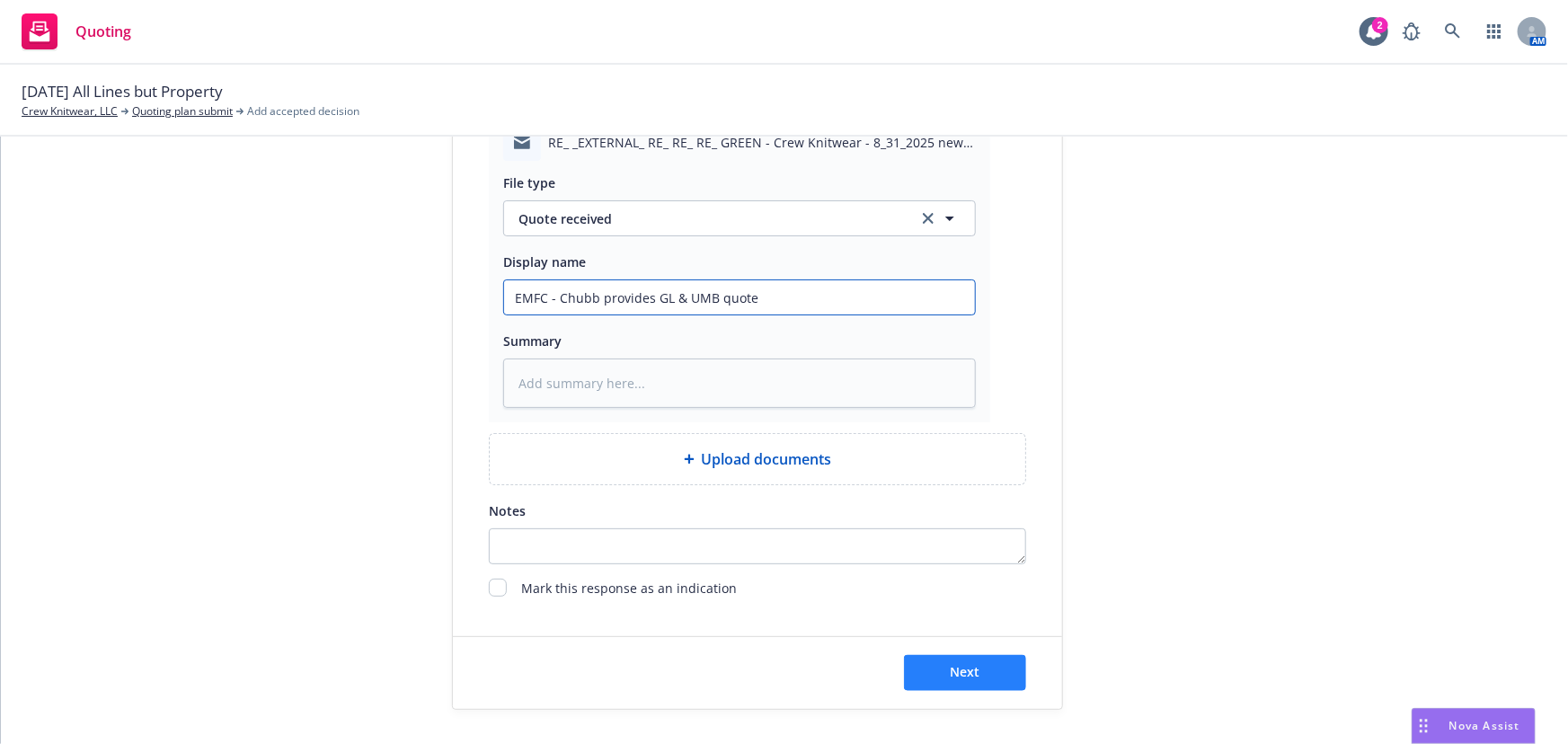
type input "EMFC - Chubb provides GL & UMB quote"
click at [985, 668] on button "Next" at bounding box center [965, 672] width 122 height 36
type textarea "x"
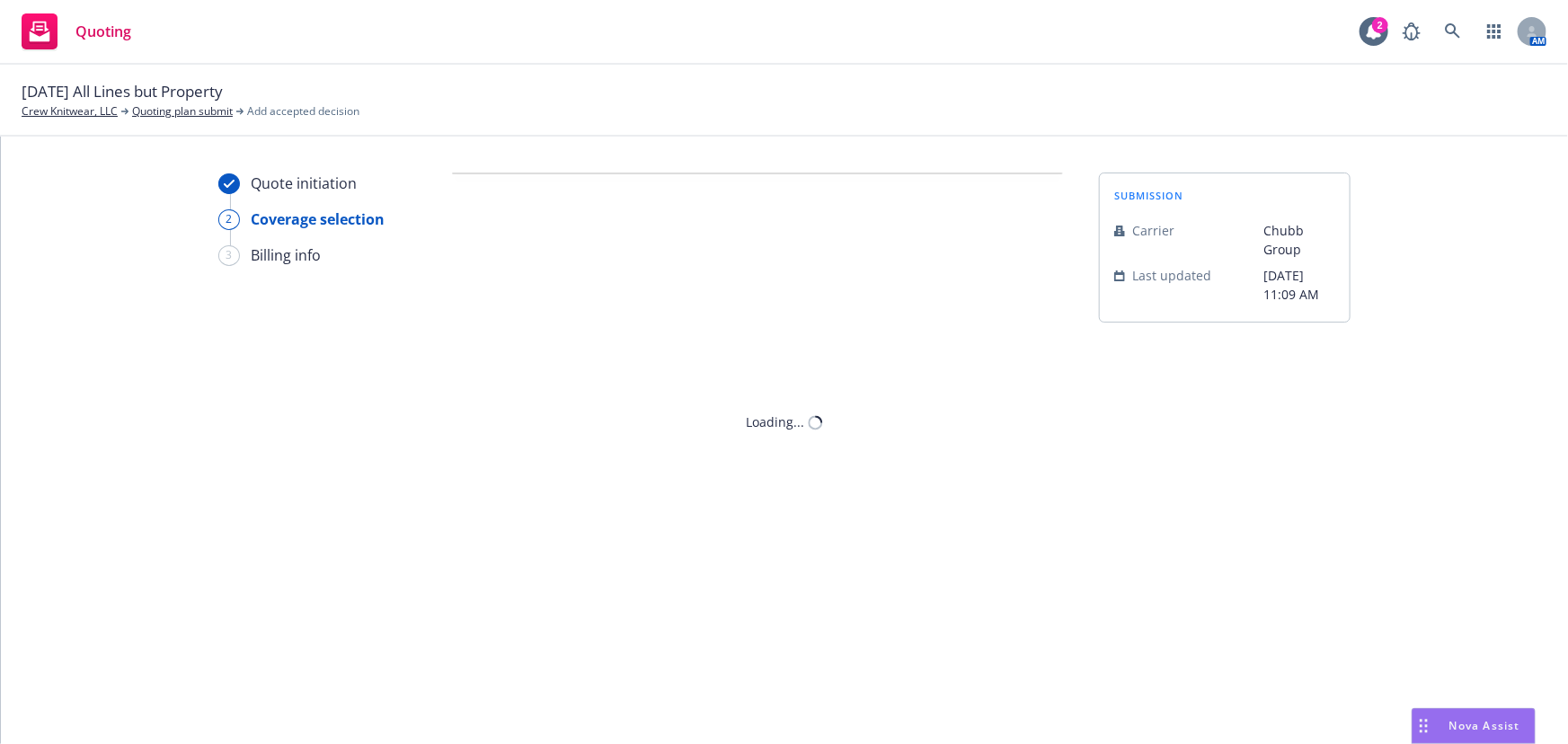
scroll to position [0, 0]
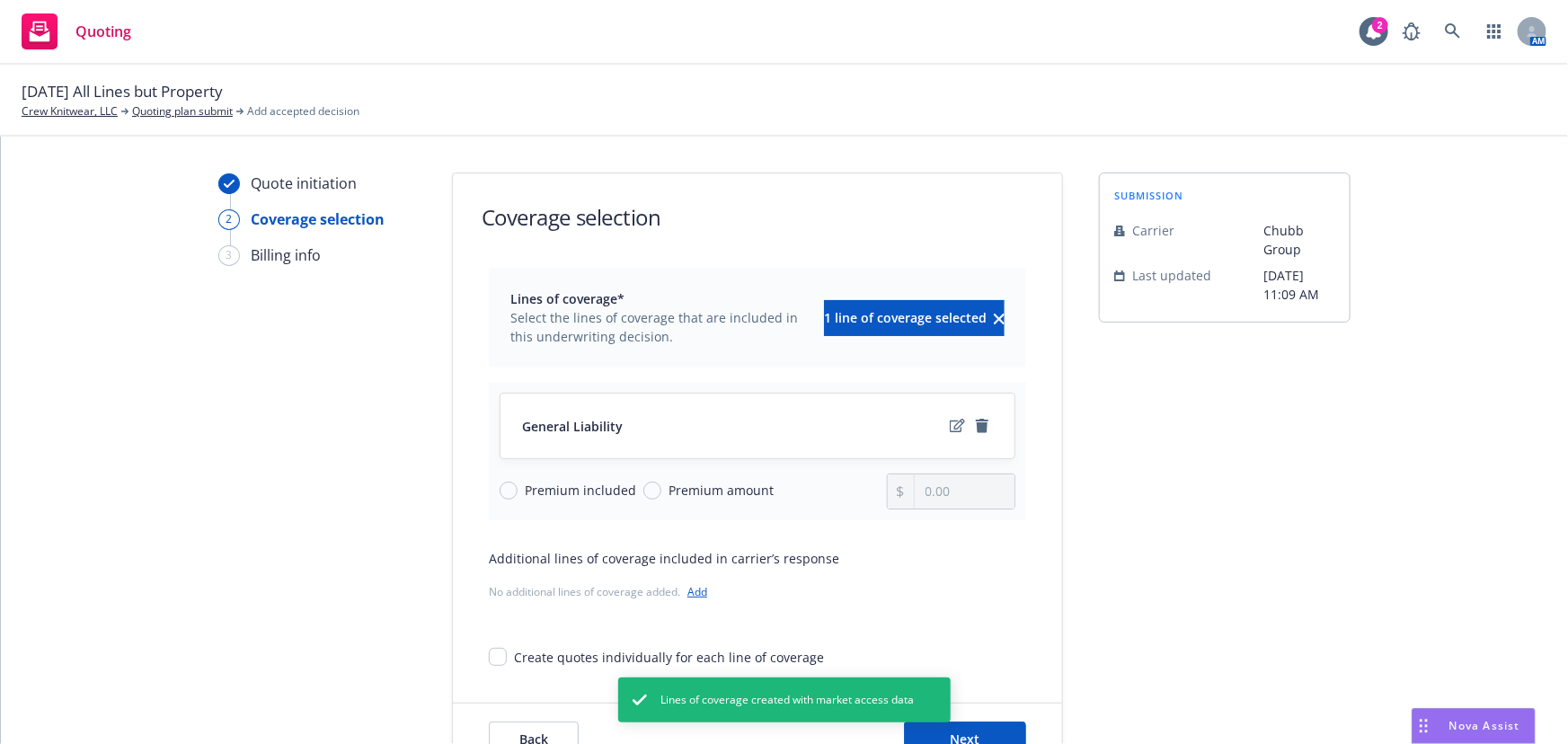
click at [682, 486] on span "Premium amount" at bounding box center [720, 490] width 105 height 19
click at [662, 486] on input "Premium amount" at bounding box center [651, 490] width 18 height 18
radio input "true"
click at [973, 503] on input "0.00" at bounding box center [964, 491] width 100 height 34
type input "0.00"
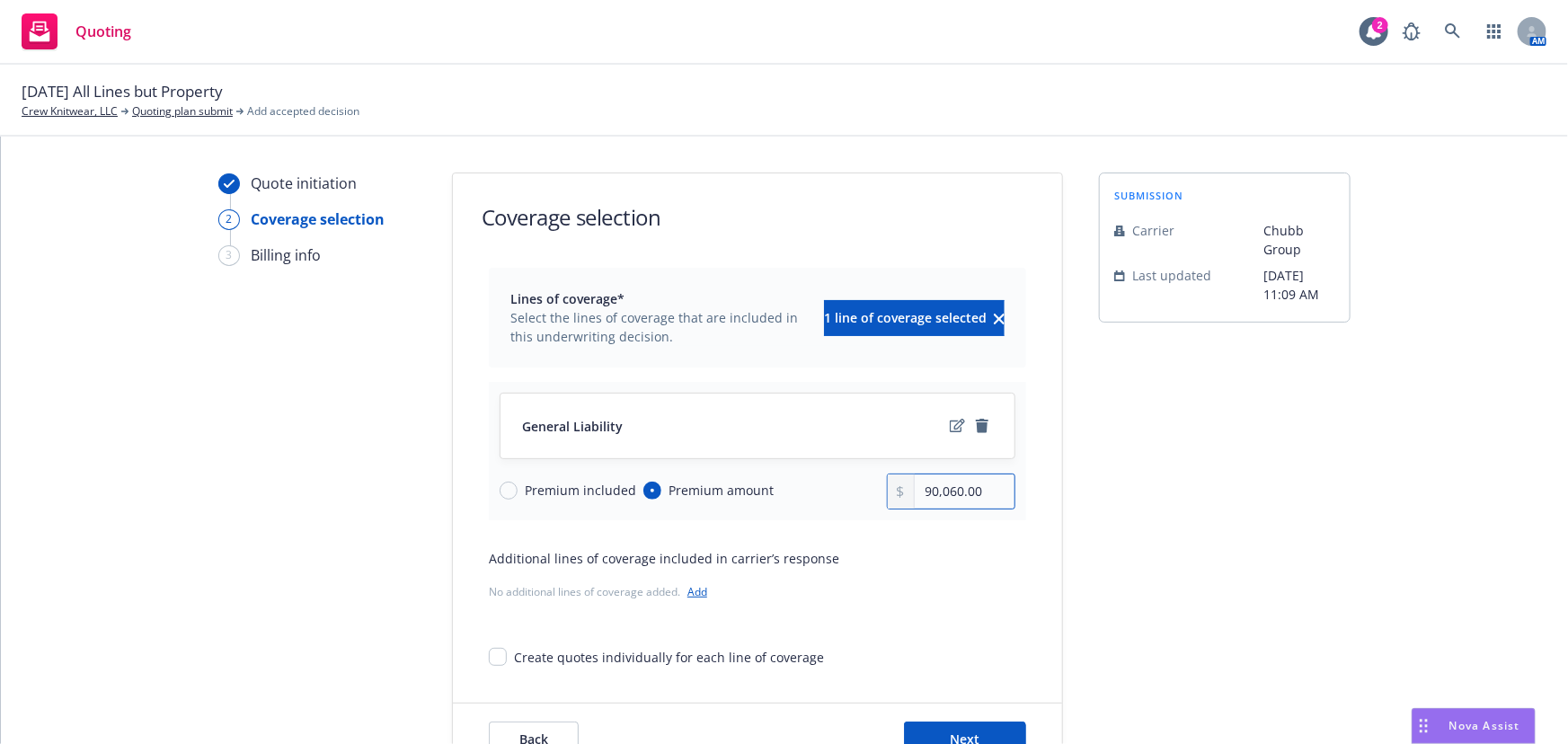
click at [956, 490] on input "90,060.00" at bounding box center [964, 491] width 100 height 34
type input "9,006.00"
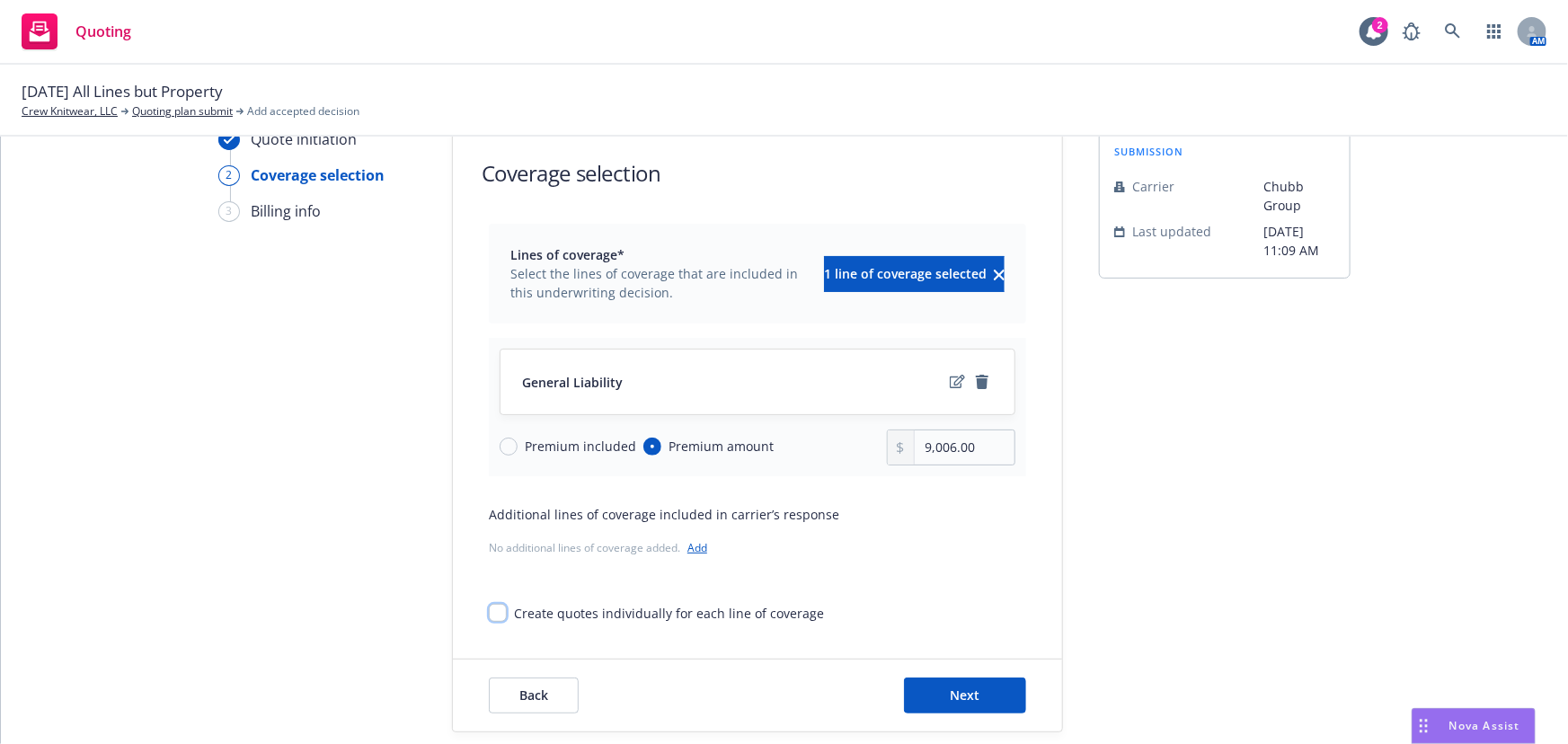
scroll to position [66, 0]
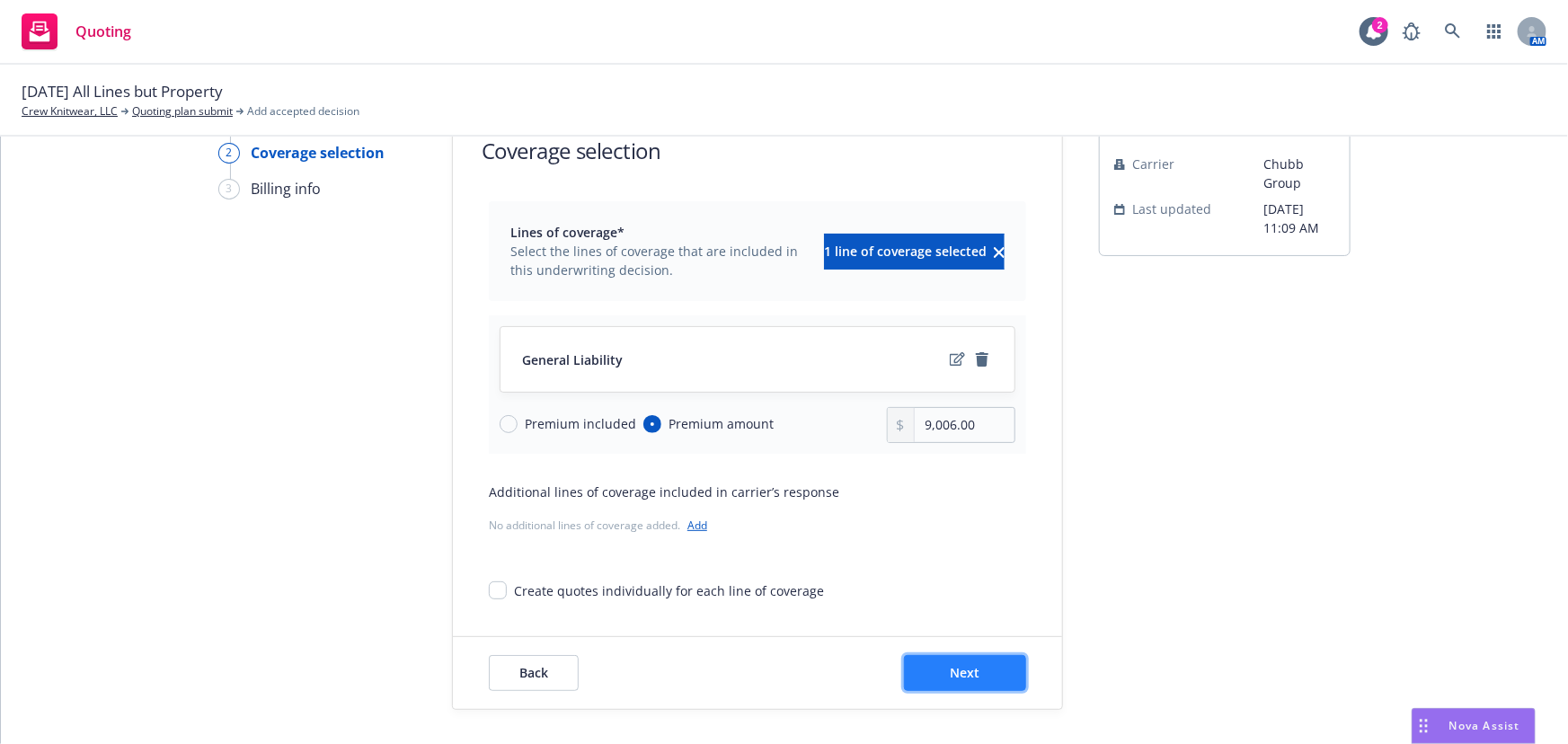
click at [953, 668] on span "Next" at bounding box center [966, 672] width 30 height 17
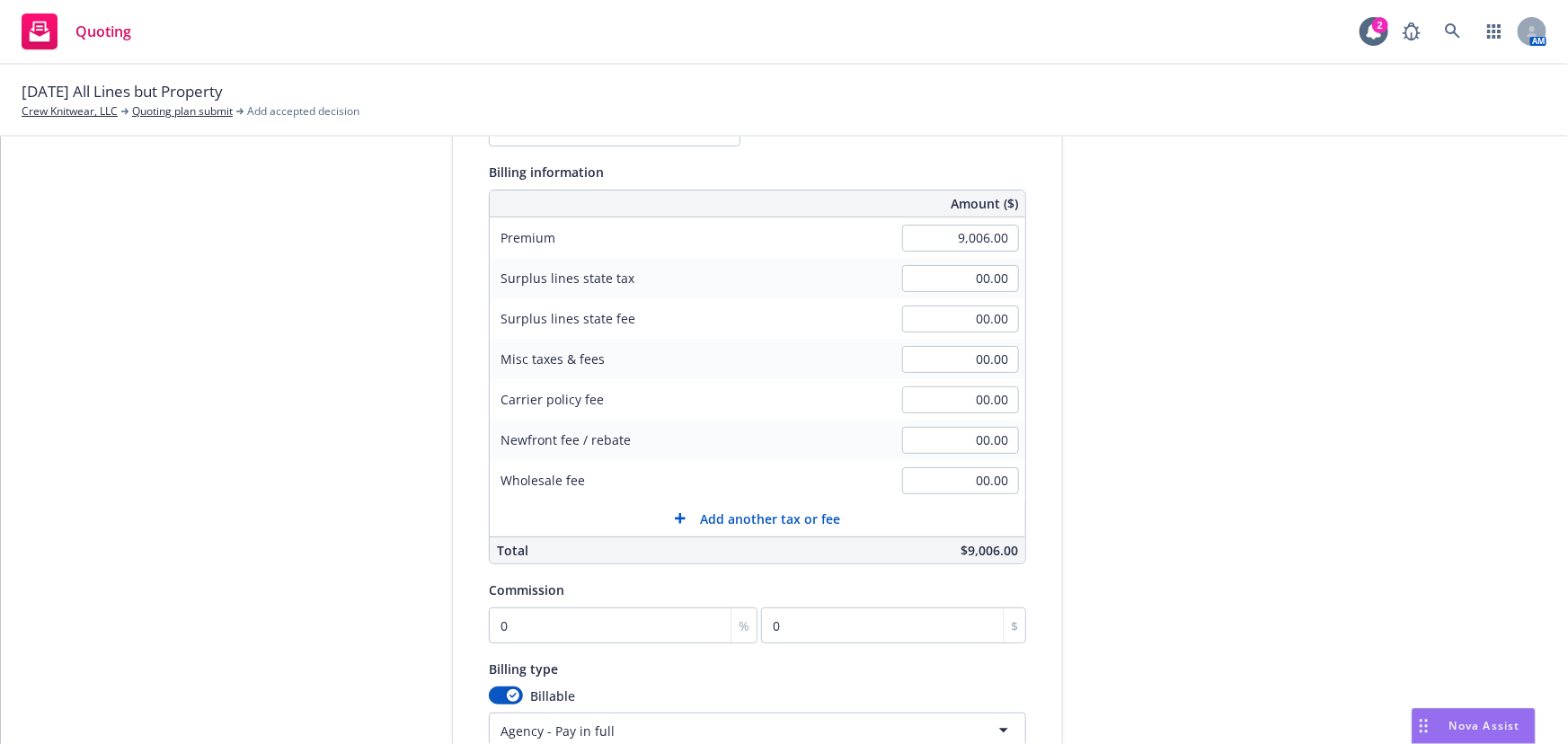
scroll to position [381, 0]
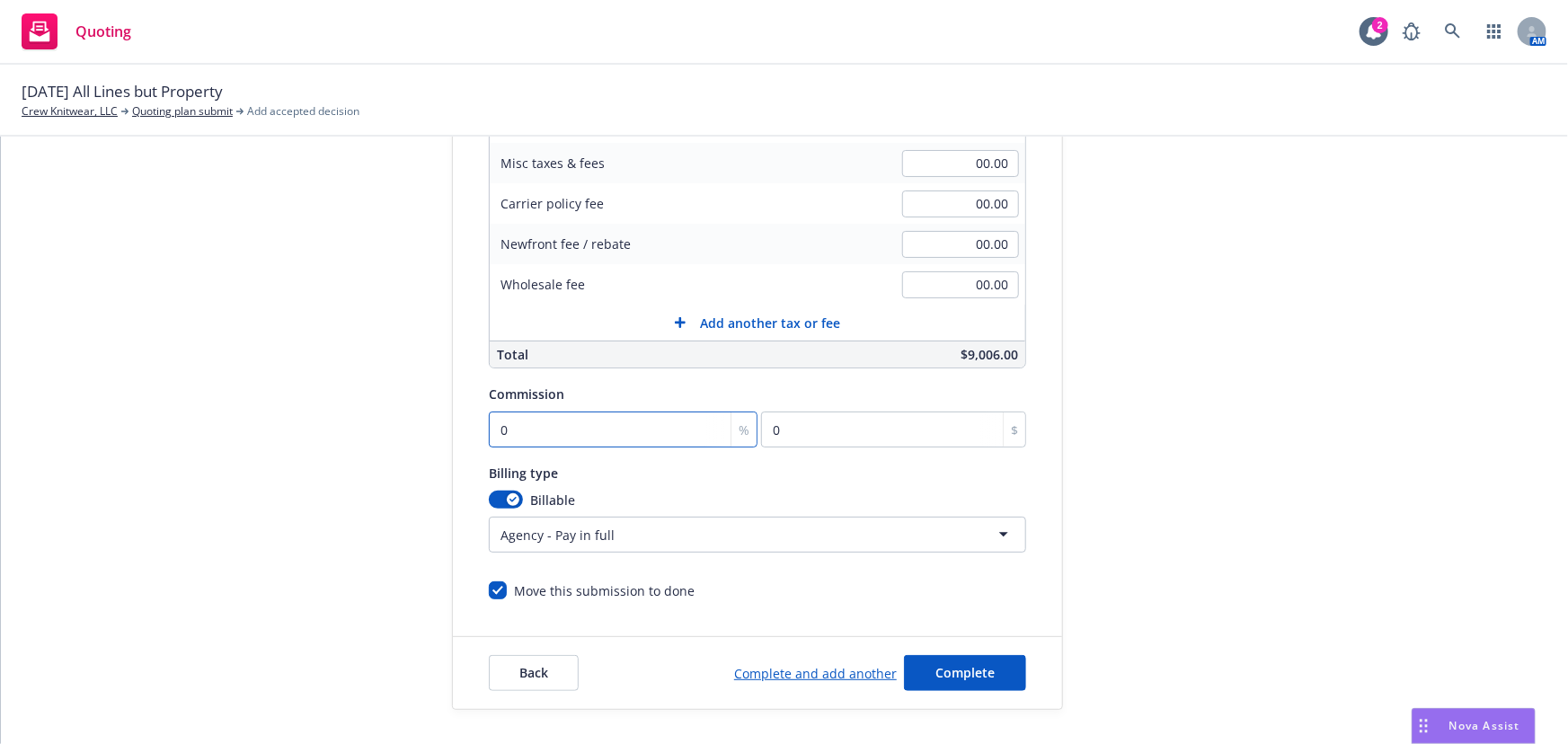
click at [489, 434] on input "0" at bounding box center [623, 429] width 269 height 36
type input "1"
type input "90.06"
type input "15"
type input "1350.9"
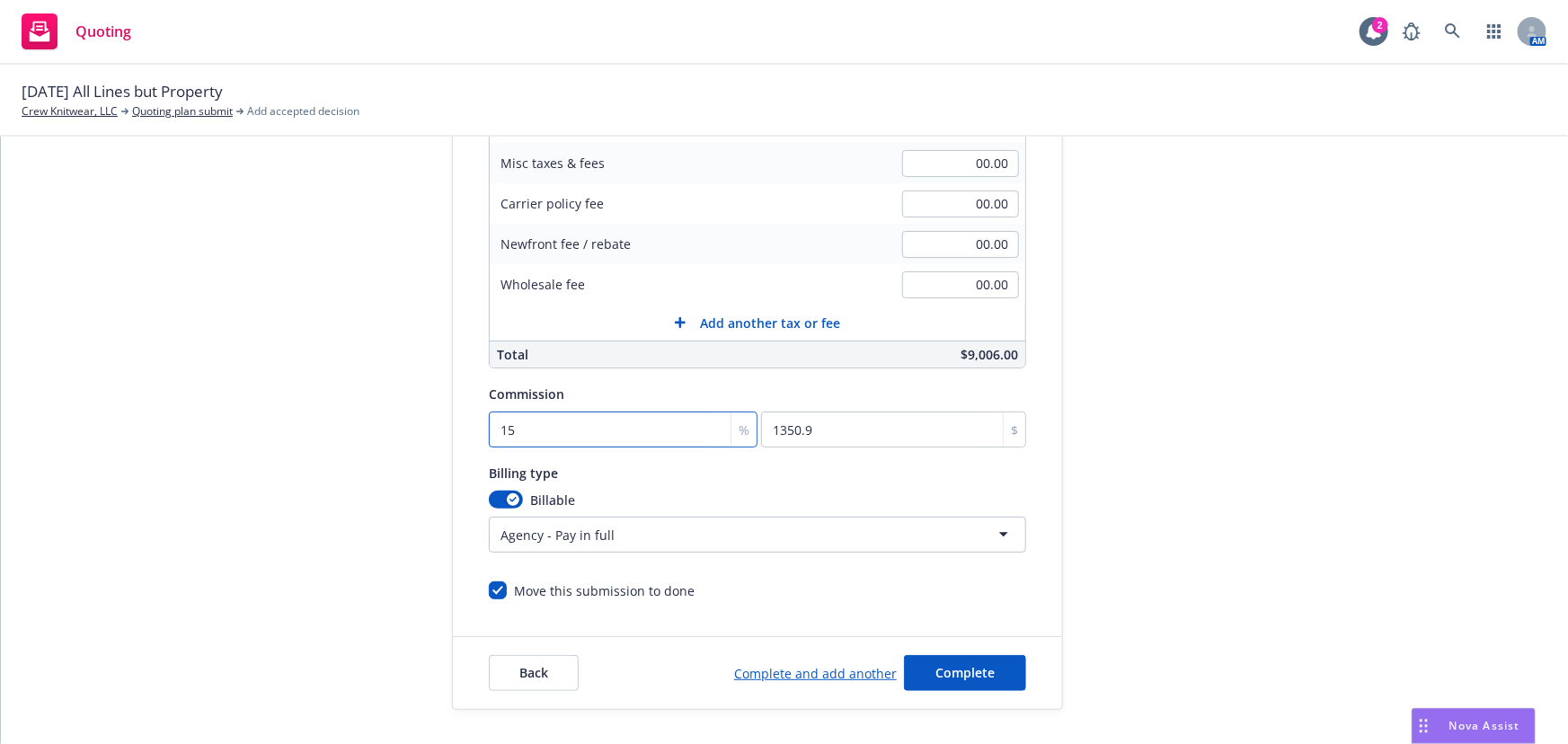
type input "15"
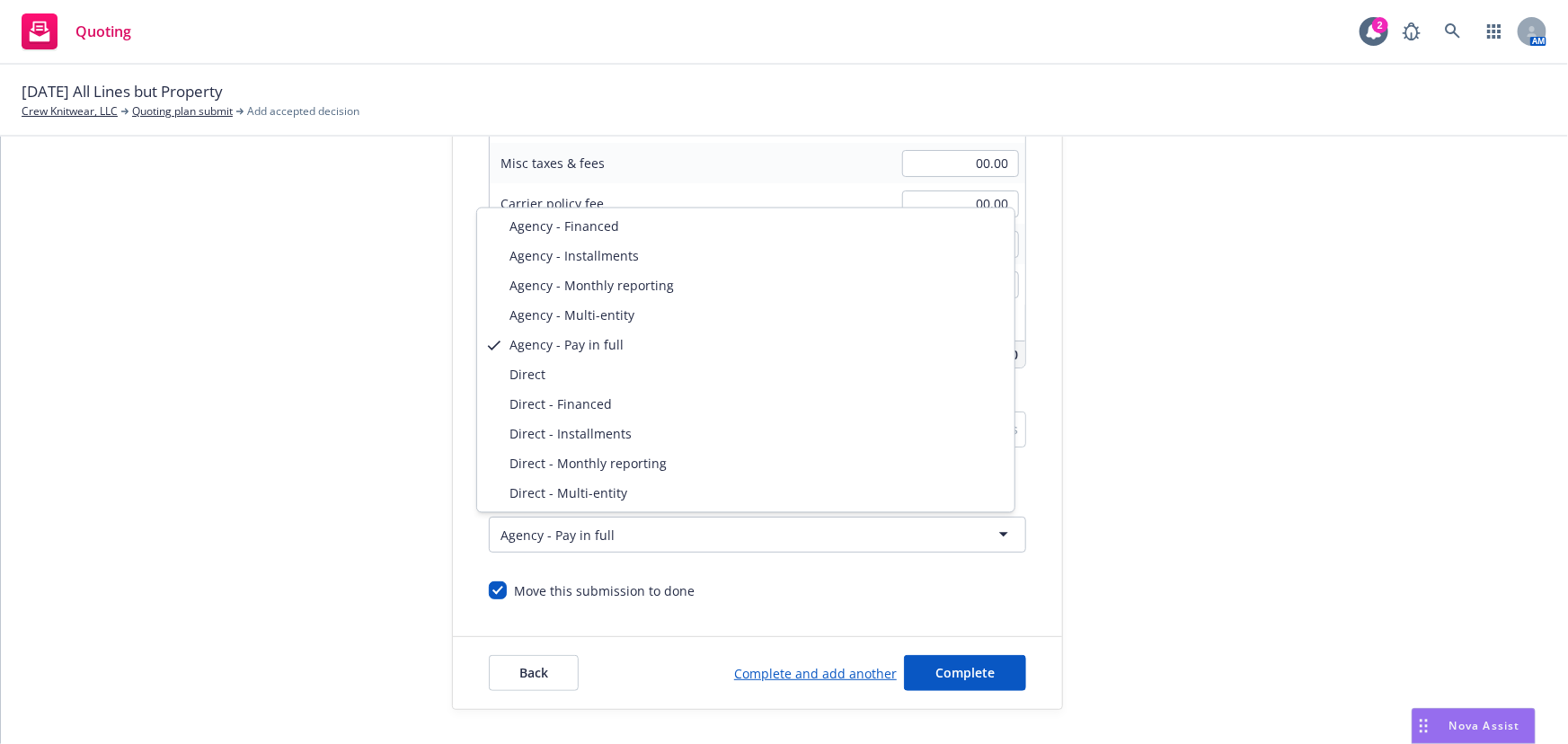
click at [566, 536] on html "Quoting 2 AM 08/31/2025 All Lines but Property Crew Knitwear, LLC Quoting plan …" at bounding box center [784, 372] width 1568 height 744
select select "DIRECT_INSTALLMENTS"
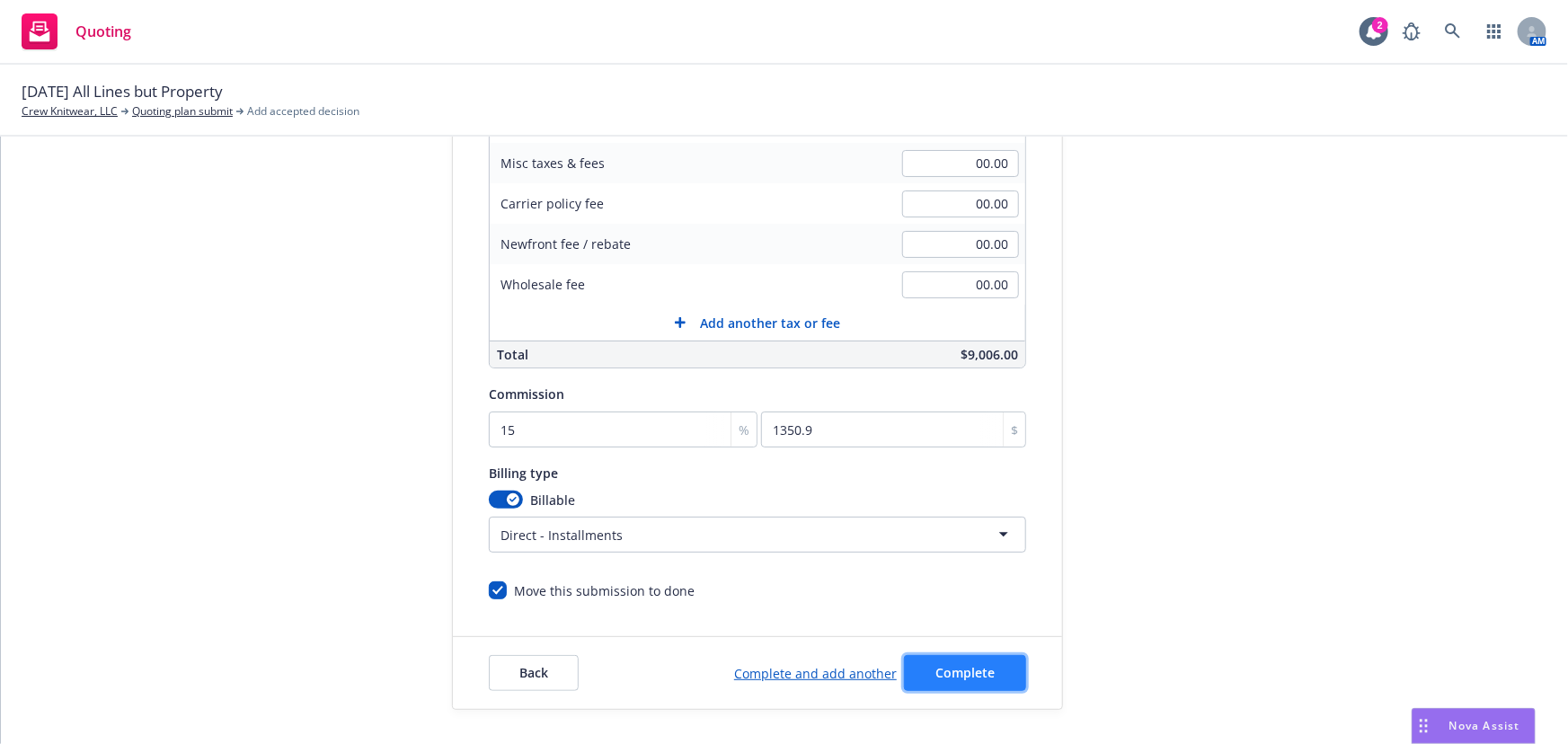
click at [966, 673] on span "Complete" at bounding box center [965, 672] width 60 height 17
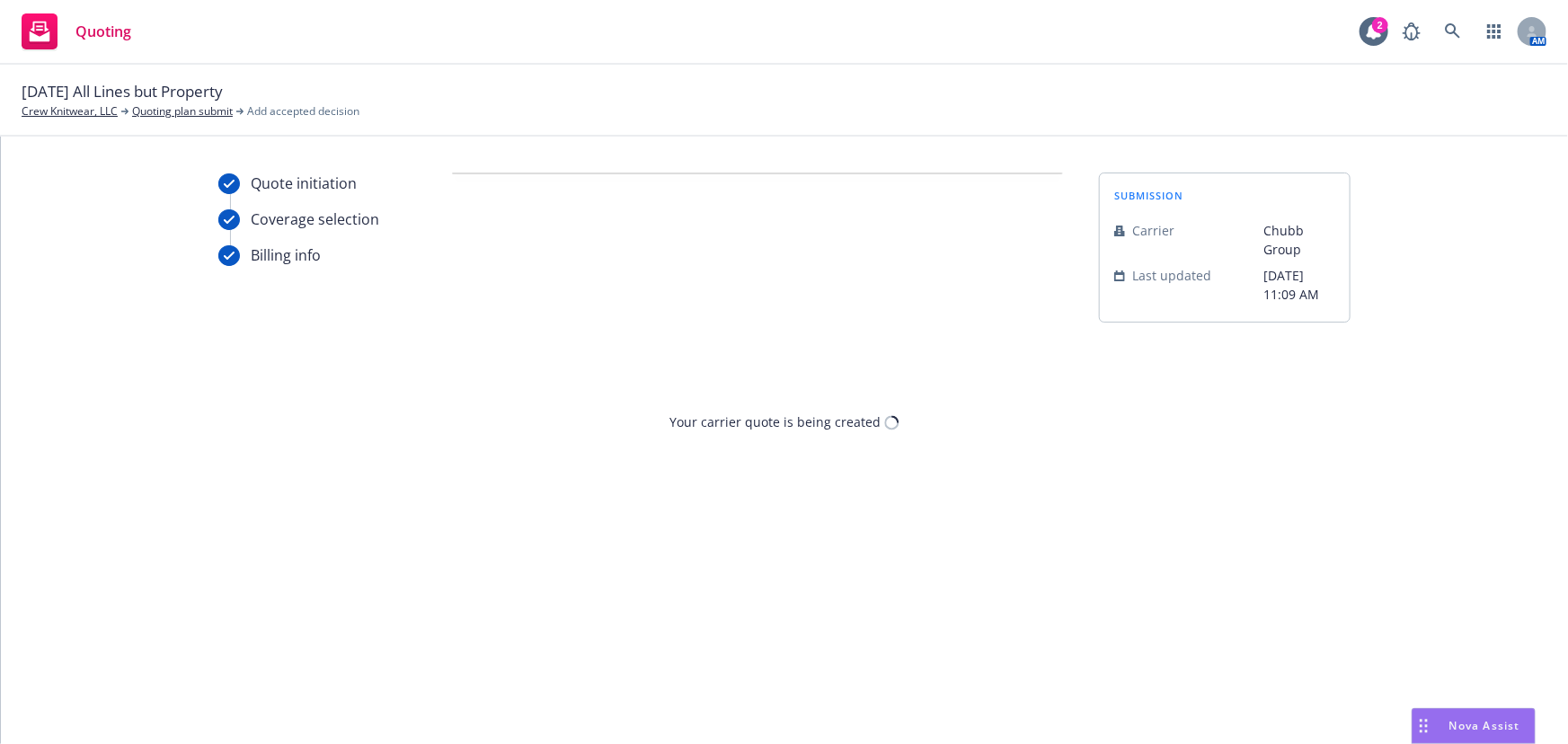
scroll to position [0, 0]
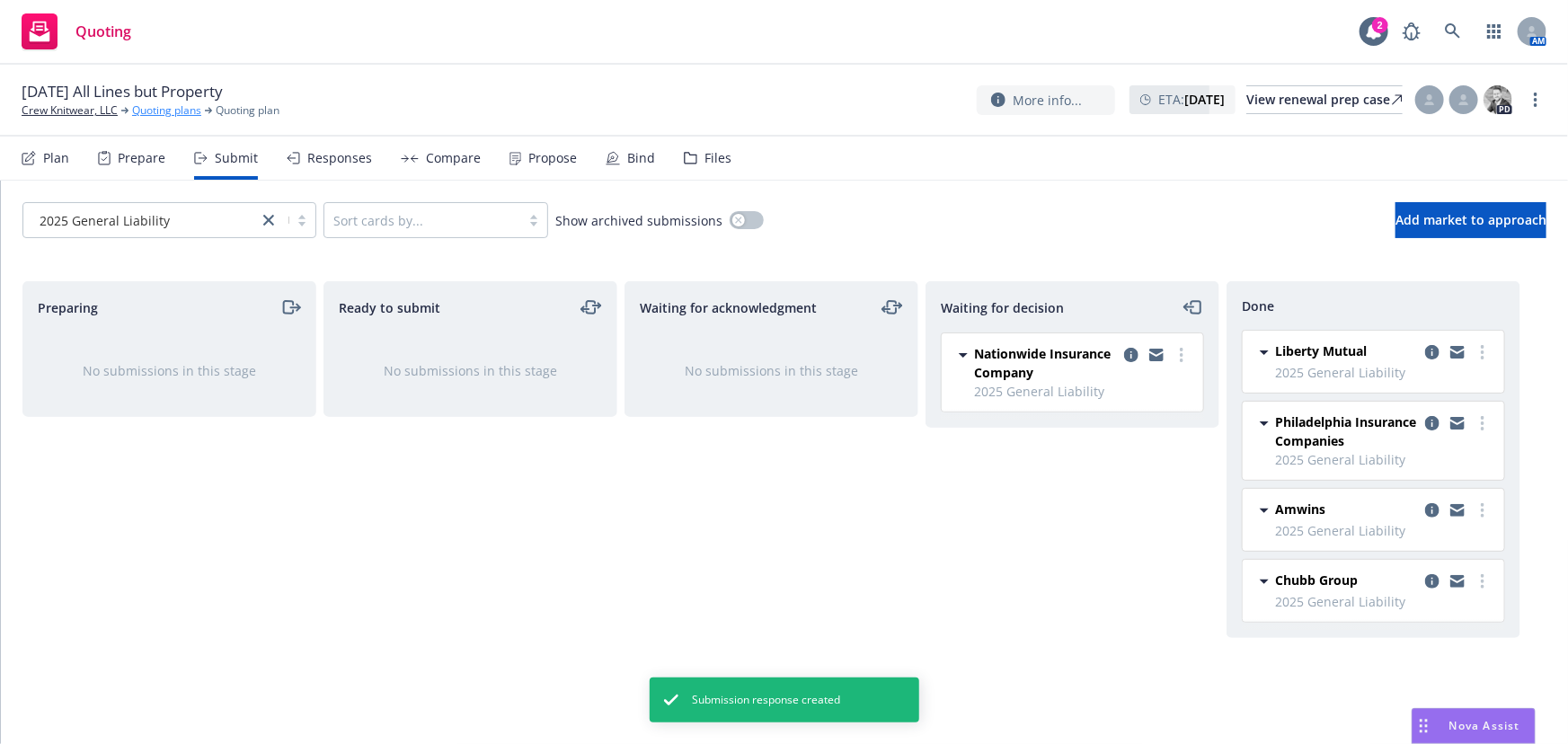
click at [176, 113] on link "Quoting plans" at bounding box center [167, 110] width 69 height 16
